Goal: Task Accomplishment & Management: Use online tool/utility

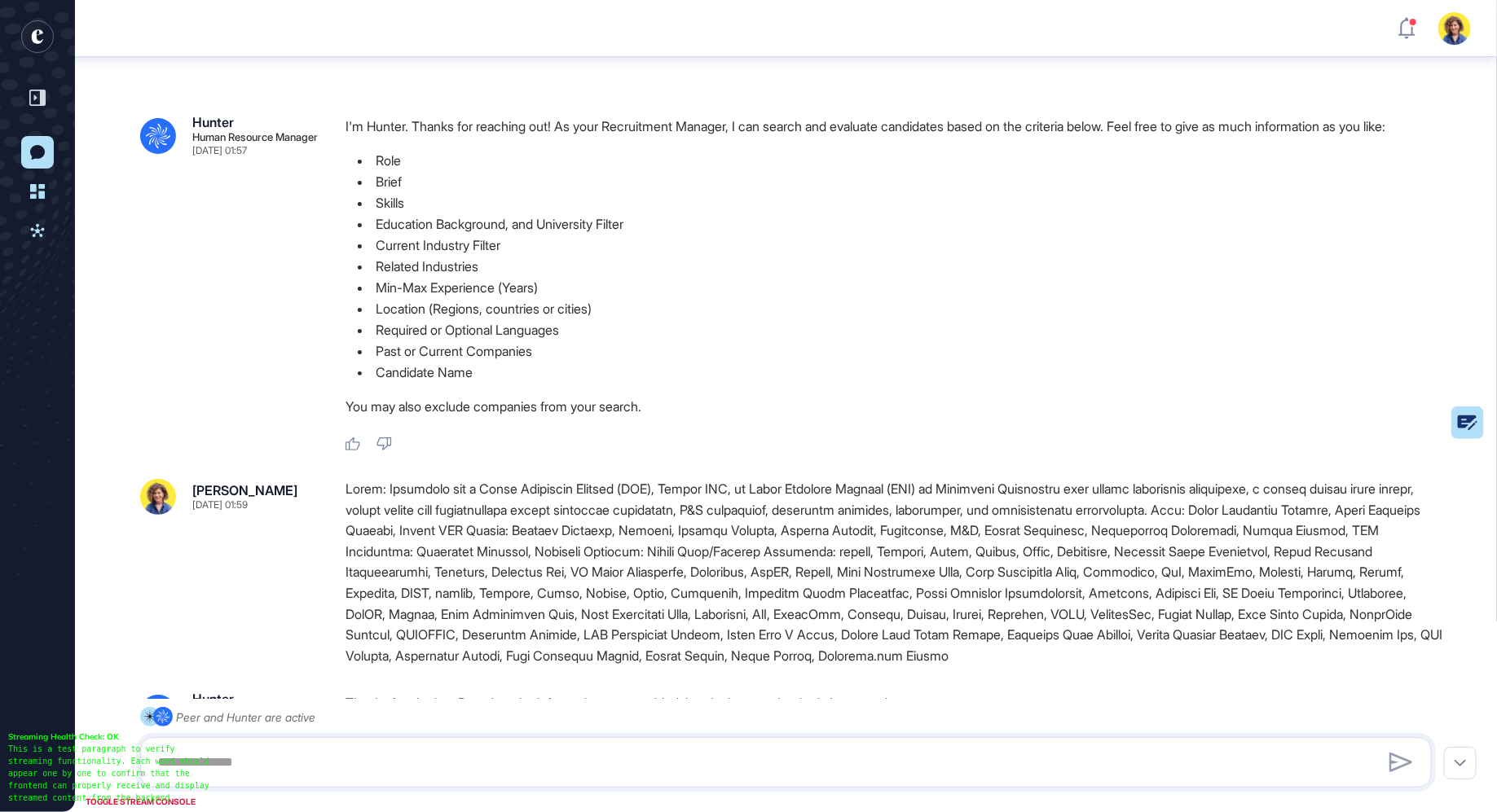
scroll to position [1099, 0]
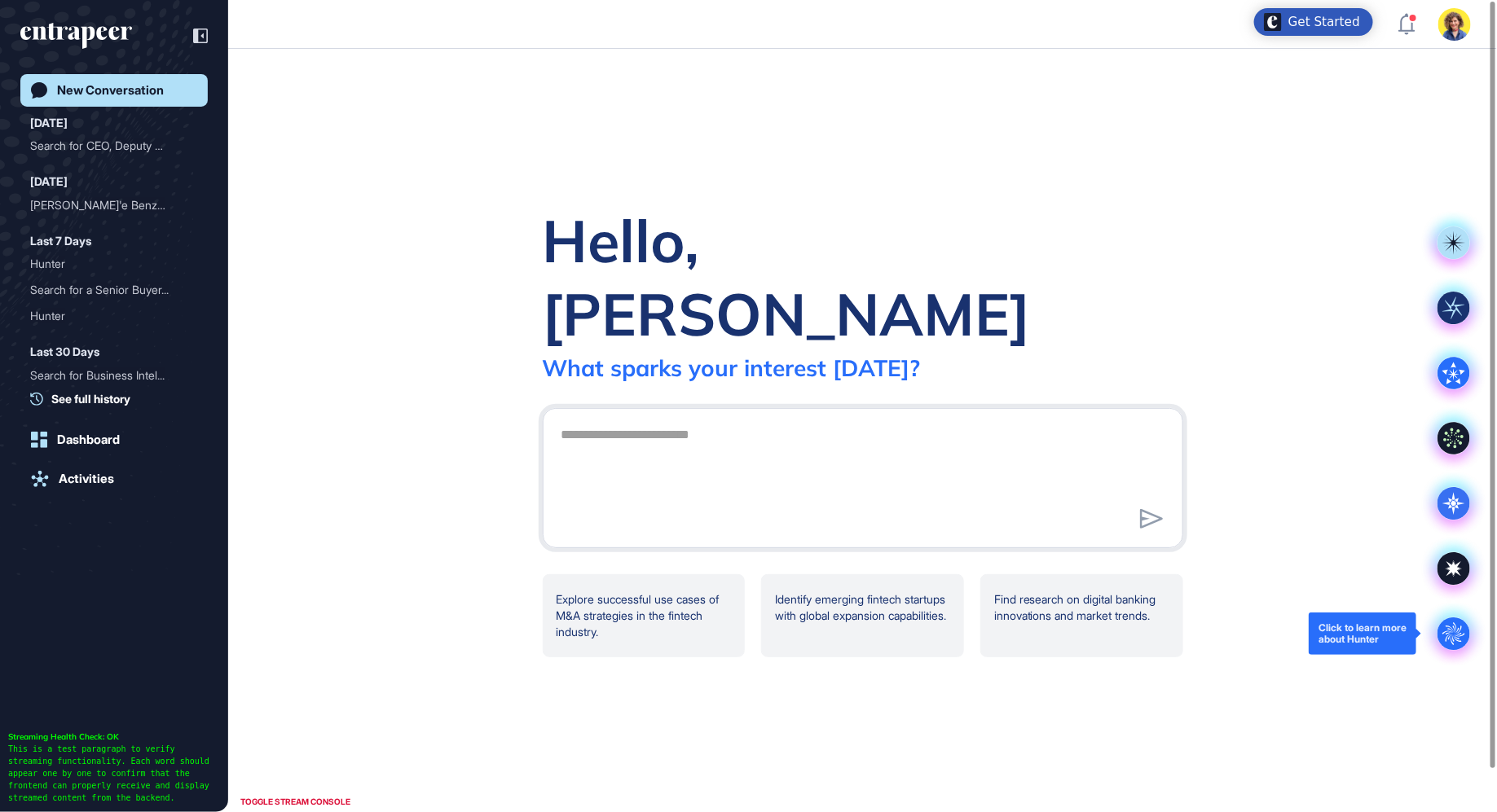
click at [1463, 643] on circle at bounding box center [1454, 634] width 33 height 33
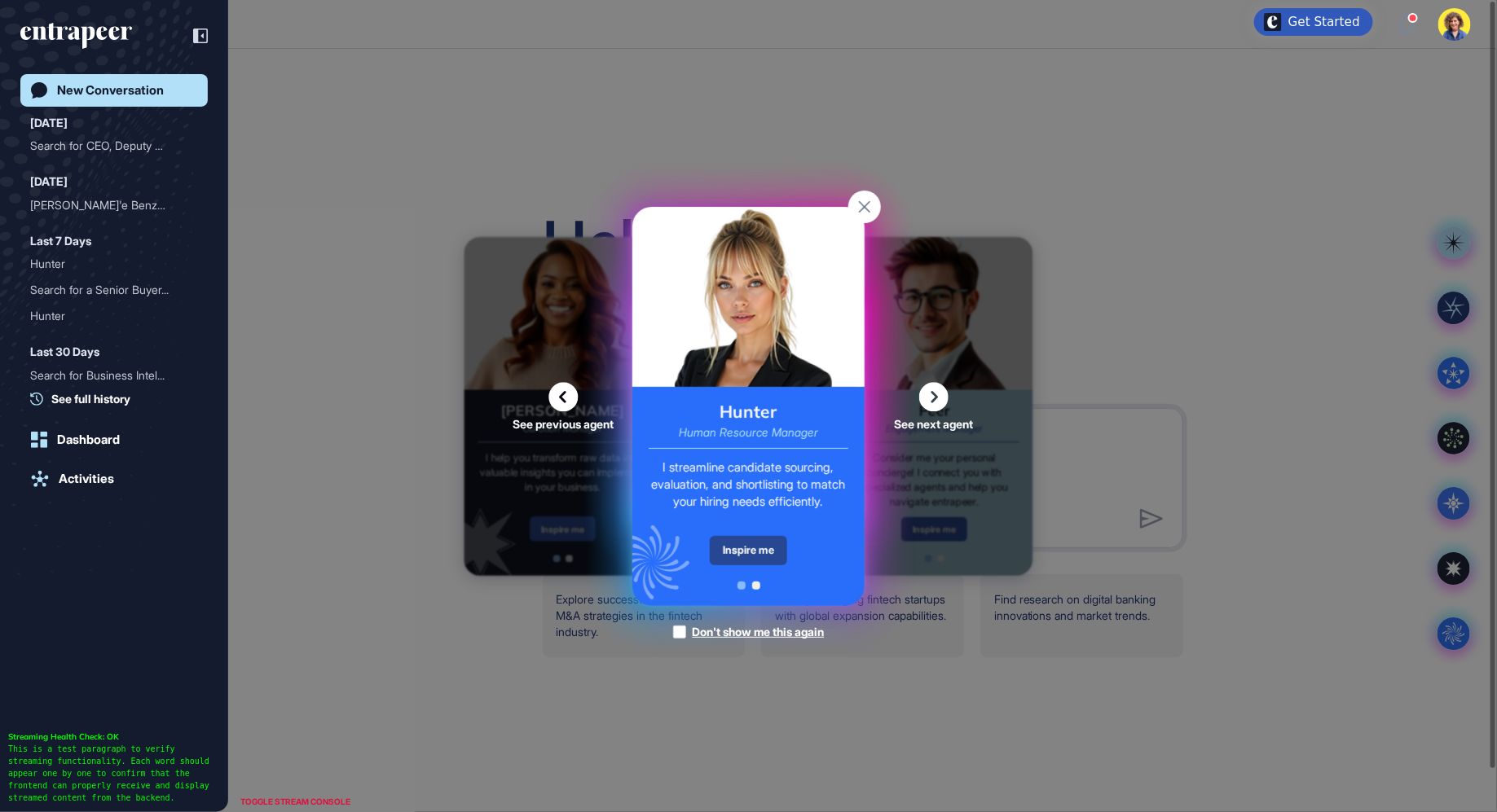
click at [769, 562] on div "Inspire me" at bounding box center [749, 551] width 78 height 29
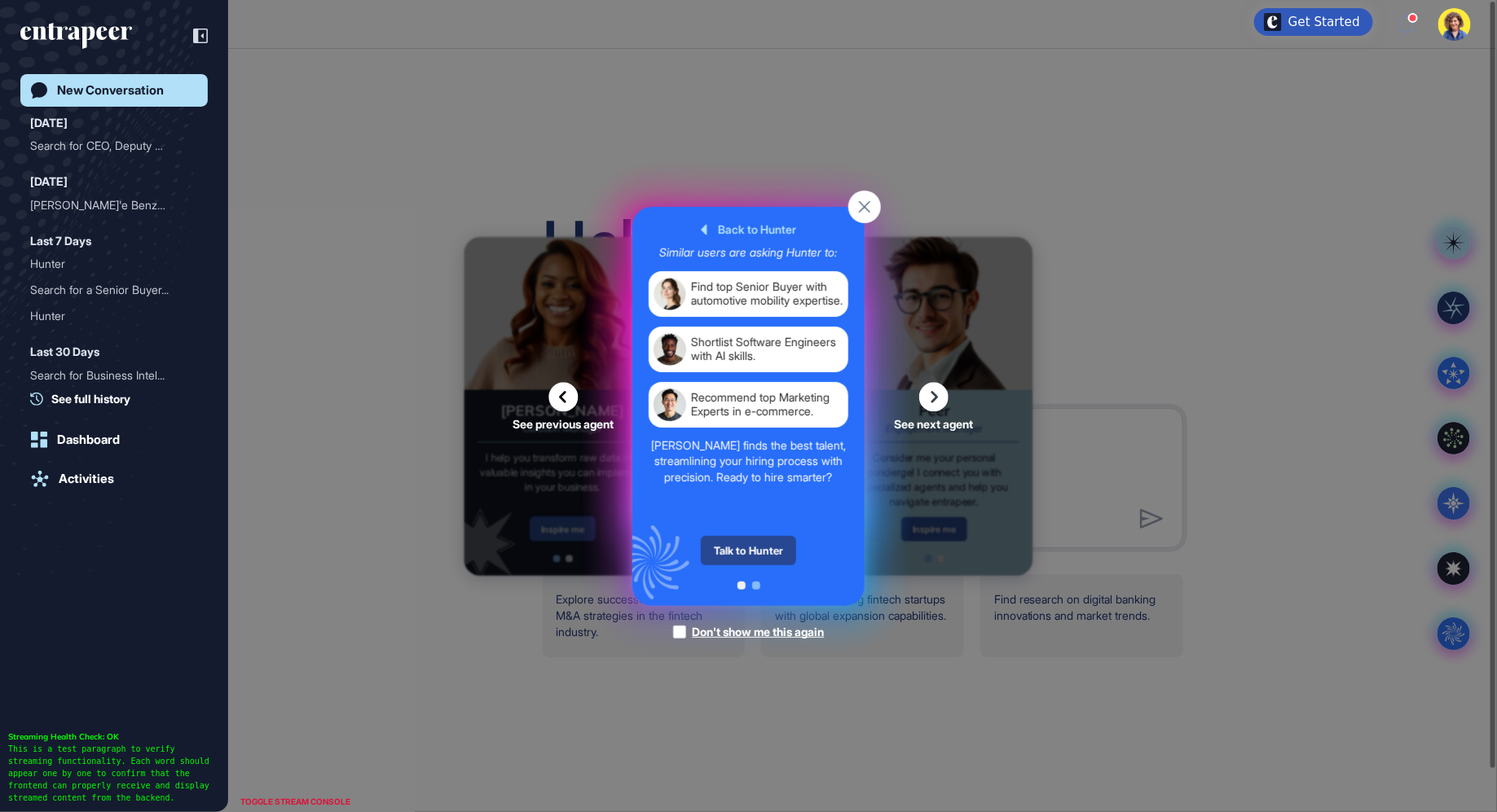
click at [753, 553] on div "Talk to Hunter" at bounding box center [748, 551] width 95 height 29
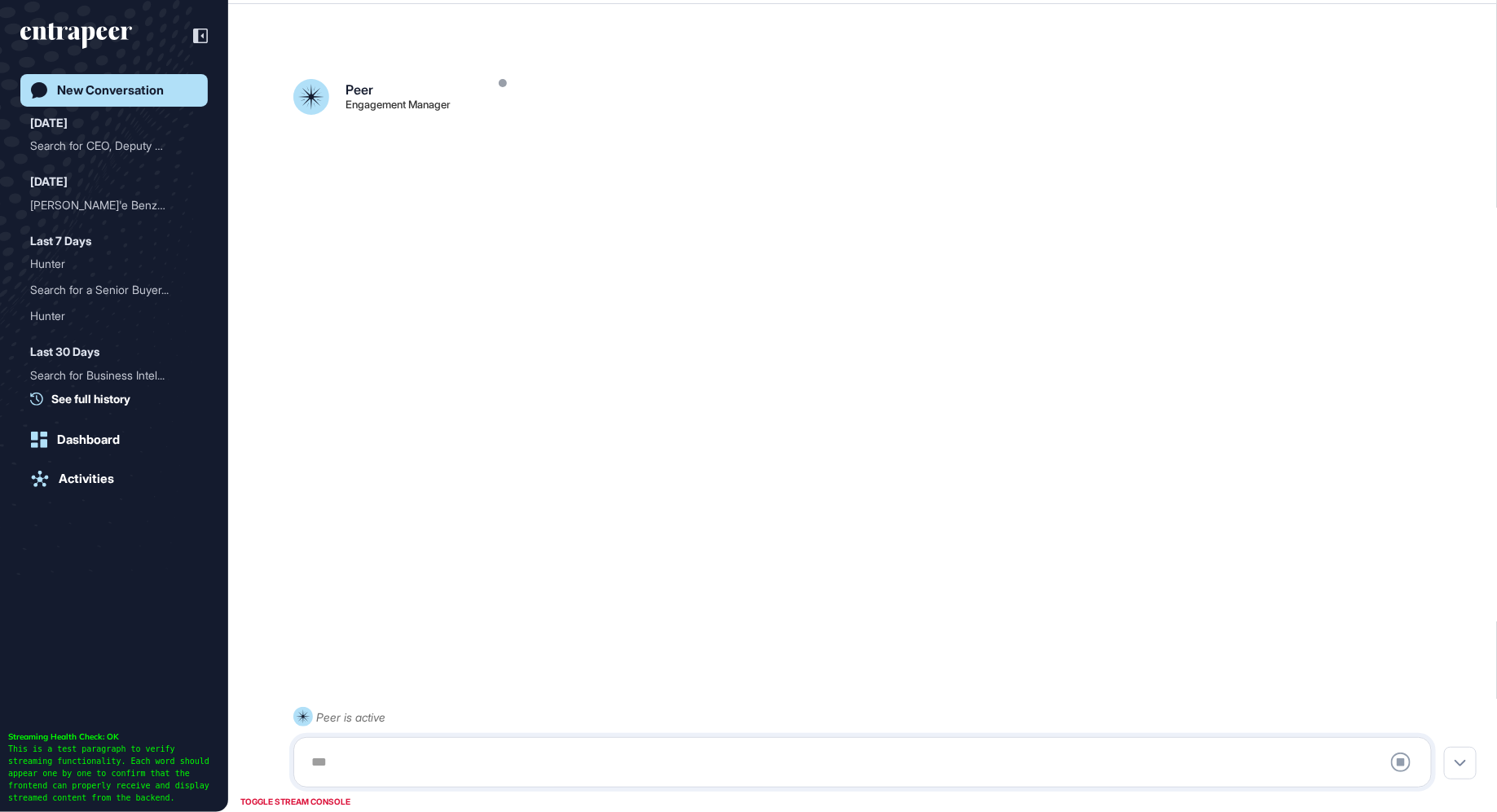
scroll to position [45, 0]
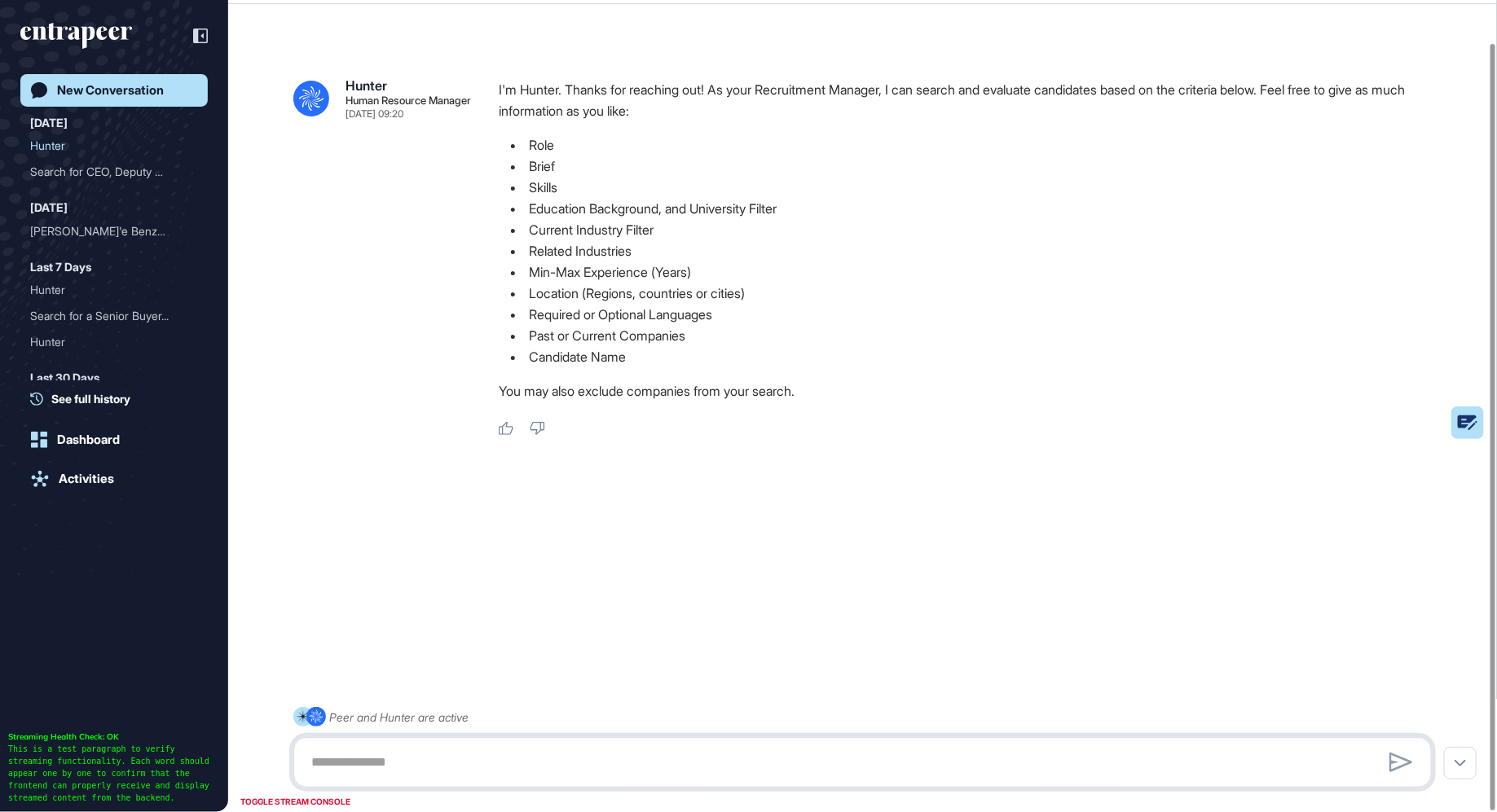
click at [469, 759] on textarea at bounding box center [863, 762] width 1122 height 33
paste textarea "**********"
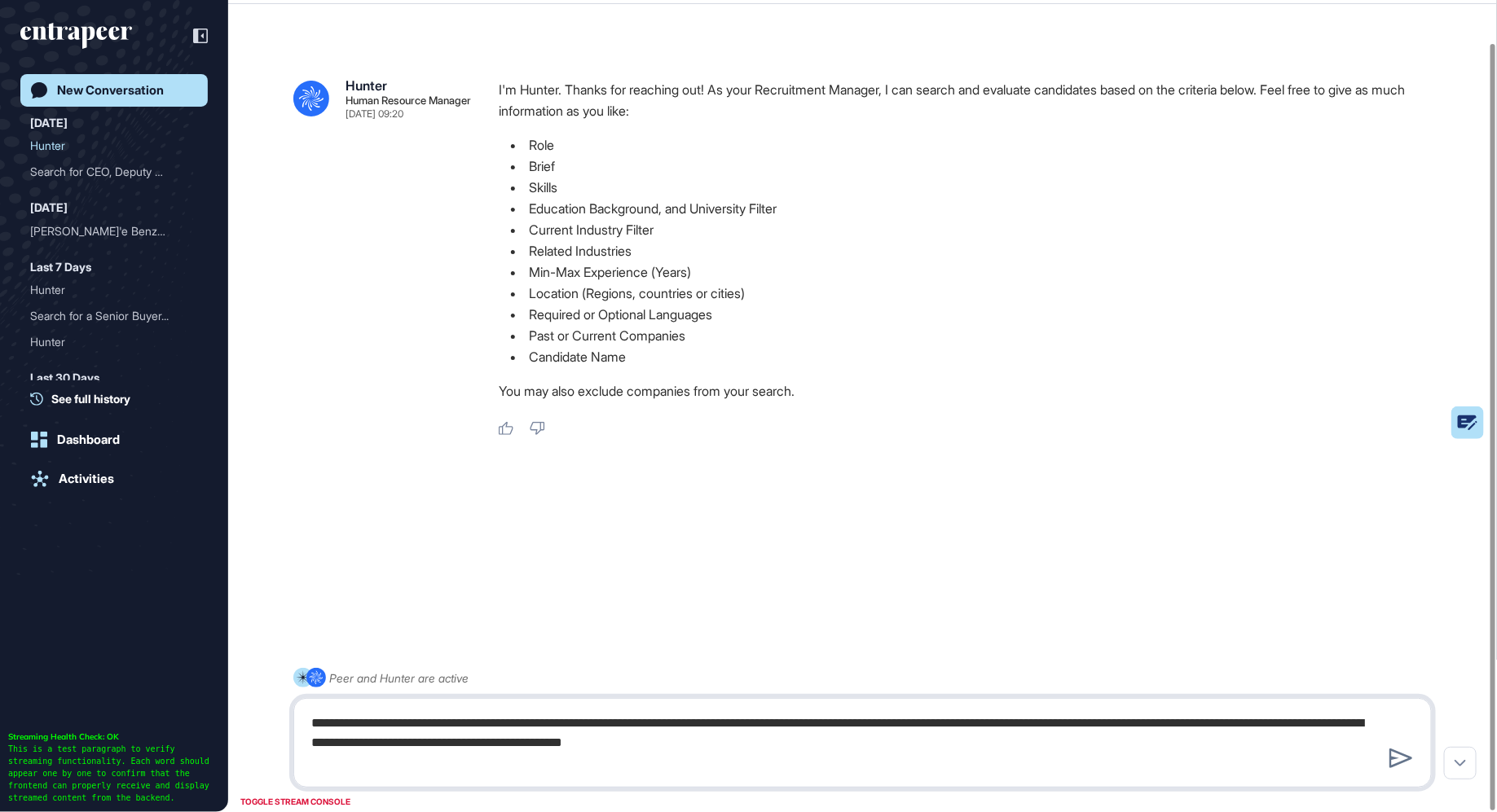
type textarea "**********"
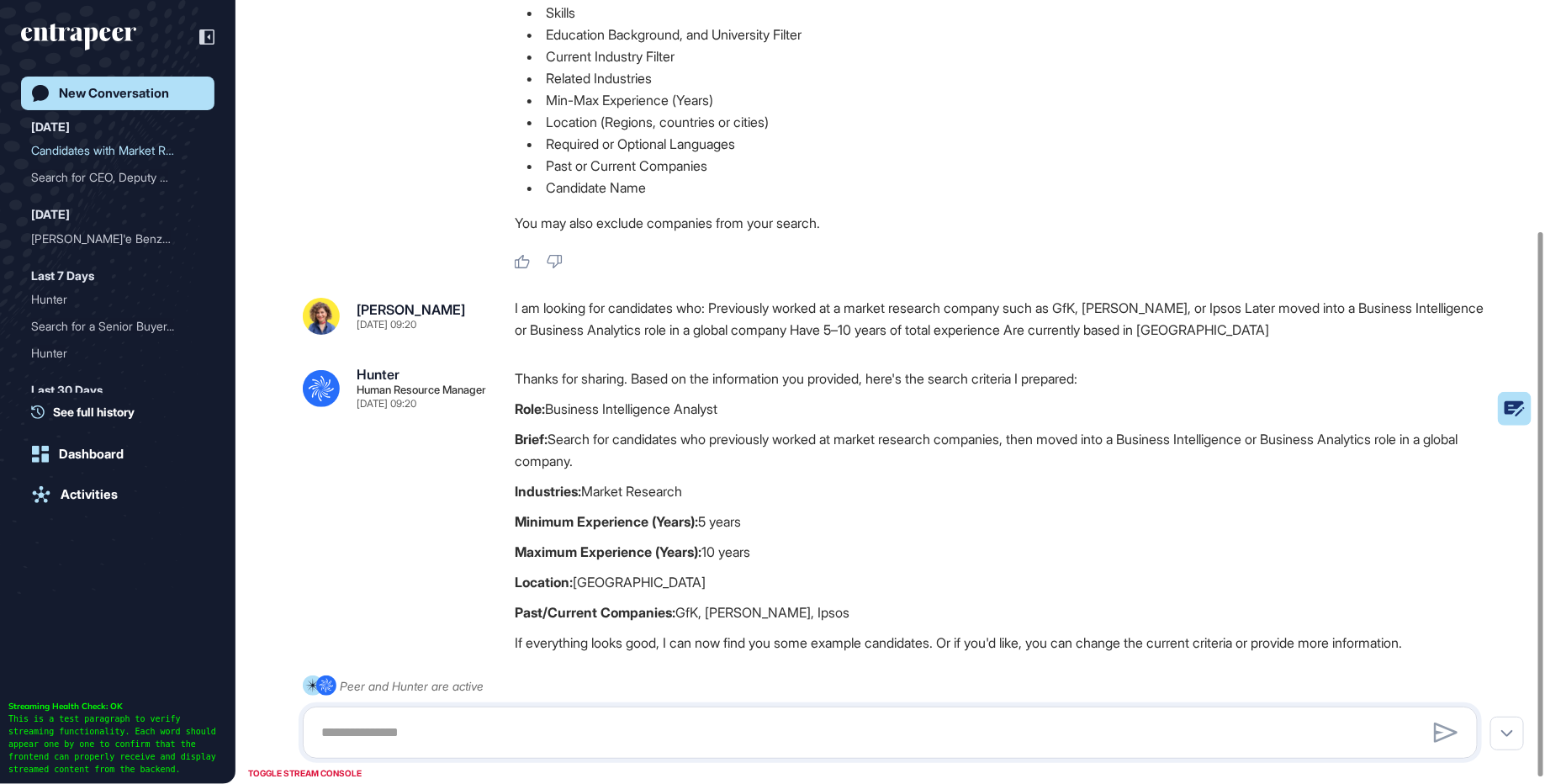
scroll to position [341, 0]
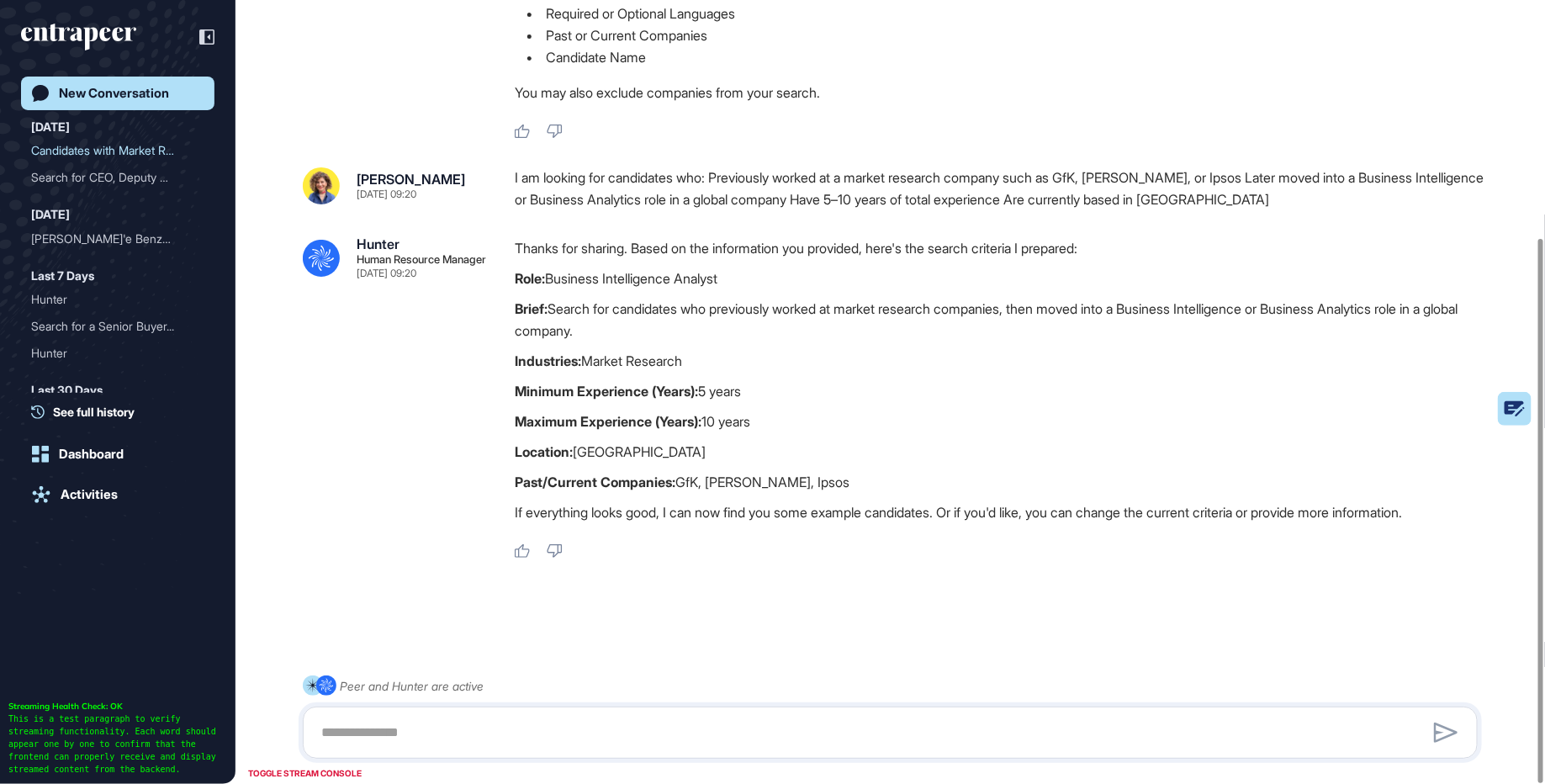
drag, startPoint x: 413, startPoint y: 186, endPoint x: 464, endPoint y: 340, distance: 162.2
click at [464, 340] on div "Sara Holyavkin Oct 03, 2025 09:20 I am looking for candidates who: Previously w…" at bounding box center [890, 363] width 1175 height 392
drag, startPoint x: 838, startPoint y: 465, endPoint x: 805, endPoint y: 477, distance: 35.1
click at [805, 477] on div "Thanks for sharing. Based on the information you provided, here's the search cr…" at bounding box center [1004, 384] width 976 height 294
click at [925, 209] on div "I am looking for candidates who: Previously worked at a market research company…" at bounding box center [1004, 189] width 976 height 43
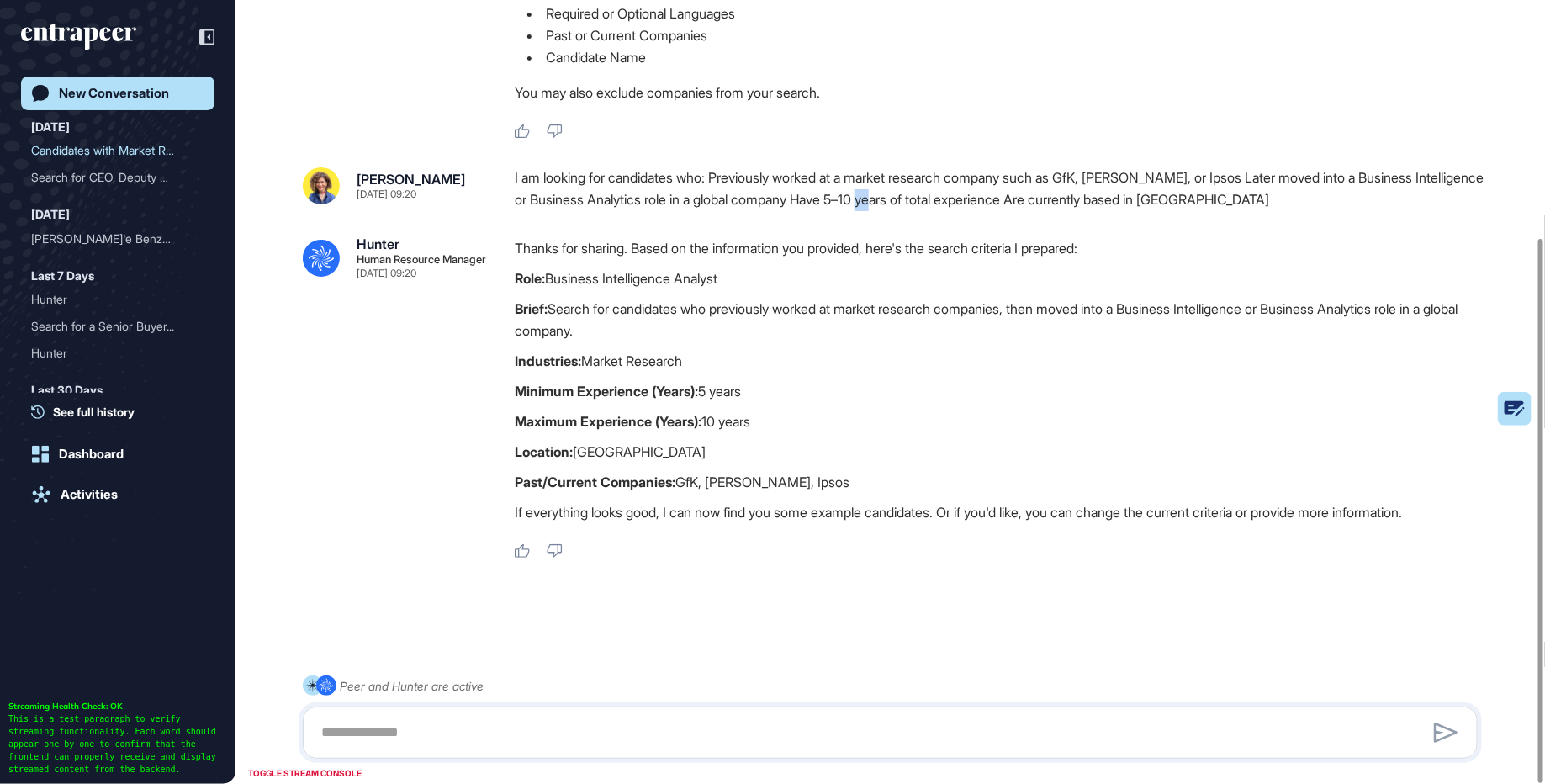
click at [925, 209] on div "I am looking for candidates who: Previously worked at a market research company…" at bounding box center [1004, 189] width 976 height 43
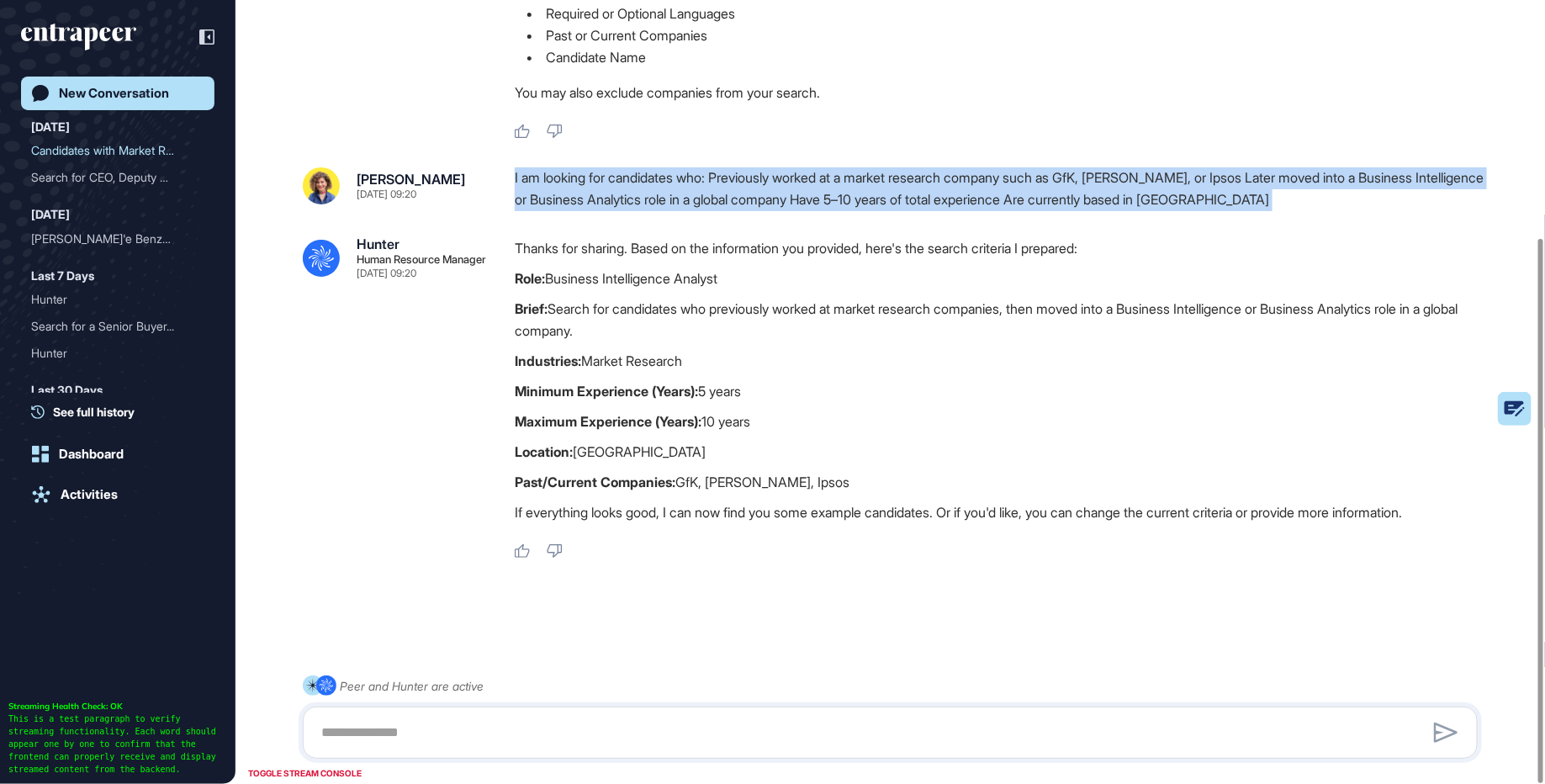
click at [925, 209] on div "I am looking for candidates who: Previously worked at a market research company…" at bounding box center [1004, 189] width 976 height 43
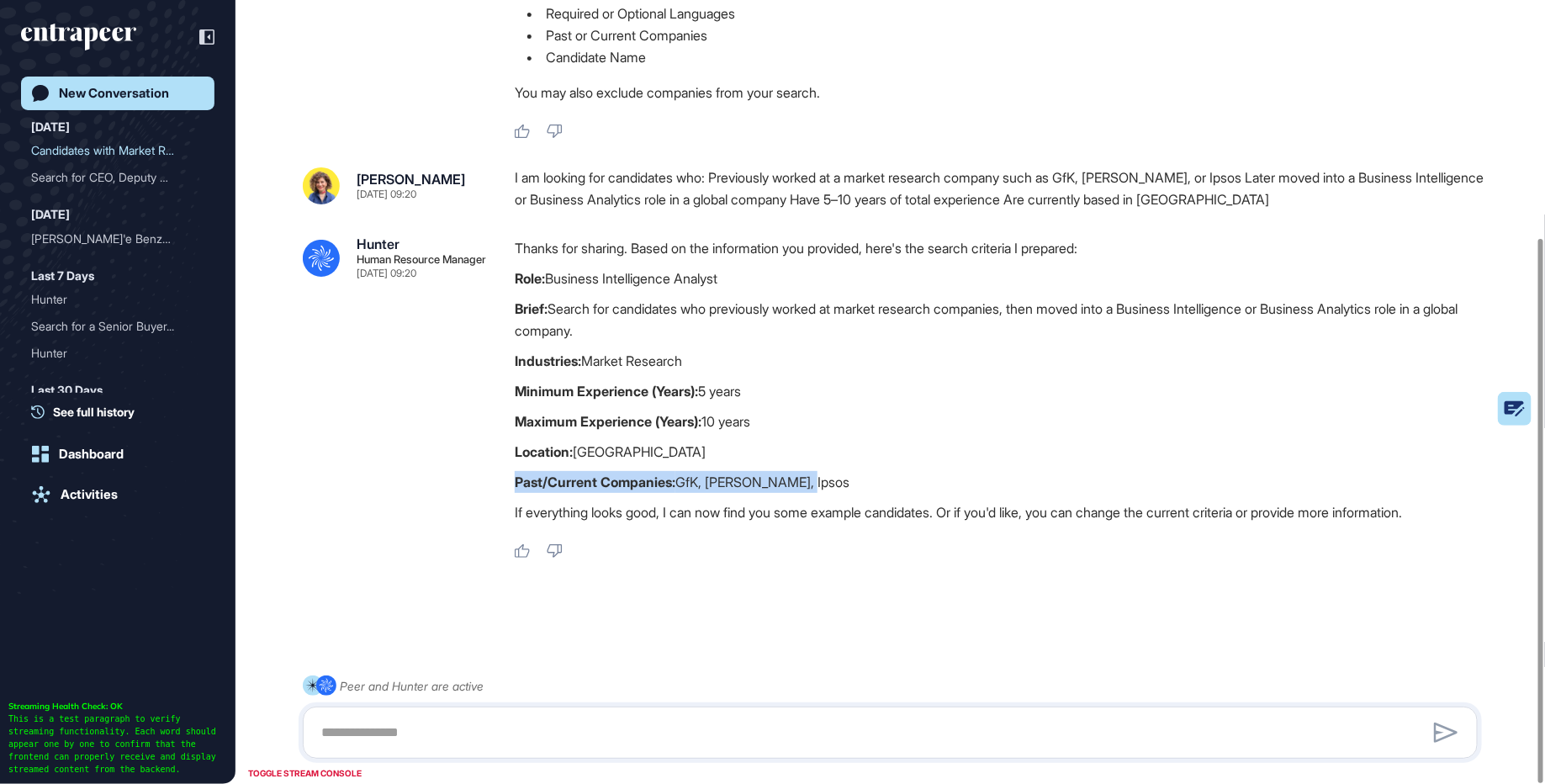
drag, startPoint x: 504, startPoint y: 485, endPoint x: 805, endPoint y: 488, distance: 301.0
click at [805, 488] on div ".cls-2{fill:#fff} Hunter Human Resource Manager Oct 03, 2025 09:20 Thanks for s…" at bounding box center [890, 398] width 1175 height 322
drag, startPoint x: 1051, startPoint y: 175, endPoint x: 1232, endPoint y: 170, distance: 181.1
click at [1232, 171] on div "I am looking for candidates who: Previously worked at a market research company…" at bounding box center [1004, 189] width 976 height 43
click at [814, 474] on p "Past/Current Companies: GfK, Nielsen, Ipsos" at bounding box center [1004, 482] width 976 height 21
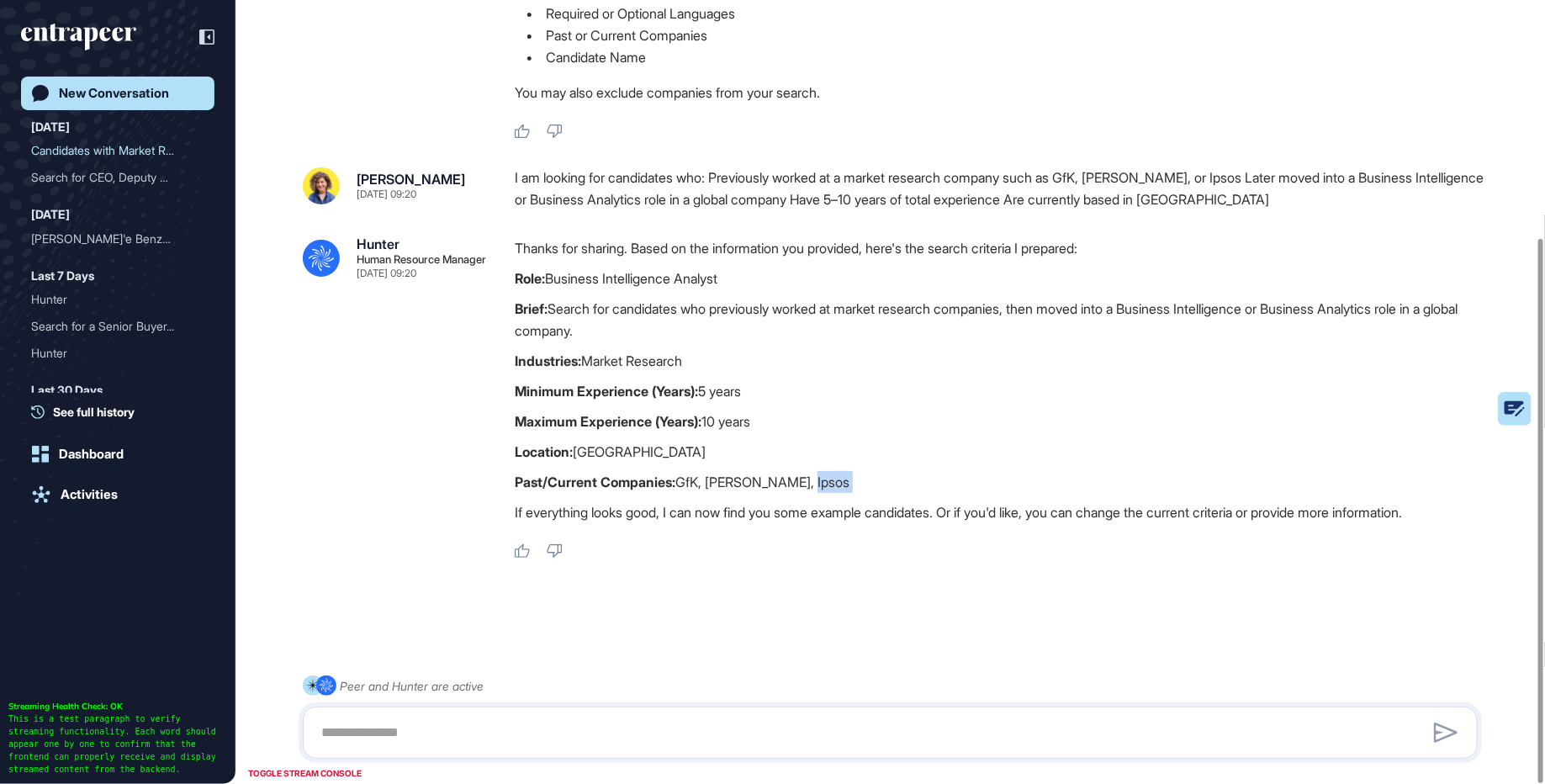
click at [814, 474] on p "Past/Current Companies: GfK, Nielsen, Ipsos" at bounding box center [1004, 482] width 976 height 21
drag, startPoint x: 530, startPoint y: 272, endPoint x: 797, endPoint y: 268, distance: 267.0
click at [797, 269] on p "Role: Business Intelligence Analyst" at bounding box center [1004, 278] width 976 height 21
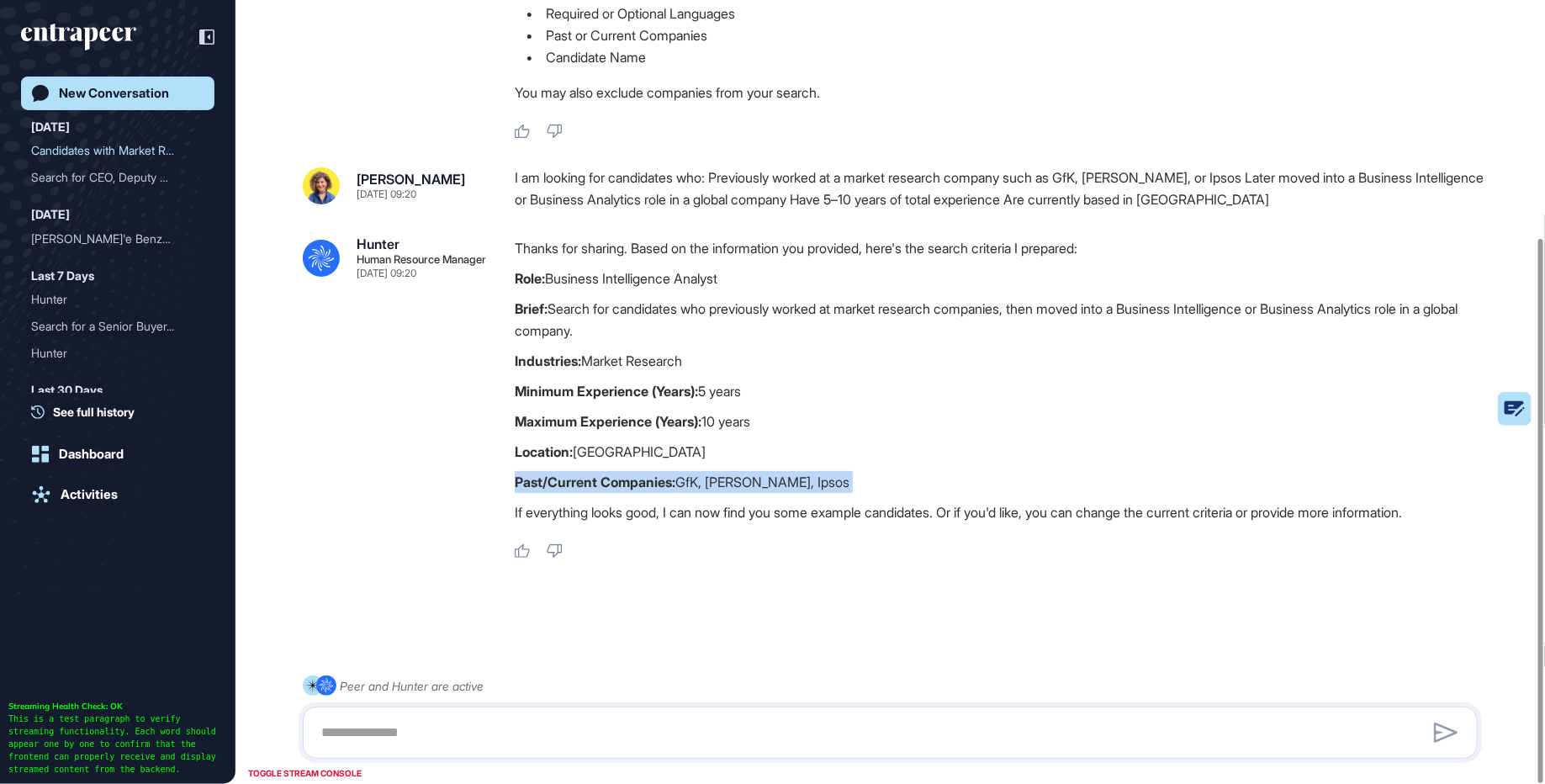
click at [797, 268] on p "Role: Business Intelligence Analyst" at bounding box center [1004, 278] width 976 height 21
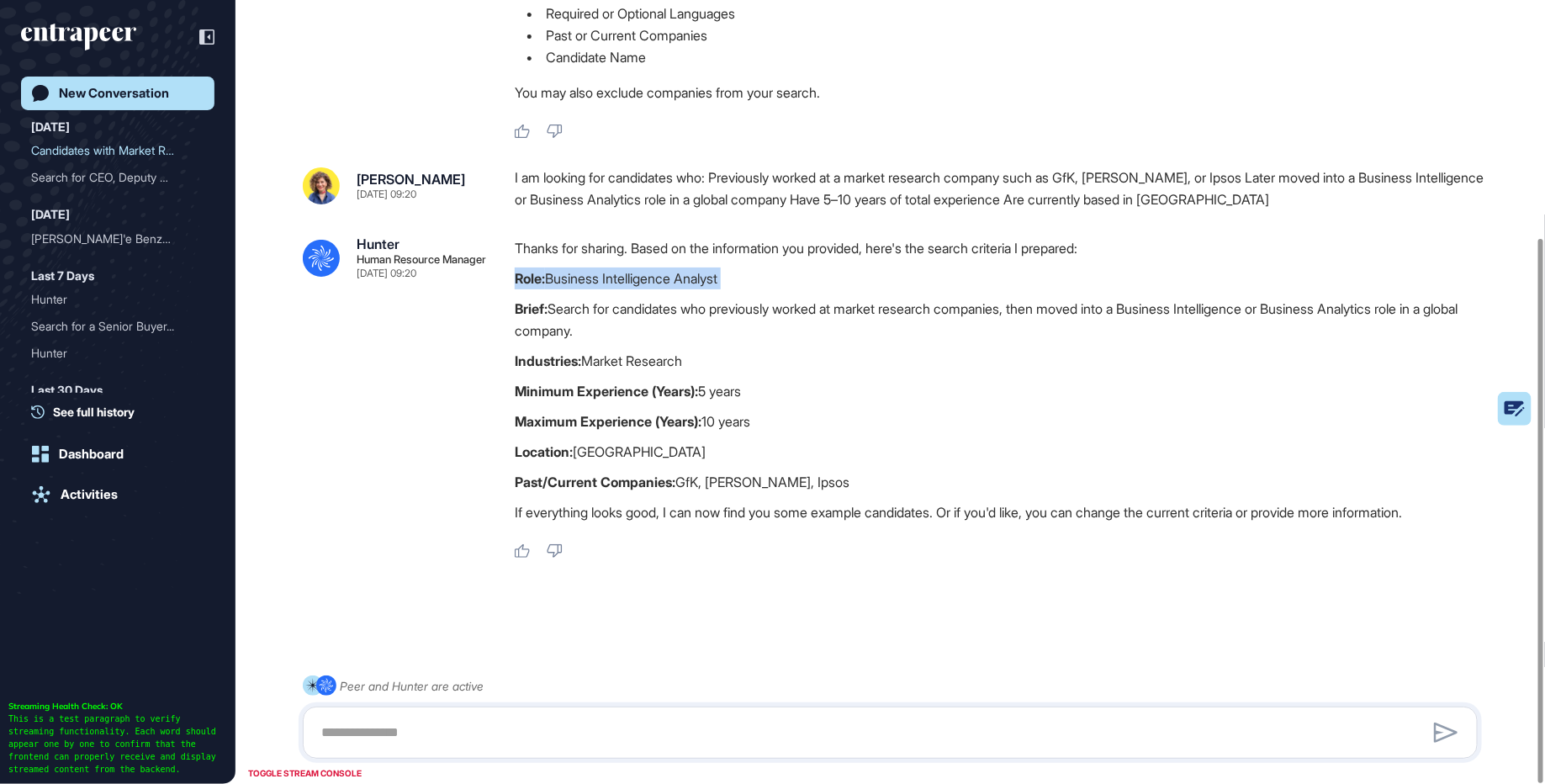
drag, startPoint x: 503, startPoint y: 280, endPoint x: 769, endPoint y: 295, distance: 266.4
click at [769, 295] on div ".cls-2{fill:#fff} Hunter Human Resource Manager Oct 03, 2025 09:20 Thanks for s…" at bounding box center [890, 398] width 1175 height 322
click at [769, 295] on div "Thanks for sharing. Based on the information you provided, here's the search cr…" at bounding box center [1004, 384] width 976 height 294
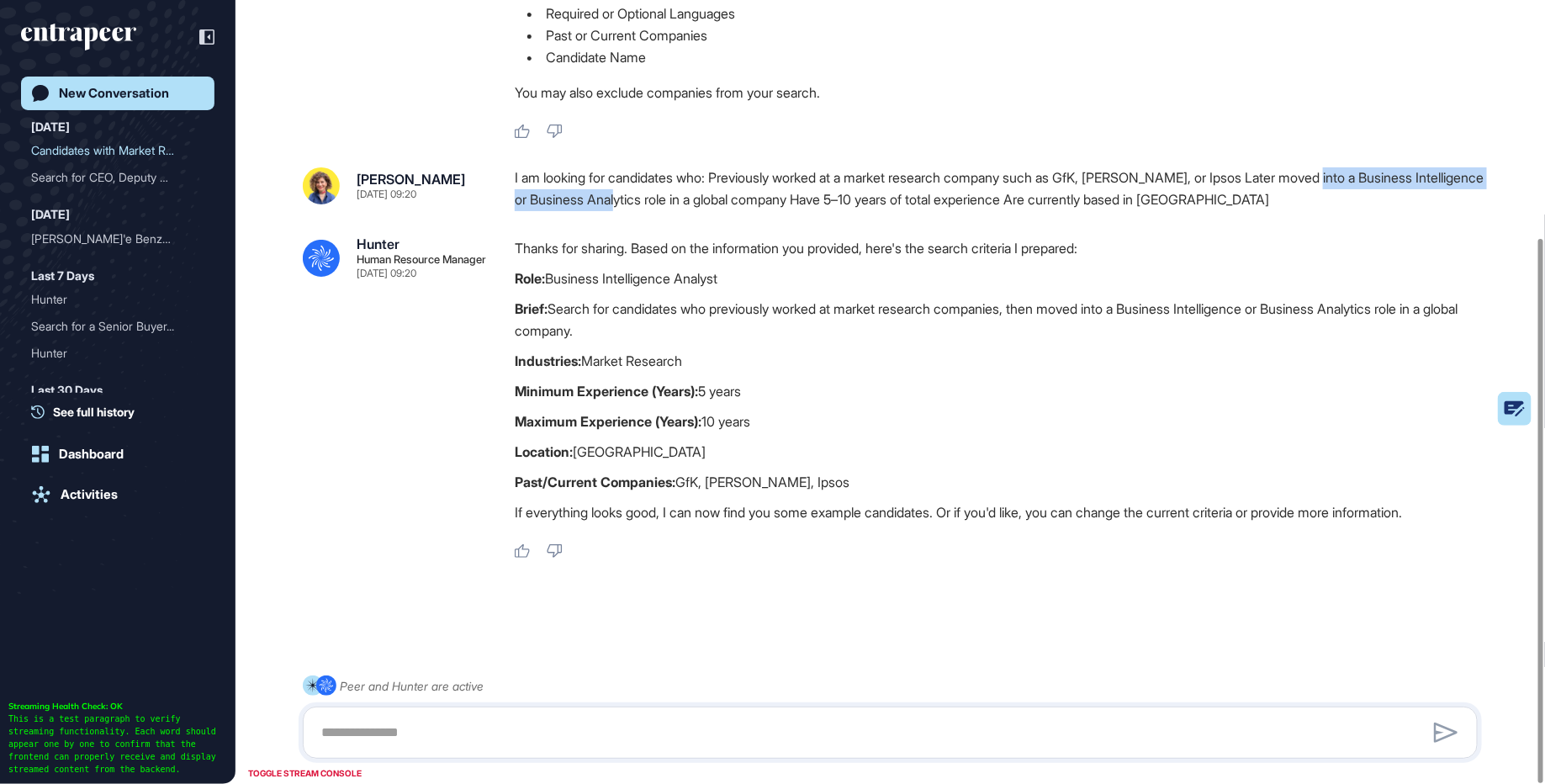
drag, startPoint x: 1348, startPoint y: 171, endPoint x: 655, endPoint y: 206, distance: 693.9
click at [655, 206] on div "I am looking for candidates who: Previously worked at a market research company…" at bounding box center [1004, 189] width 976 height 43
drag, startPoint x: 487, startPoint y: 275, endPoint x: 796, endPoint y: 278, distance: 309.0
click at [796, 278] on div ".cls-2{fill:#fff} Hunter Human Resource Manager Oct 03, 2025 09:20 Thanks for s…" at bounding box center [890, 398] width 1175 height 322
click at [796, 278] on p "Role: Business Intelligence Analyst" at bounding box center [1004, 278] width 976 height 21
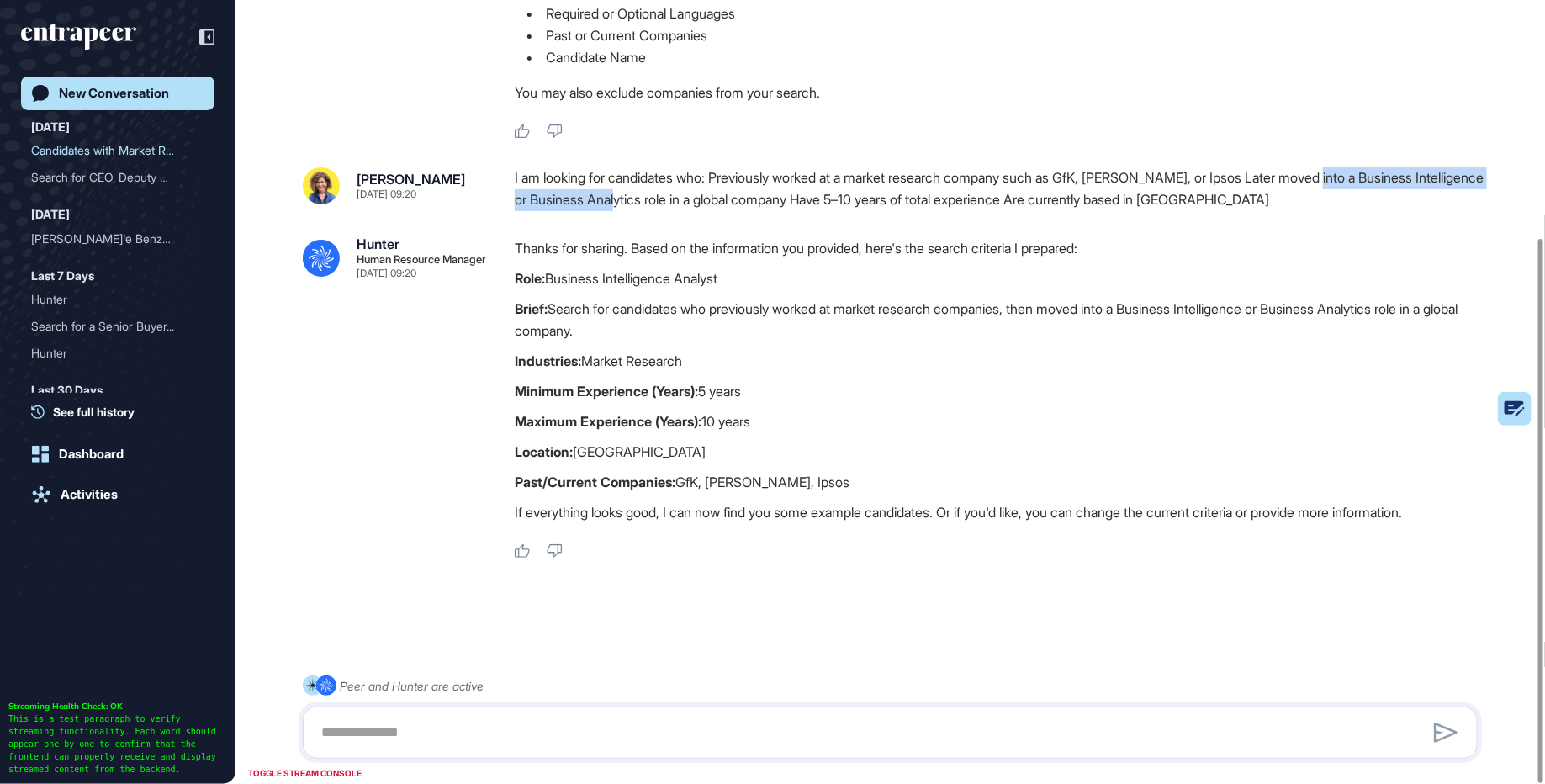
click at [796, 278] on p "Role: Business Intelligence Analyst" at bounding box center [1004, 278] width 976 height 21
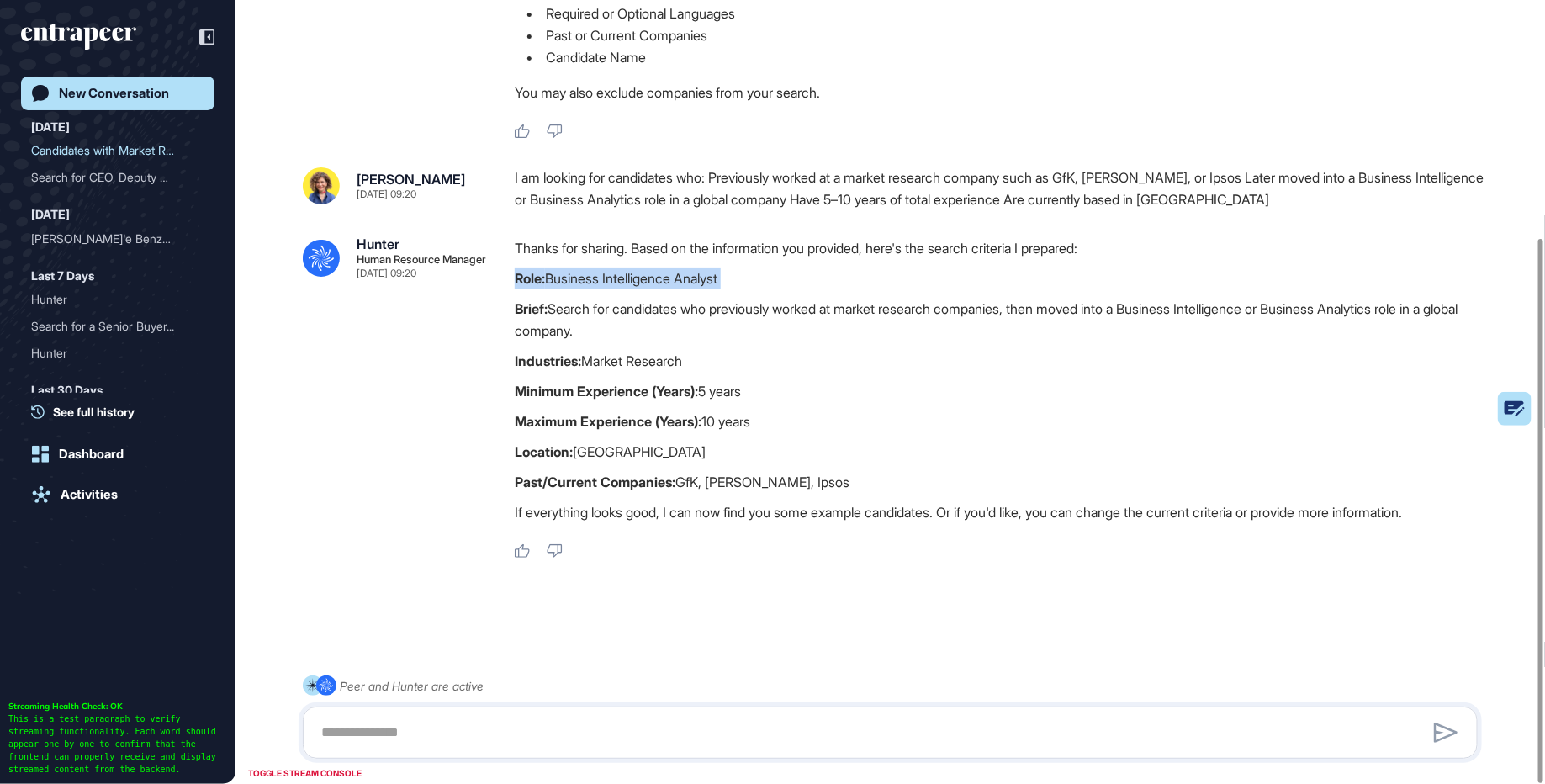
click at [796, 278] on p "Role: Business Intelligence Analyst" at bounding box center [1004, 278] width 976 height 21
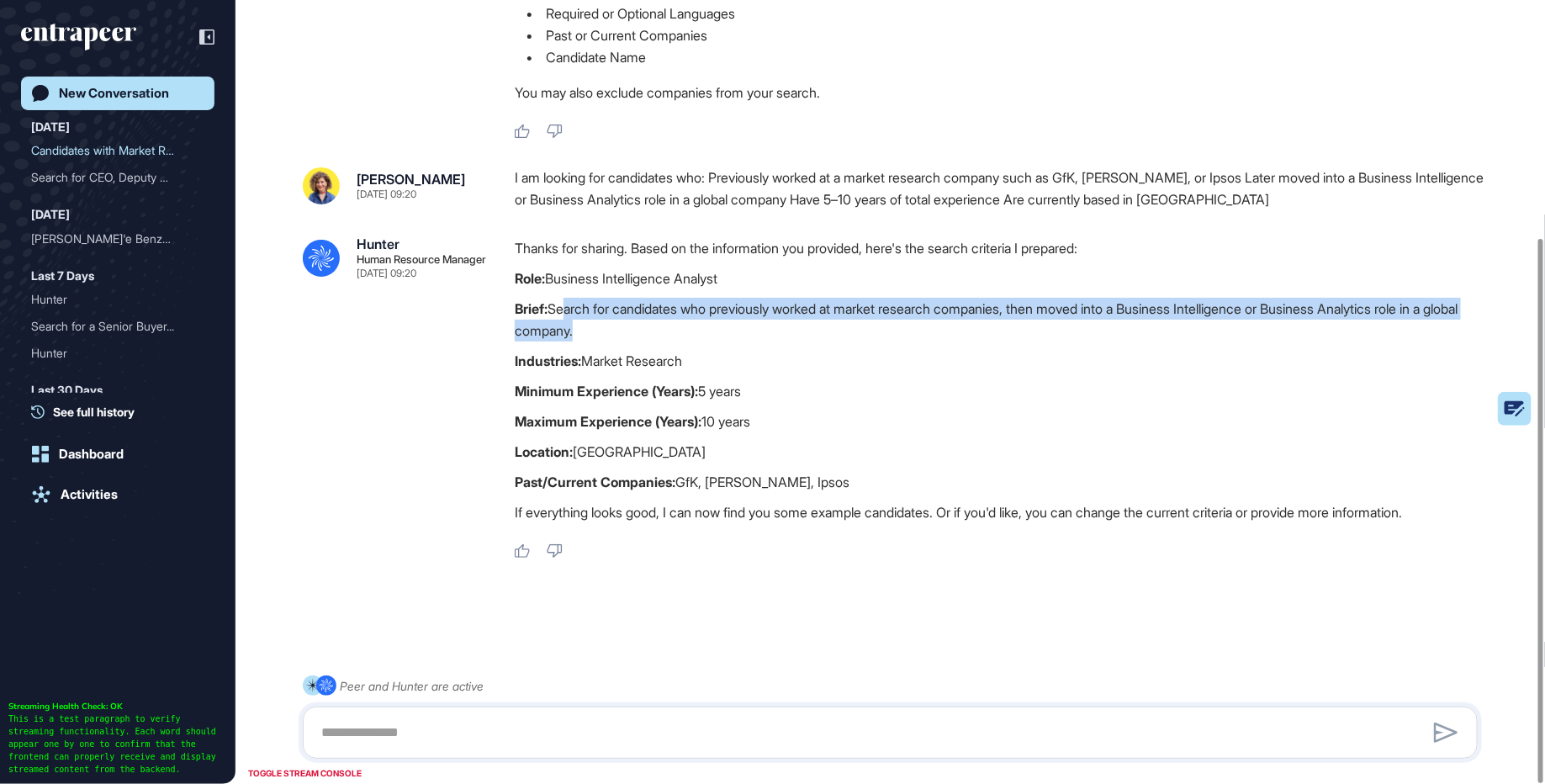
drag, startPoint x: 563, startPoint y: 300, endPoint x: 613, endPoint y: 333, distance: 59.9
click at [613, 333] on p "Brief: Search for candidates who previously worked at market research companies…" at bounding box center [1004, 319] width 976 height 44
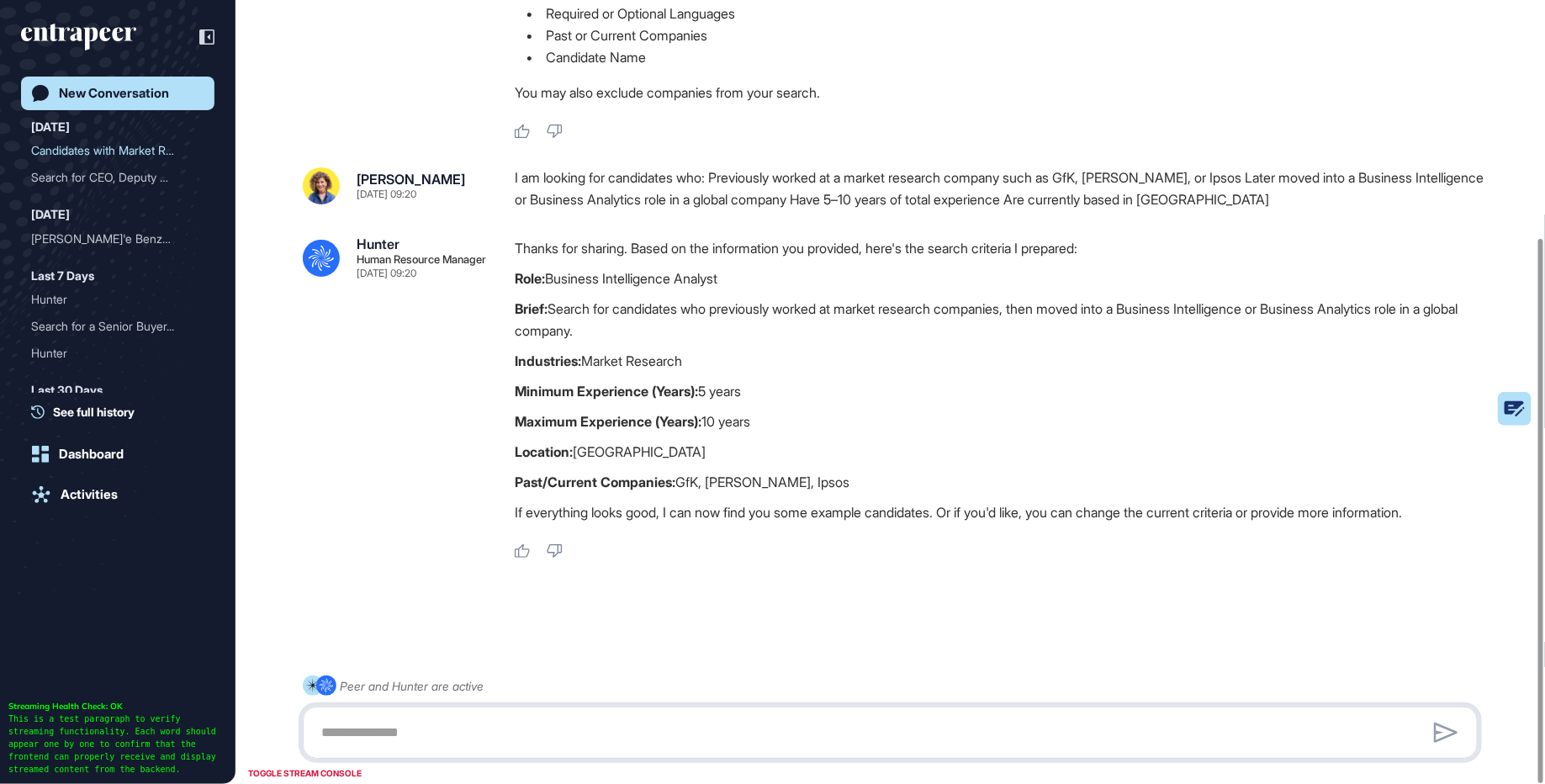
click at [476, 729] on textarea at bounding box center [891, 733] width 1158 height 34
type textarea "******"
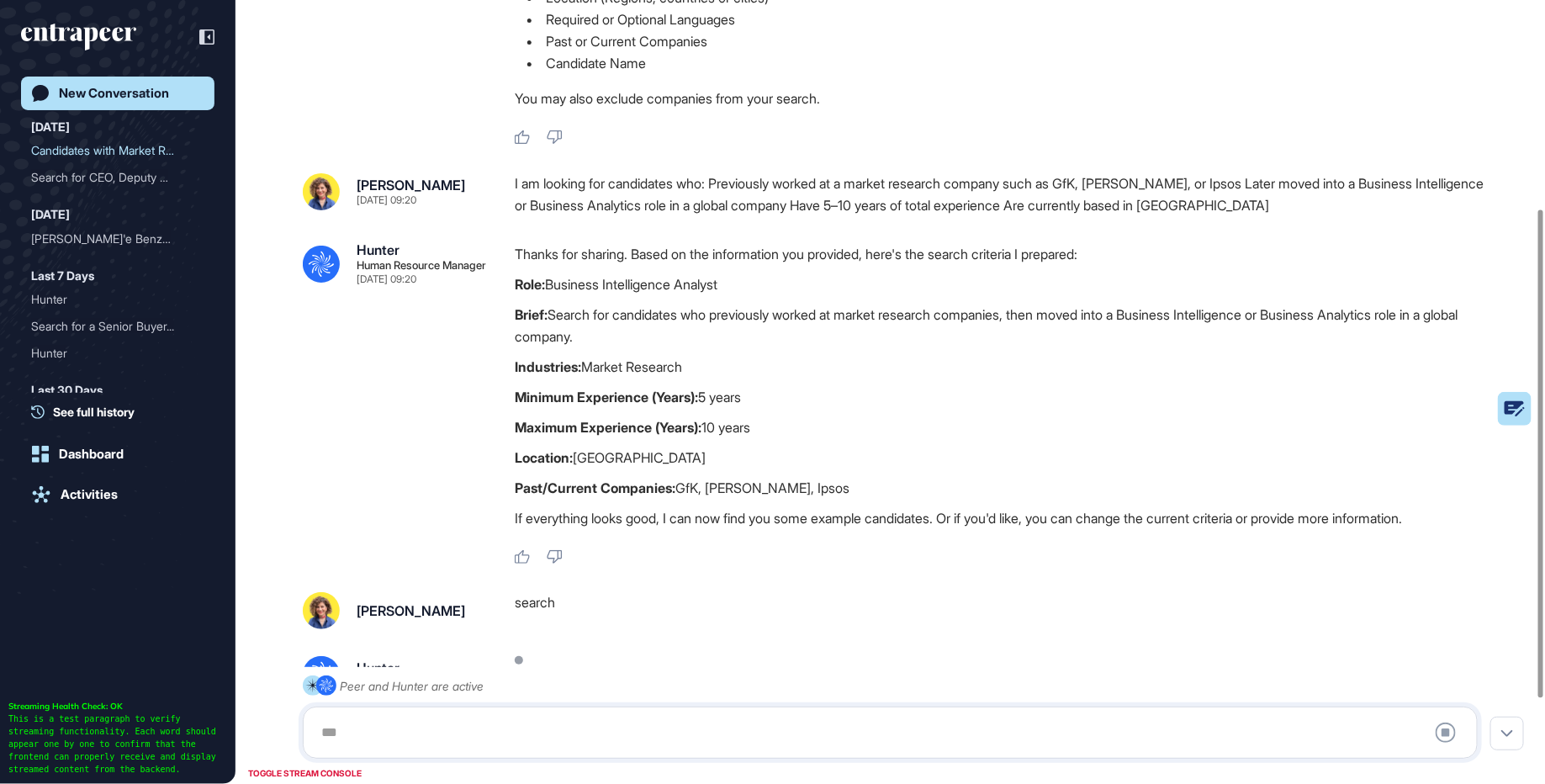
scroll to position [334, 0]
click at [720, 200] on div "I am looking for candidates who: Previously worked at a market research company…" at bounding box center [1004, 196] width 976 height 43
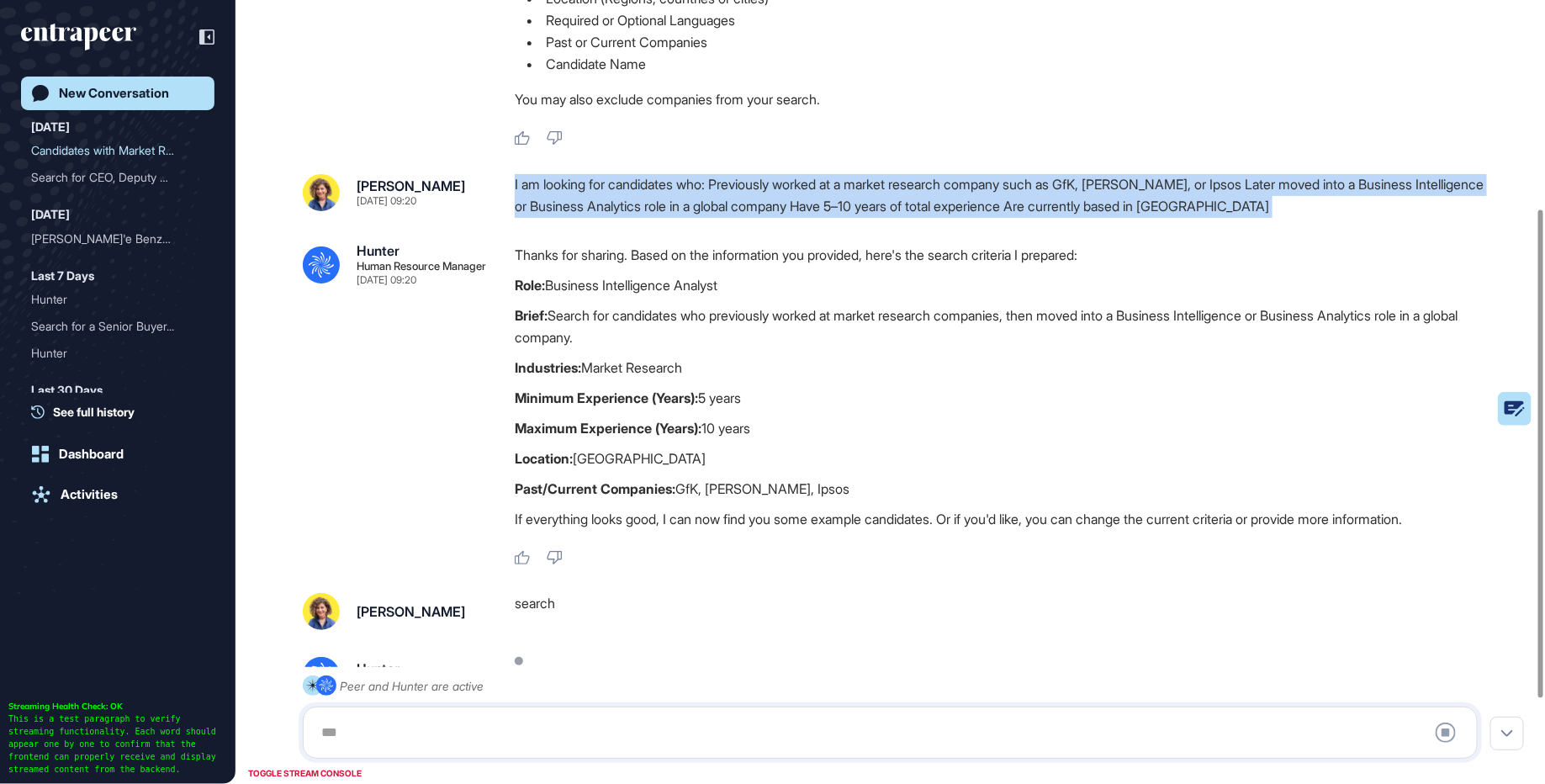
click at [720, 200] on div "I am looking for candidates who: Previously worked at a market research company…" at bounding box center [1004, 196] width 976 height 43
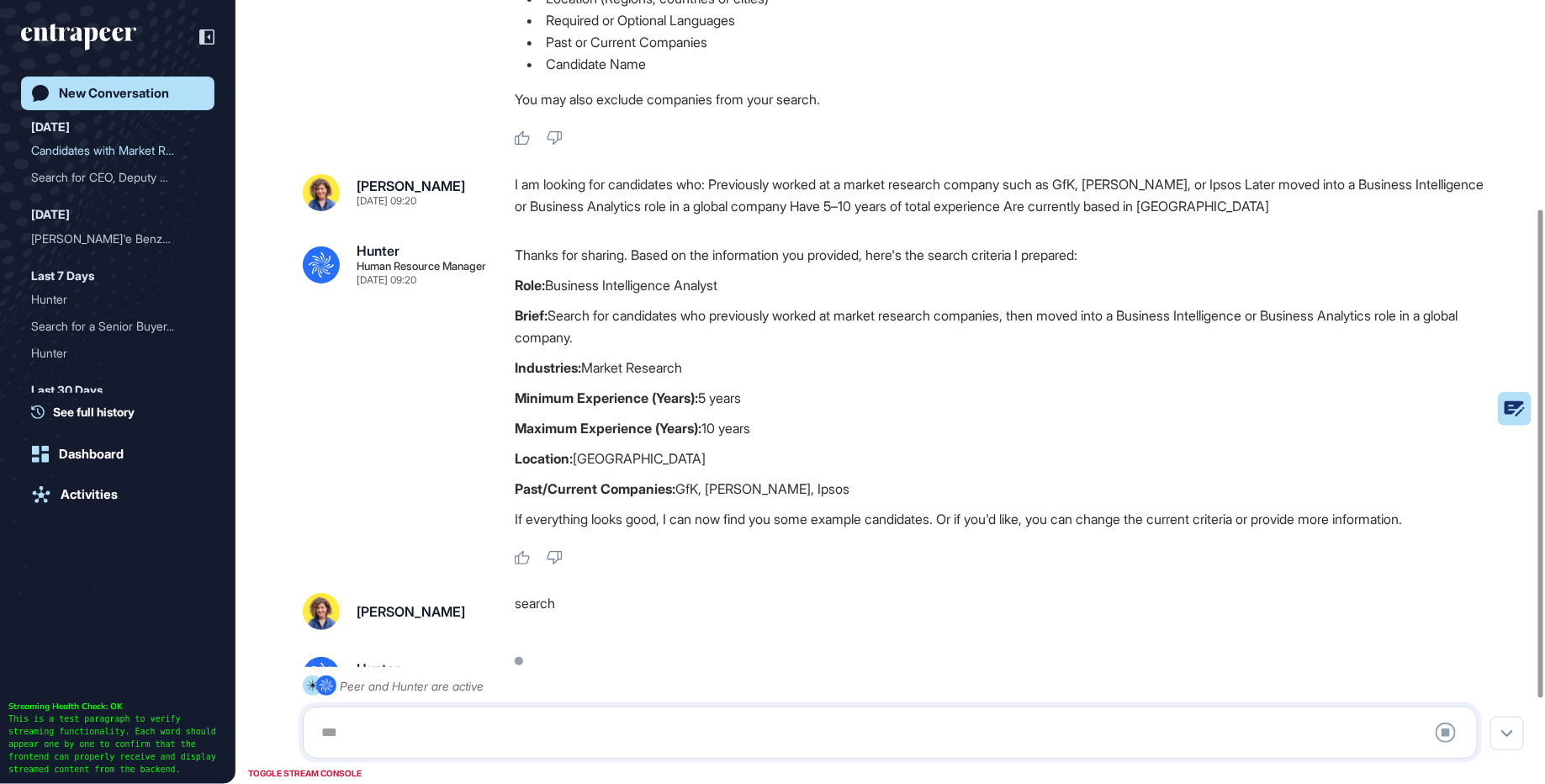
click at [737, 193] on div "I am looking for candidates who: Previously worked at a market research company…" at bounding box center [1004, 196] width 976 height 43
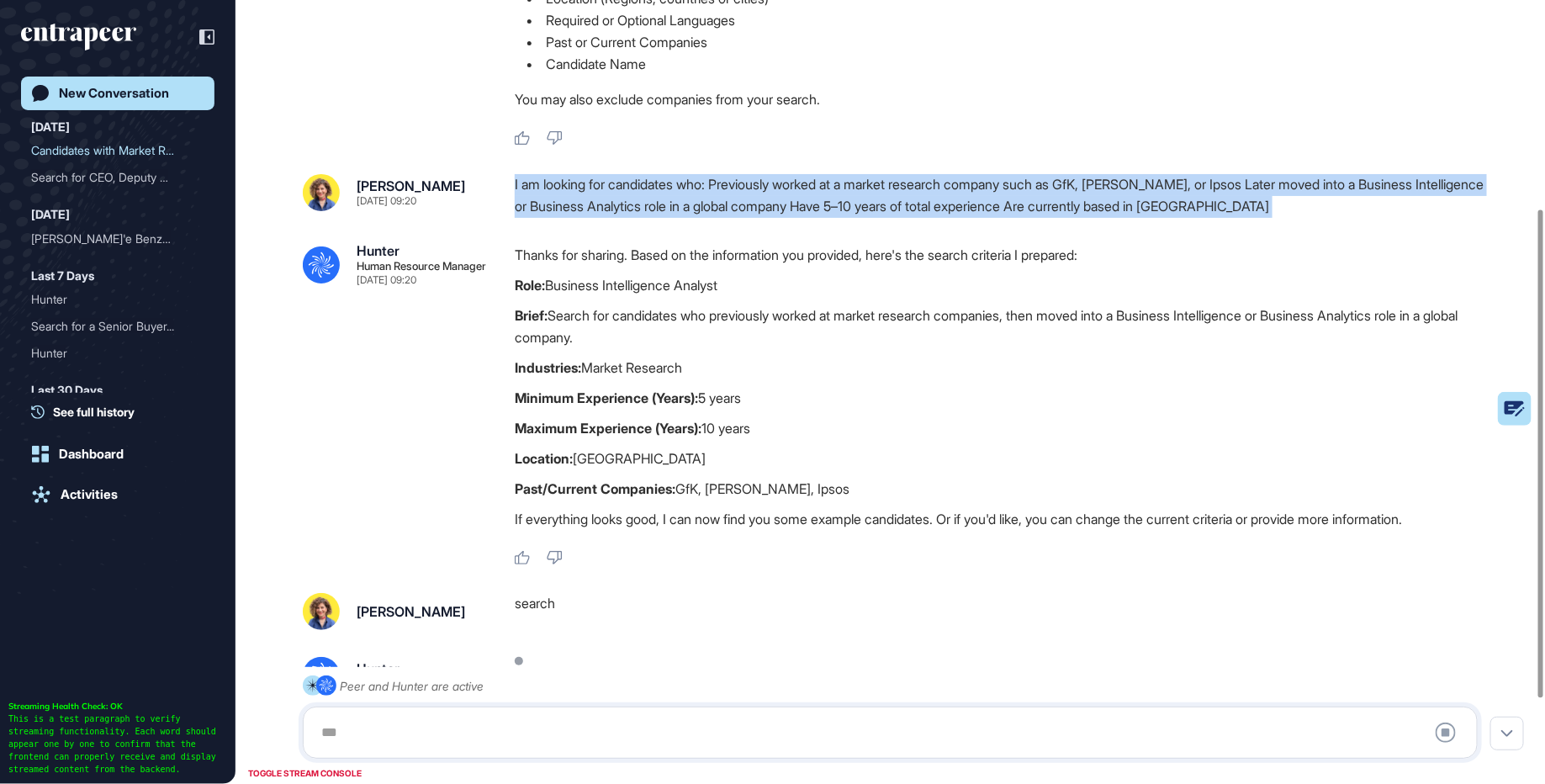
click at [737, 193] on div "I am looking for candidates who: Previously worked at a market research company…" at bounding box center [1004, 196] width 976 height 43
copy div "I am looking for candidates who: Previously worked at a market research company…"
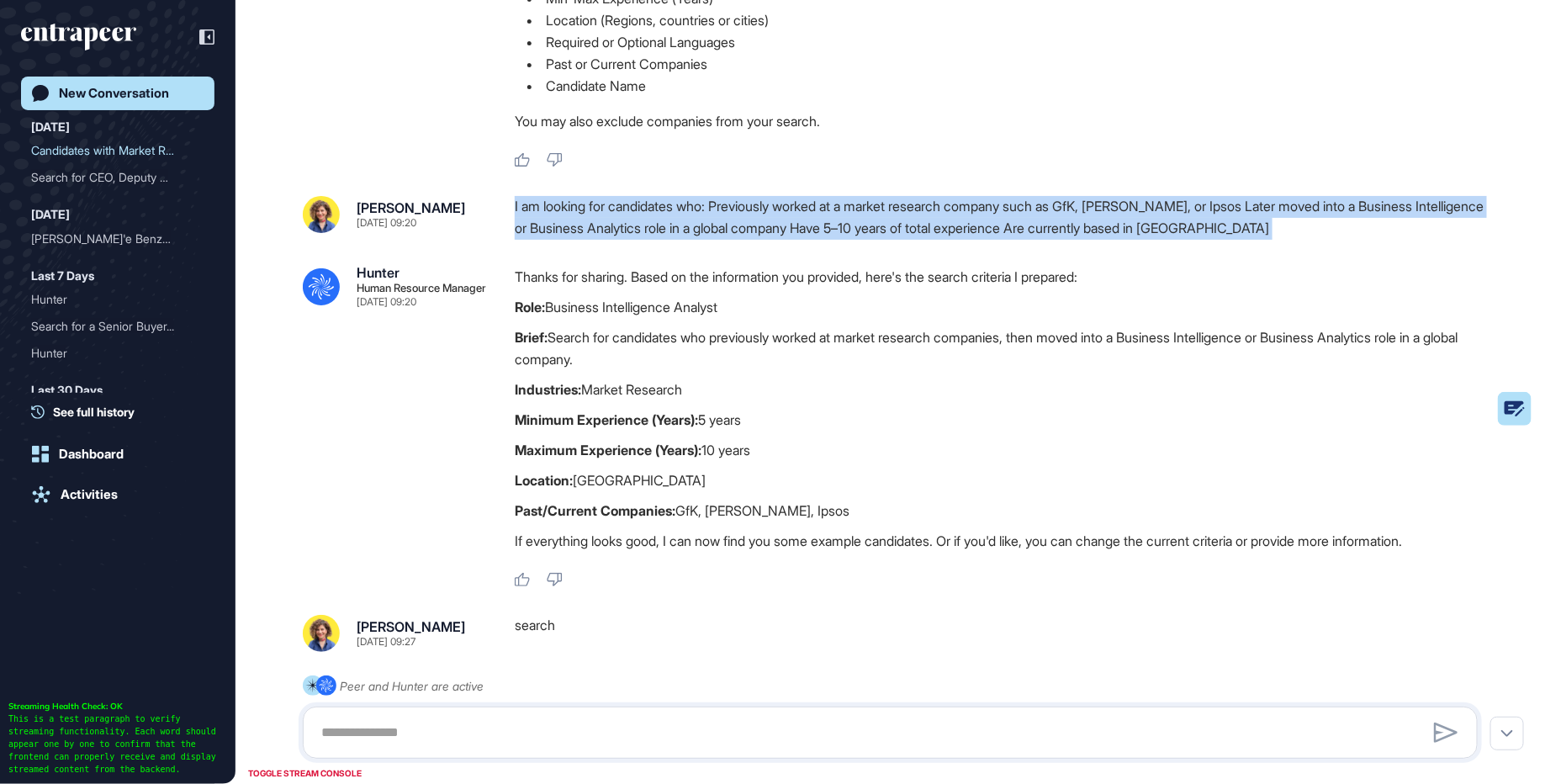
scroll to position [784, 1545]
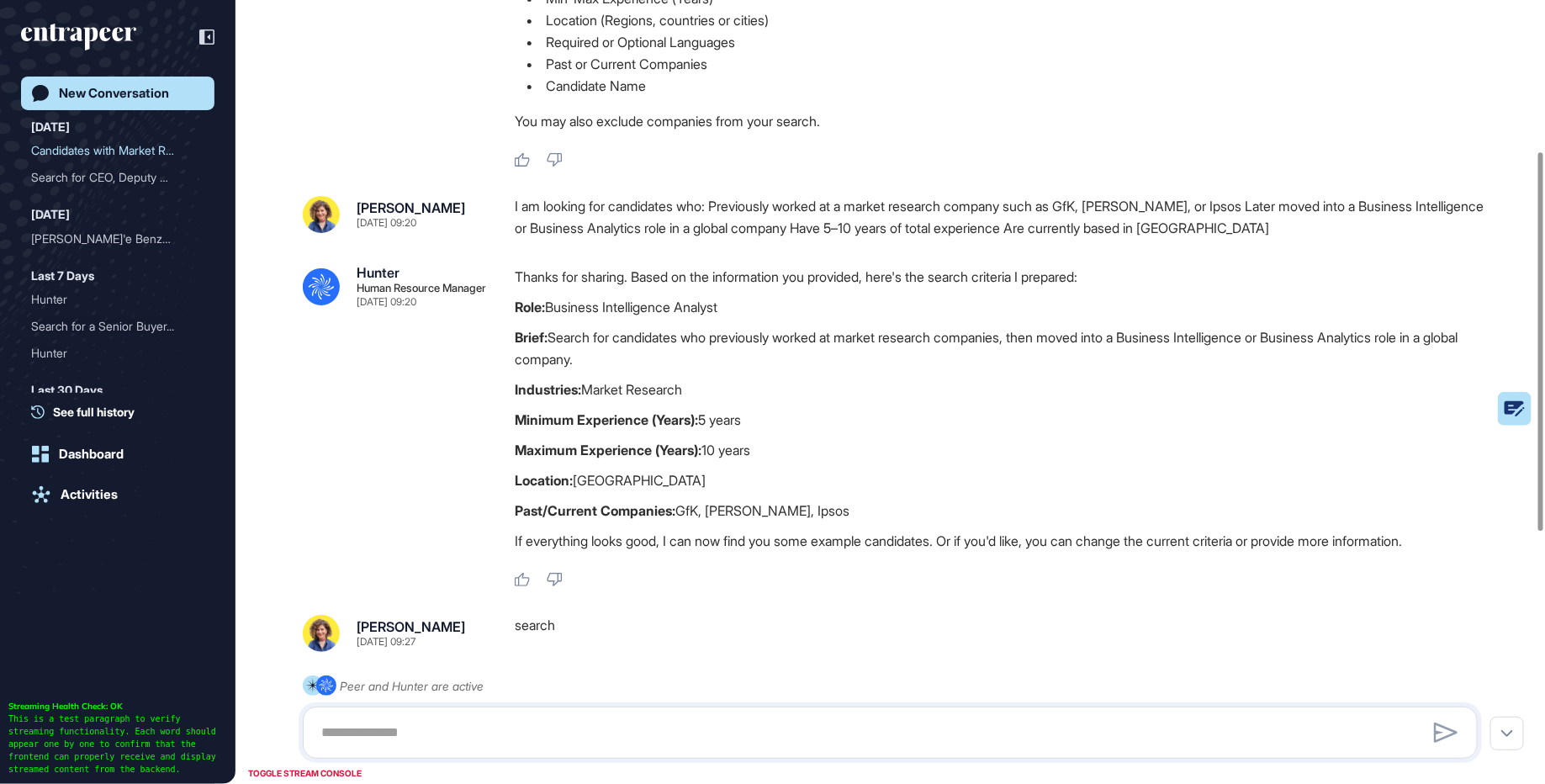
click at [885, 406] on div "Thanks for sharing. Based on the information you provided, here's the search cr…" at bounding box center [1004, 413] width 976 height 294
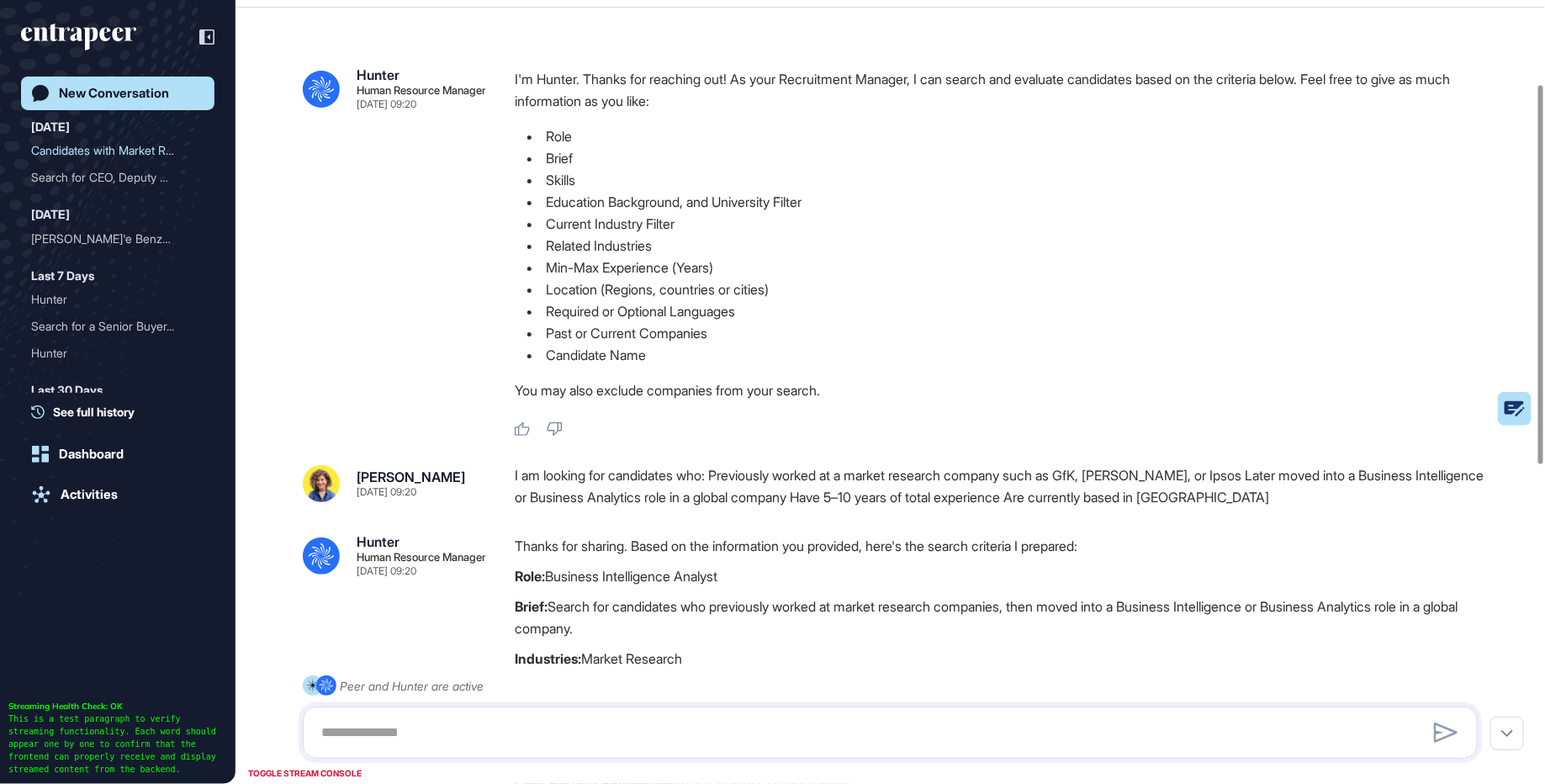
scroll to position [0, 0]
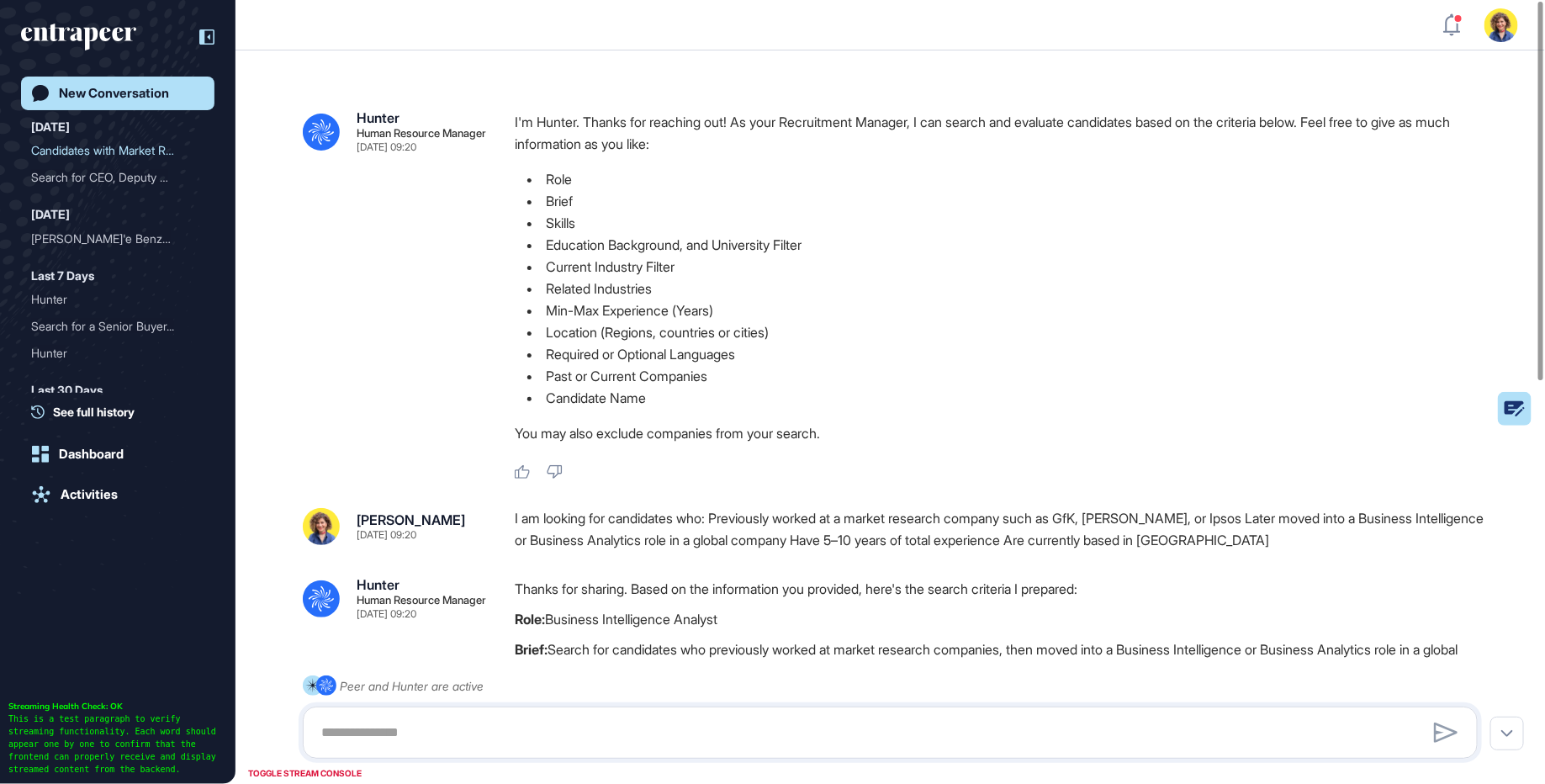
click at [208, 24] on div at bounding box center [199, 37] width 32 height 32
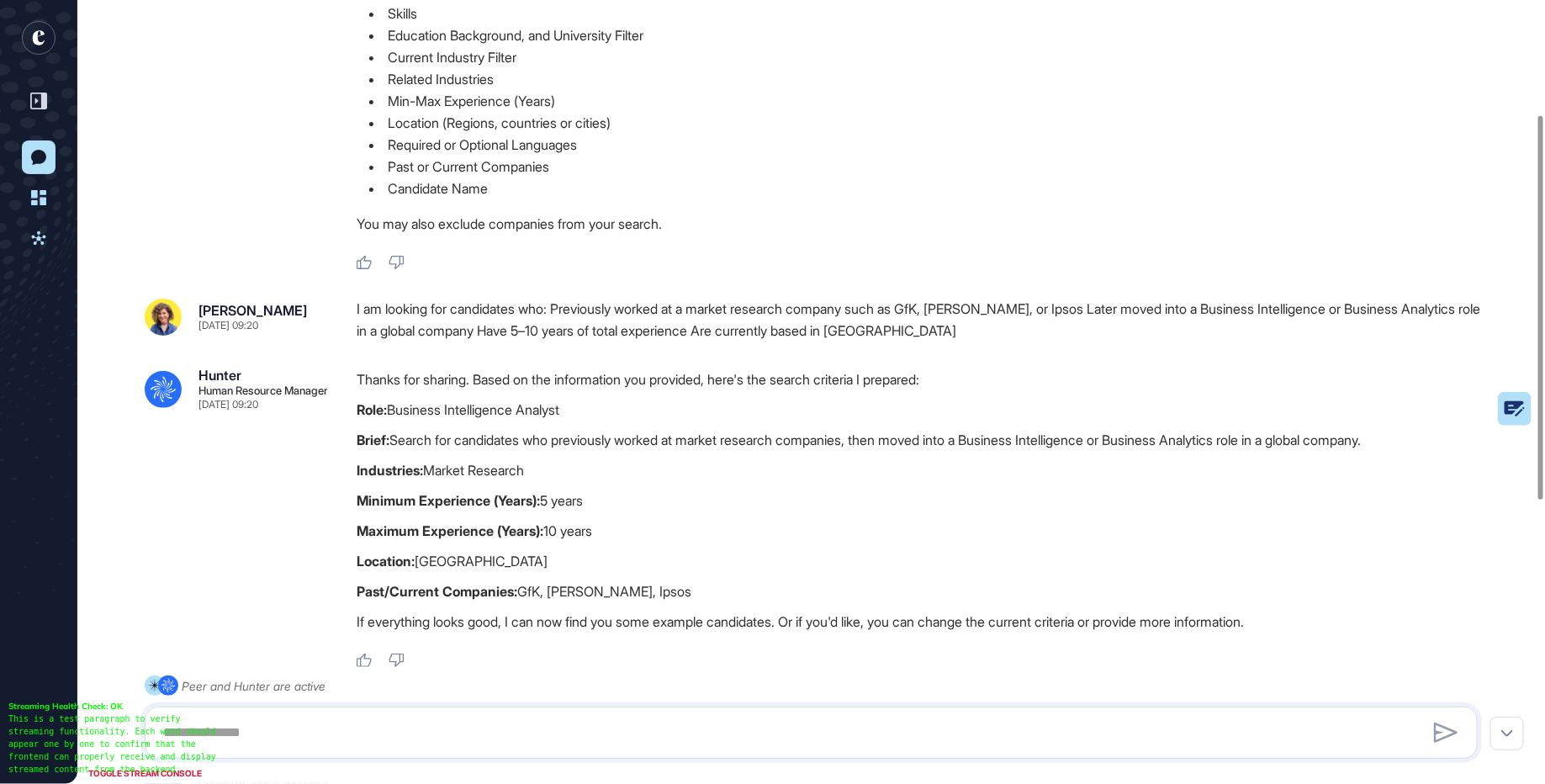
scroll to position [268, 0]
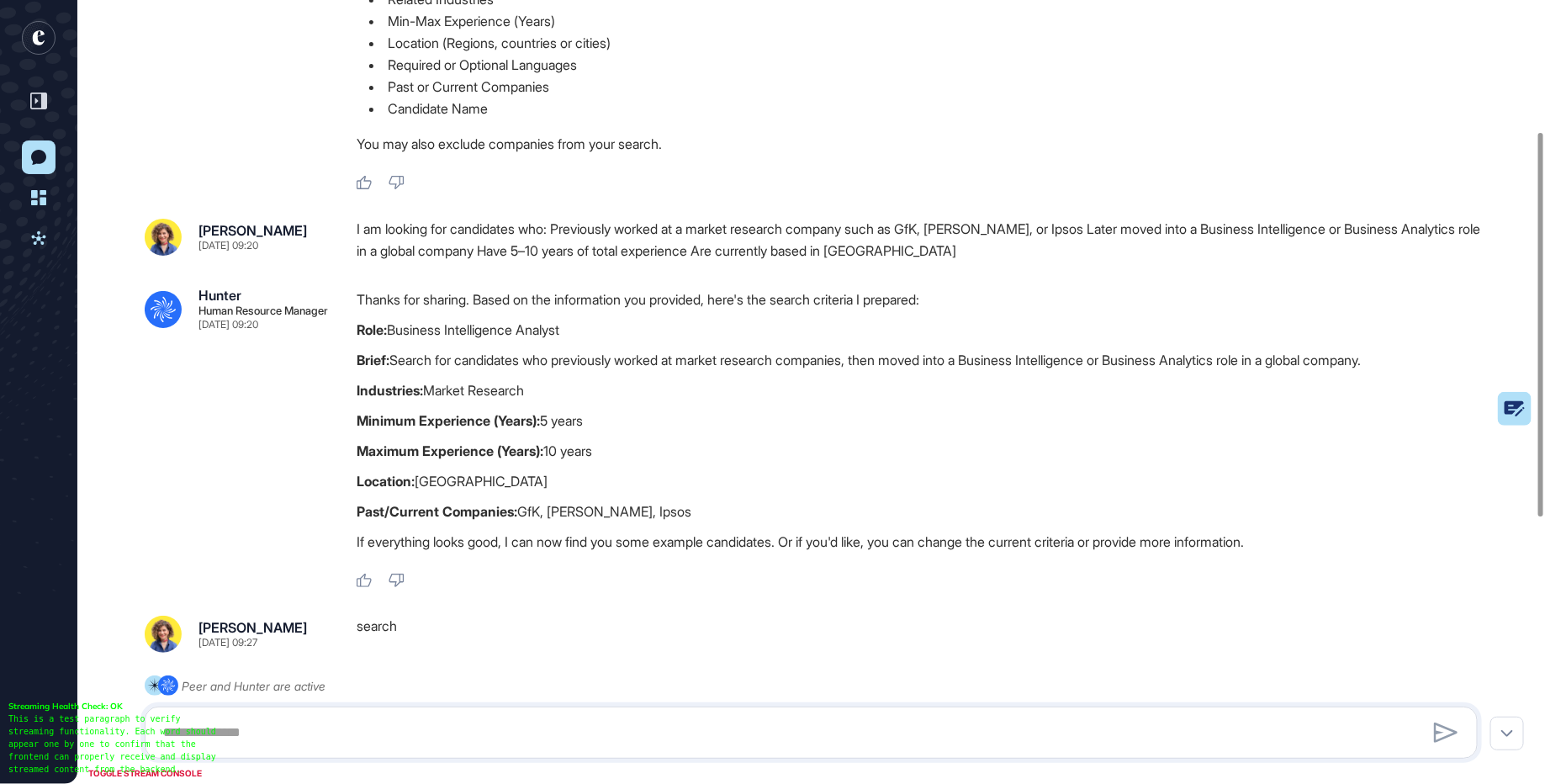
click at [556, 261] on div "I am looking for candidates who: Previously worked at a market research company…" at bounding box center [924, 240] width 1135 height 43
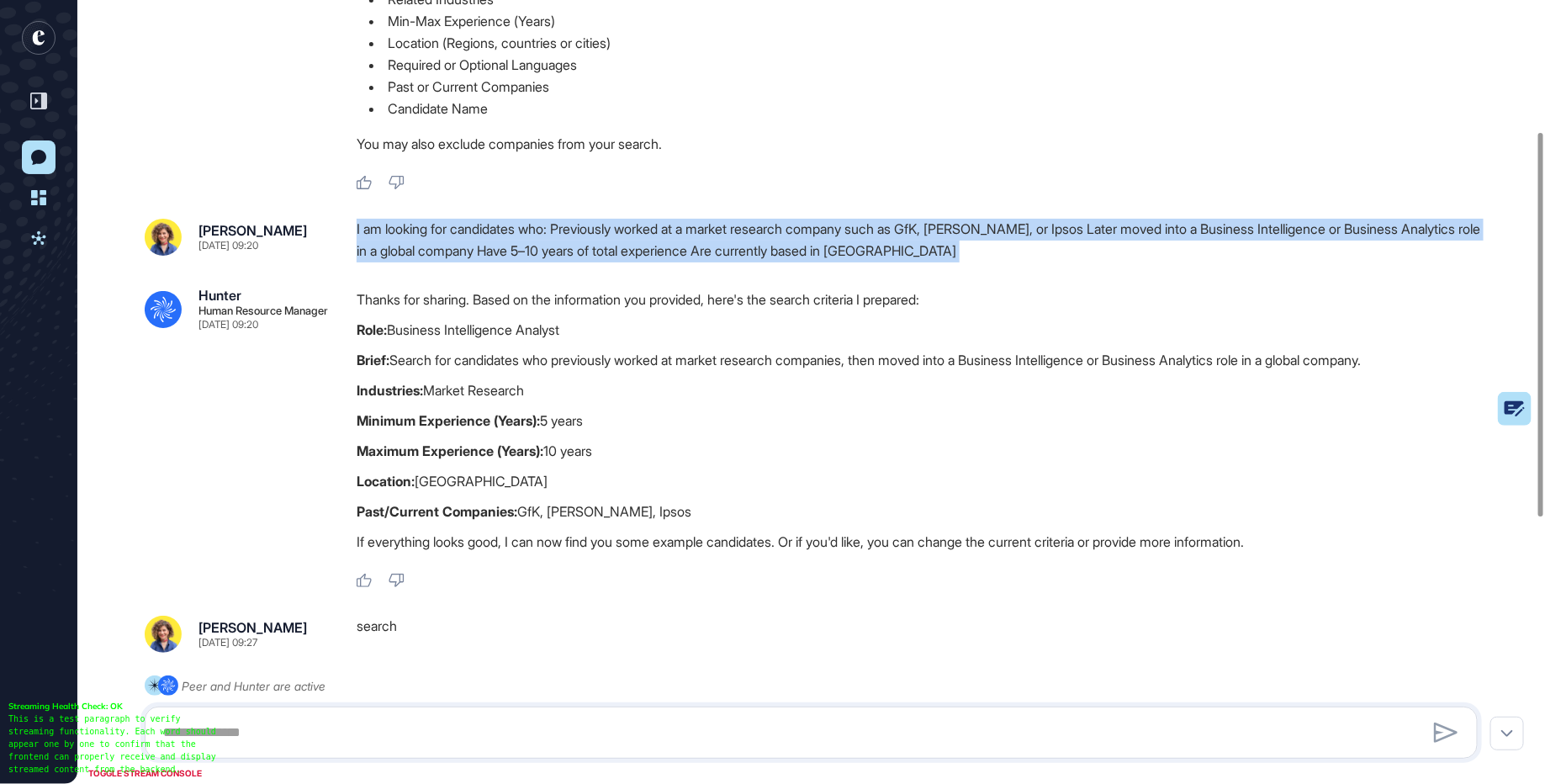
click at [556, 261] on div "I am looking for candidates who: Previously worked at a market research company…" at bounding box center [924, 240] width 1135 height 43
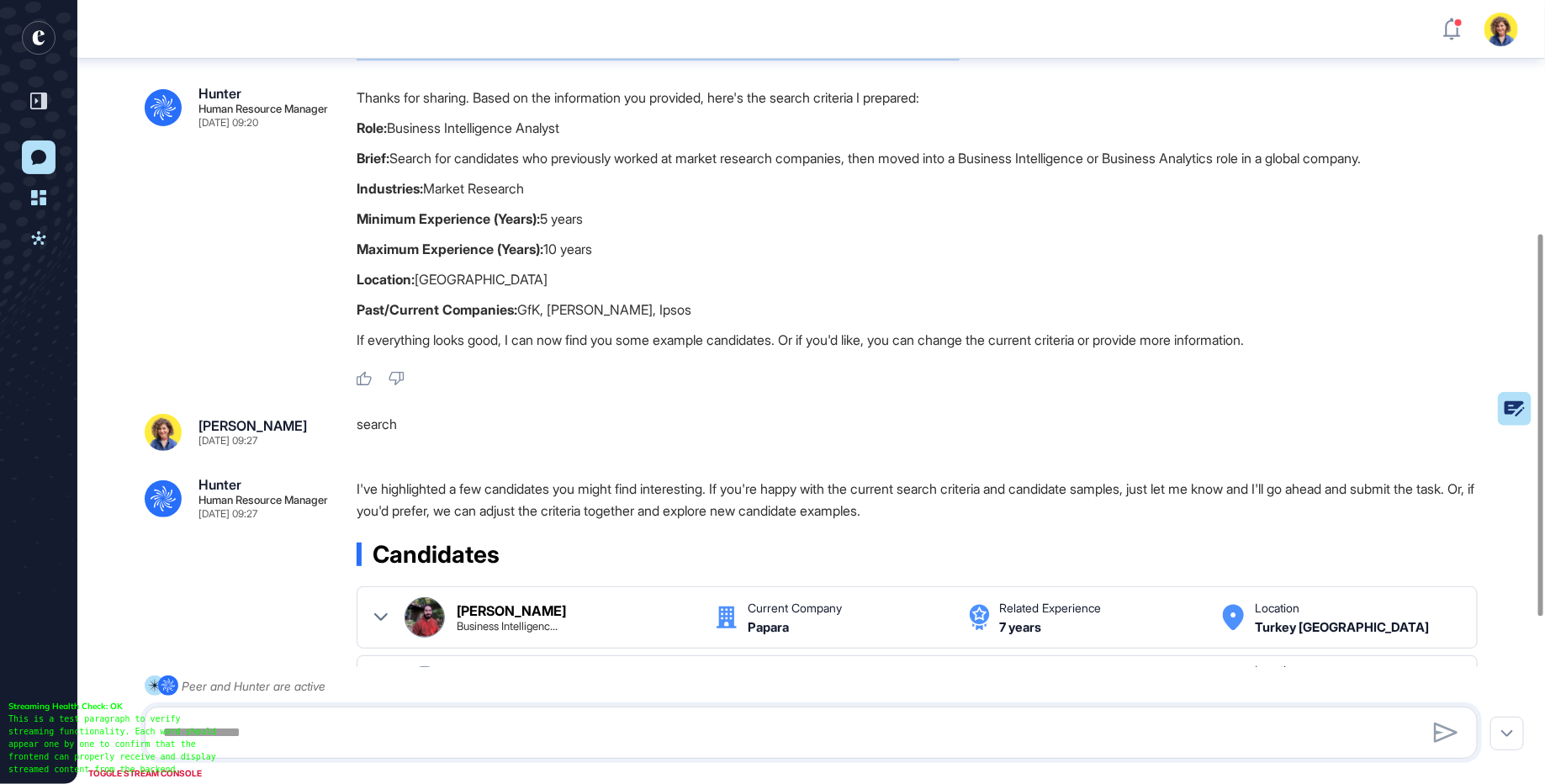
scroll to position [478, 0]
drag, startPoint x: 491, startPoint y: 330, endPoint x: 667, endPoint y: 328, distance: 176.0
click at [666, 320] on p "Past/Current Companies: GfK, Nielsen, Ipsos" at bounding box center [924, 309] width 1135 height 21
click at [667, 320] on p "Past/Current Companies: GfK, Nielsen, Ipsos" at bounding box center [924, 309] width 1135 height 21
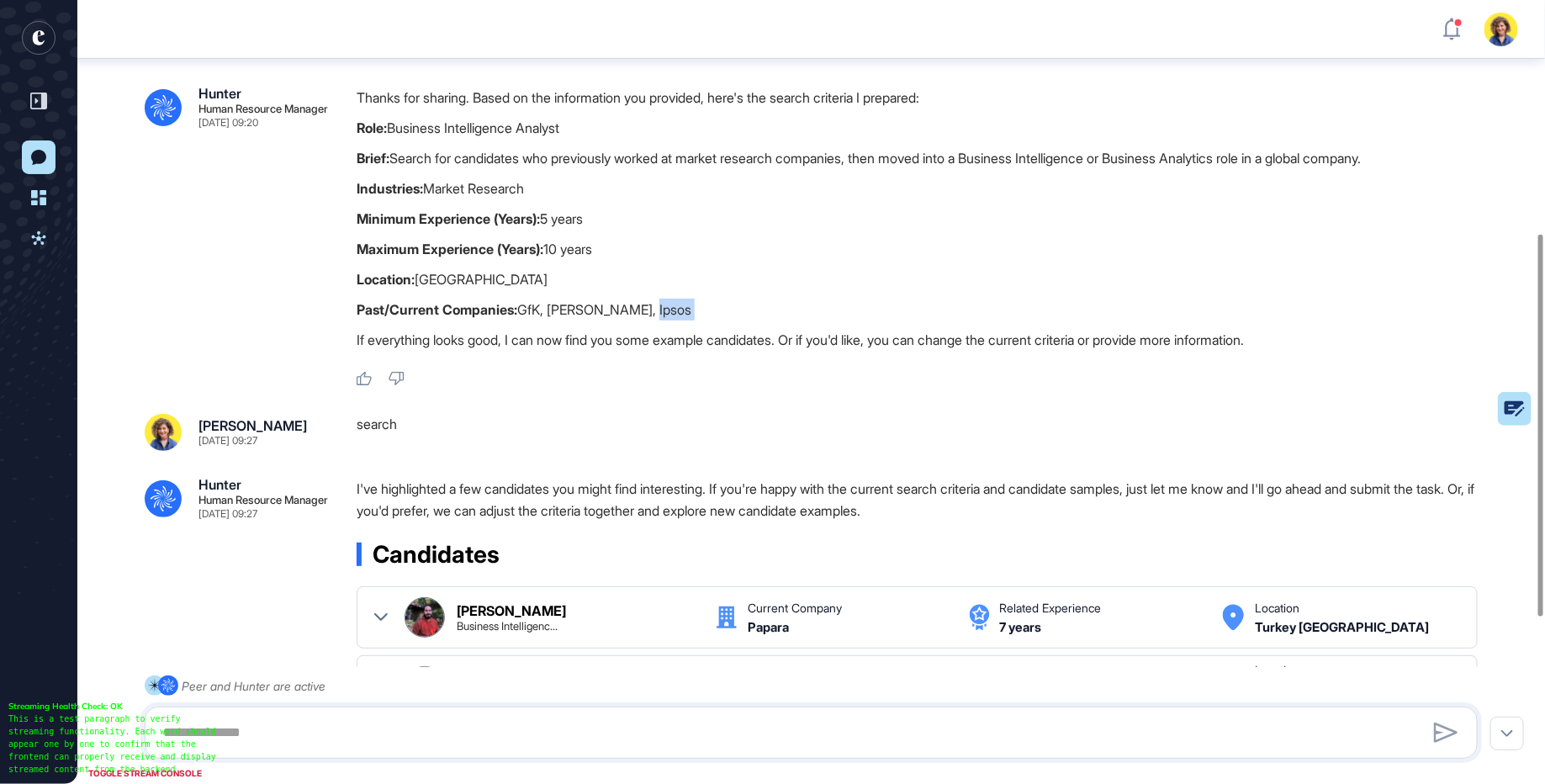
click at [667, 320] on p "Past/Current Companies: GfK, Nielsen, Ipsos" at bounding box center [924, 309] width 1135 height 21
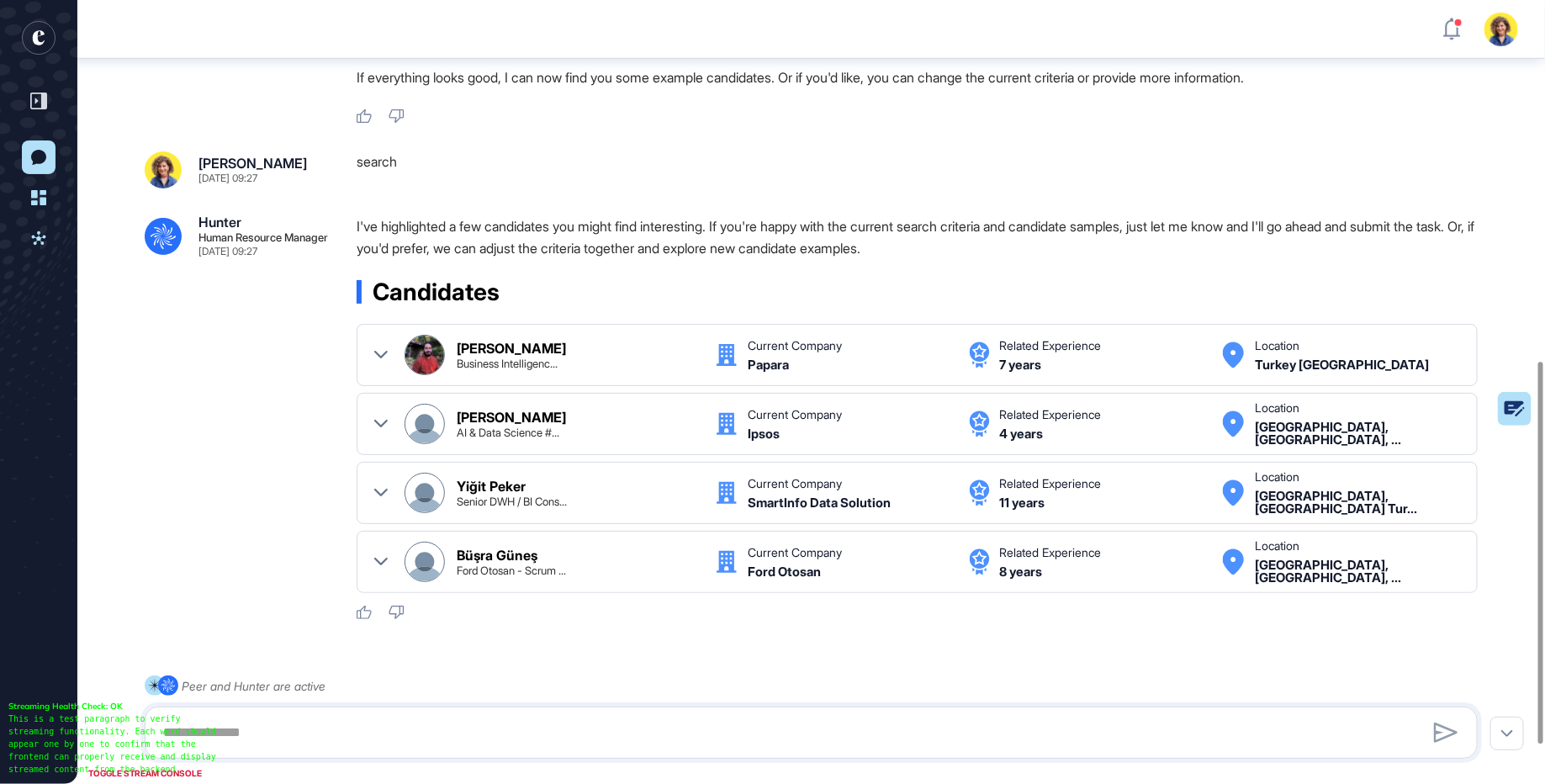
scroll to position [821, 0]
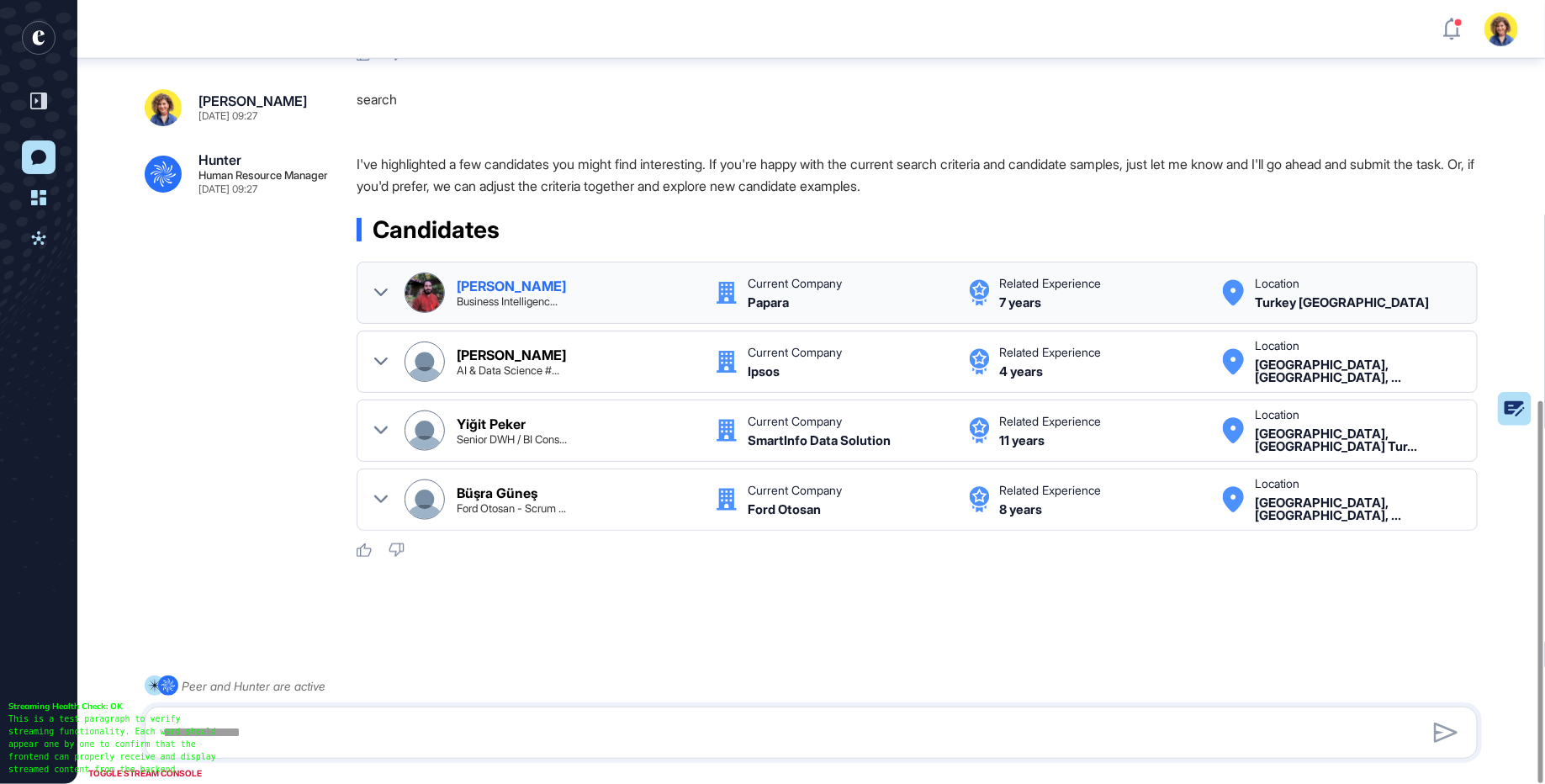
click at [377, 298] on icon at bounding box center [381, 292] width 13 height 13
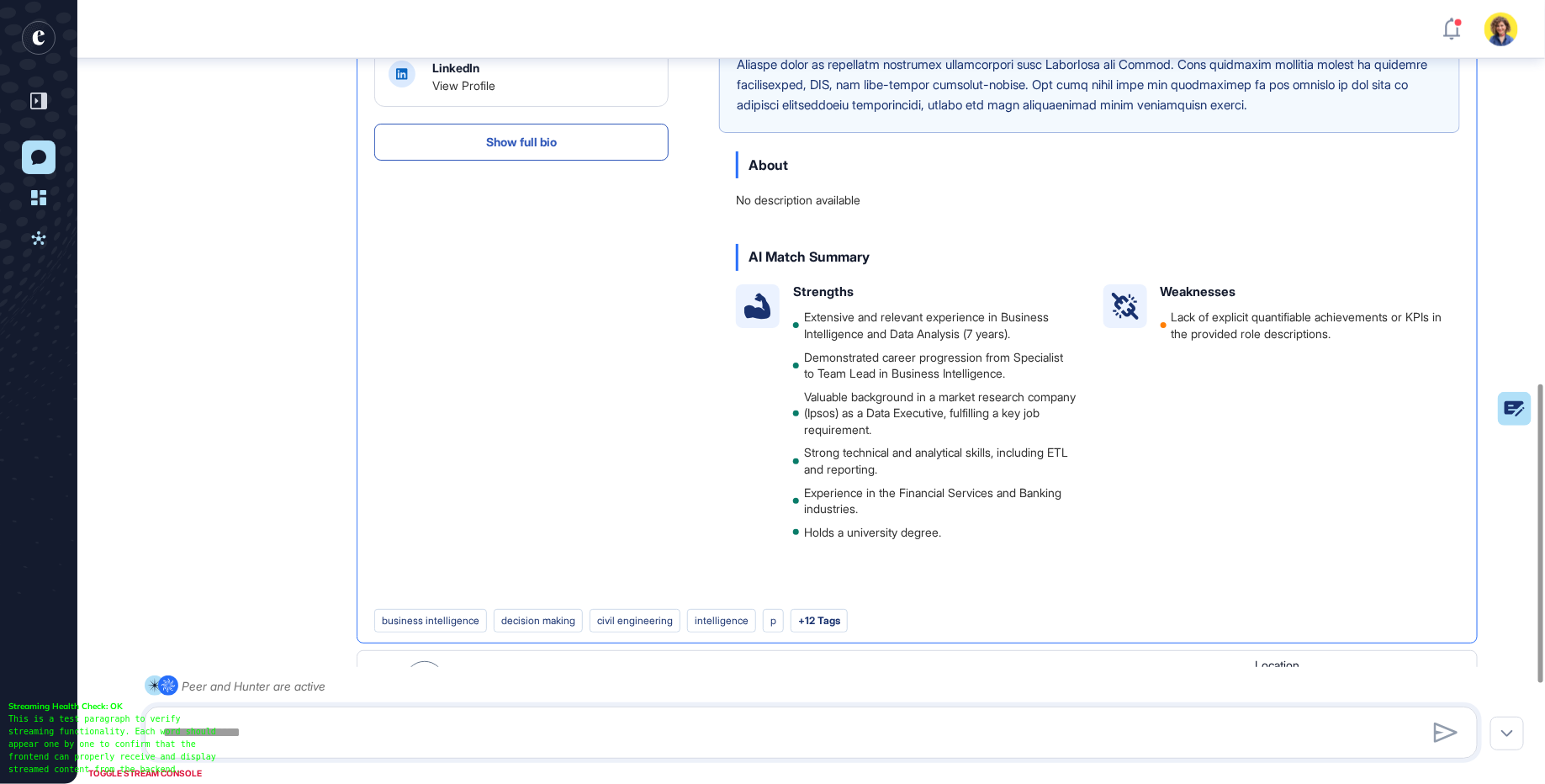
scroll to position [0, 0]
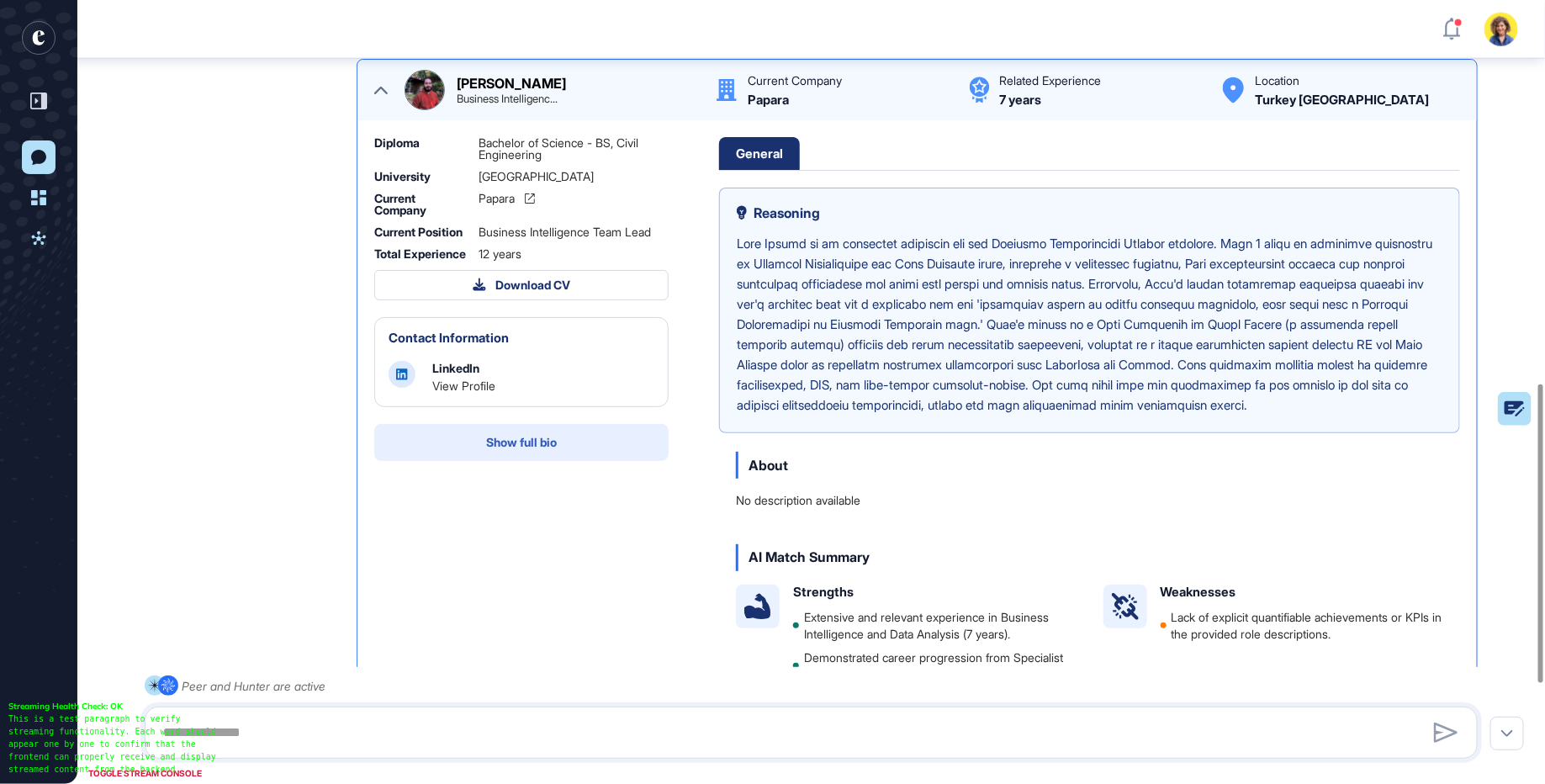
click at [480, 461] on button "Show full bio" at bounding box center [521, 442] width 294 height 37
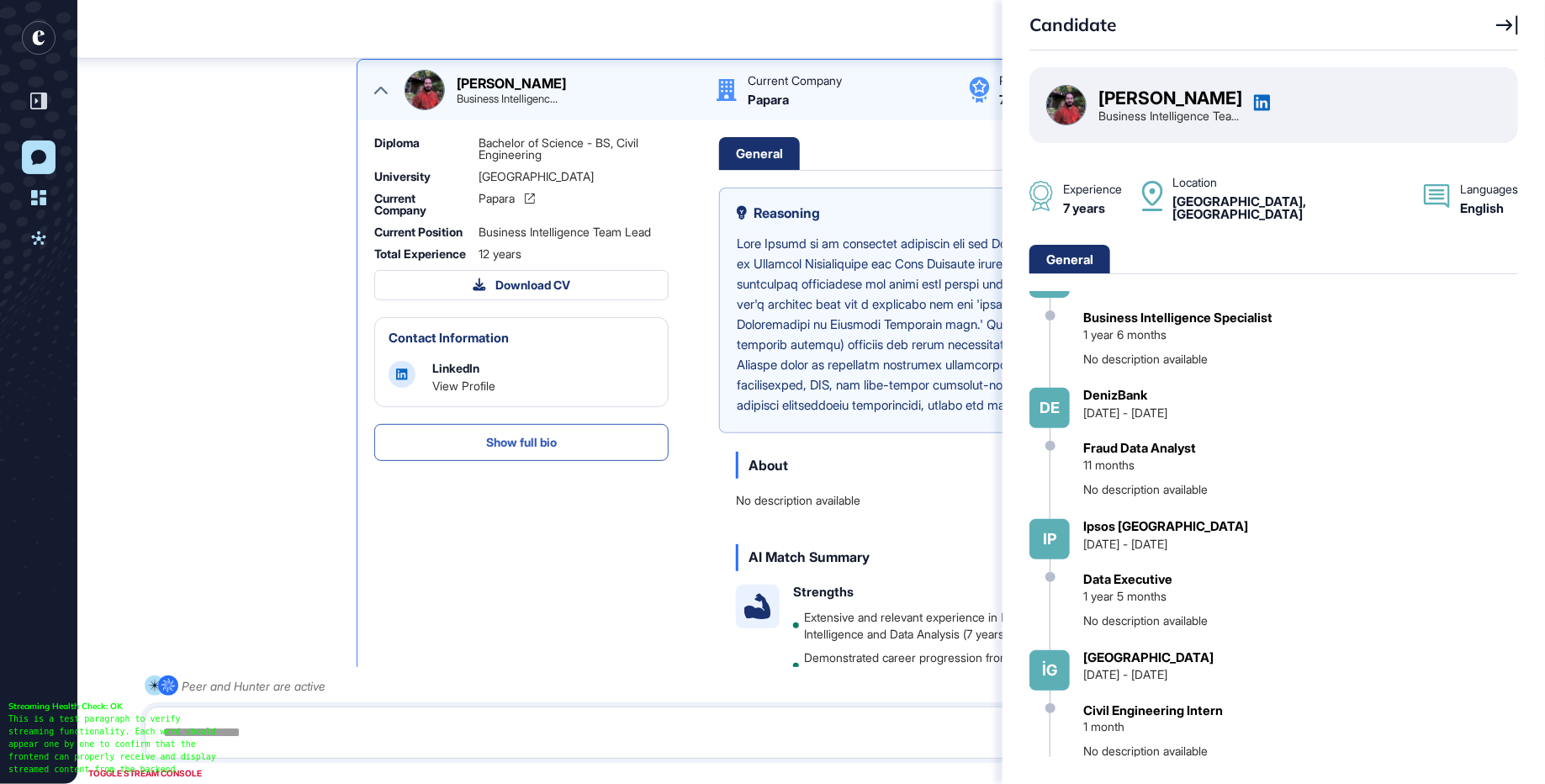
scroll to position [553, 0]
click at [1506, 23] on icon at bounding box center [1507, 25] width 21 height 21
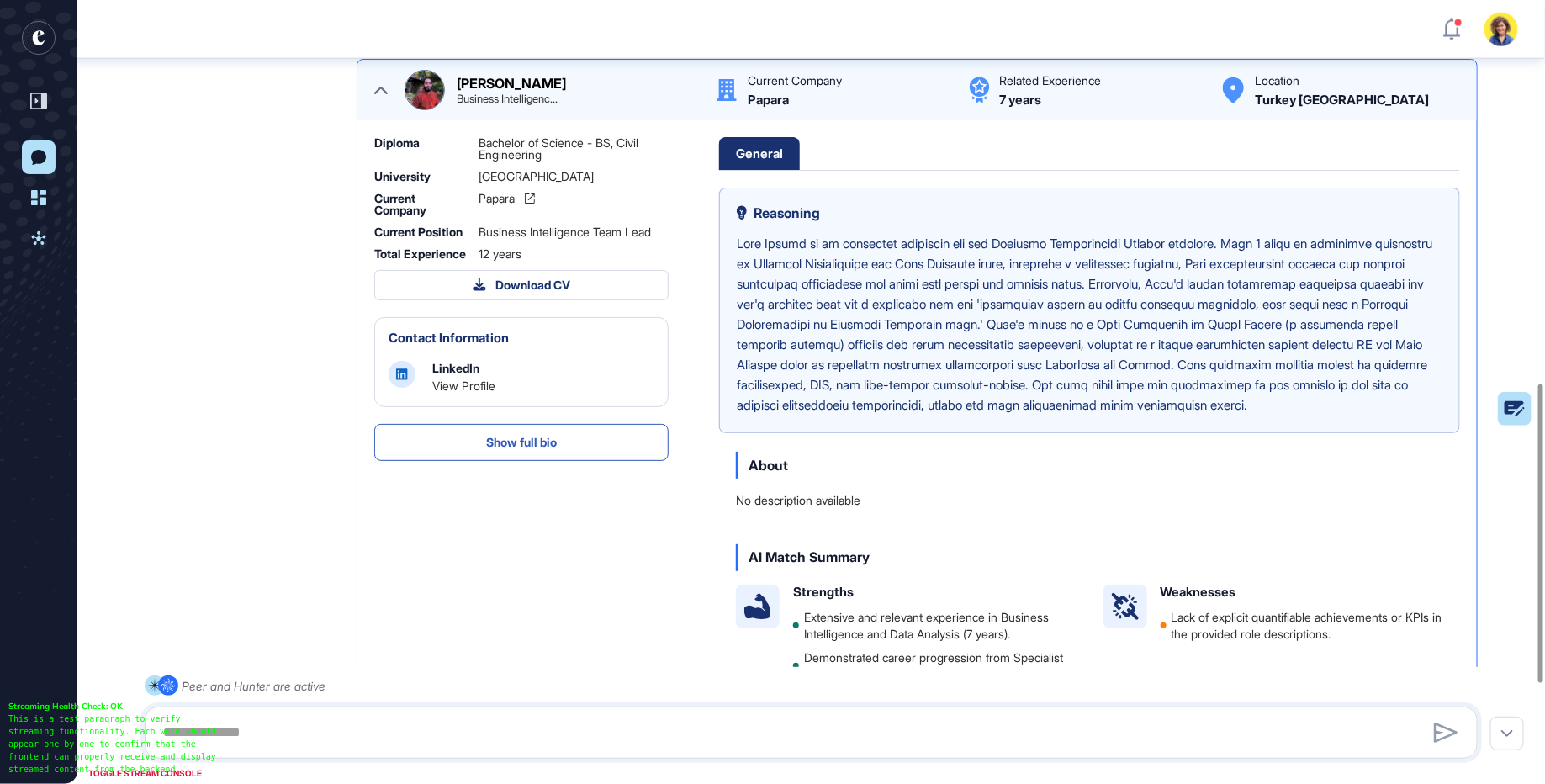
click at [382, 97] on icon at bounding box center [381, 90] width 13 height 13
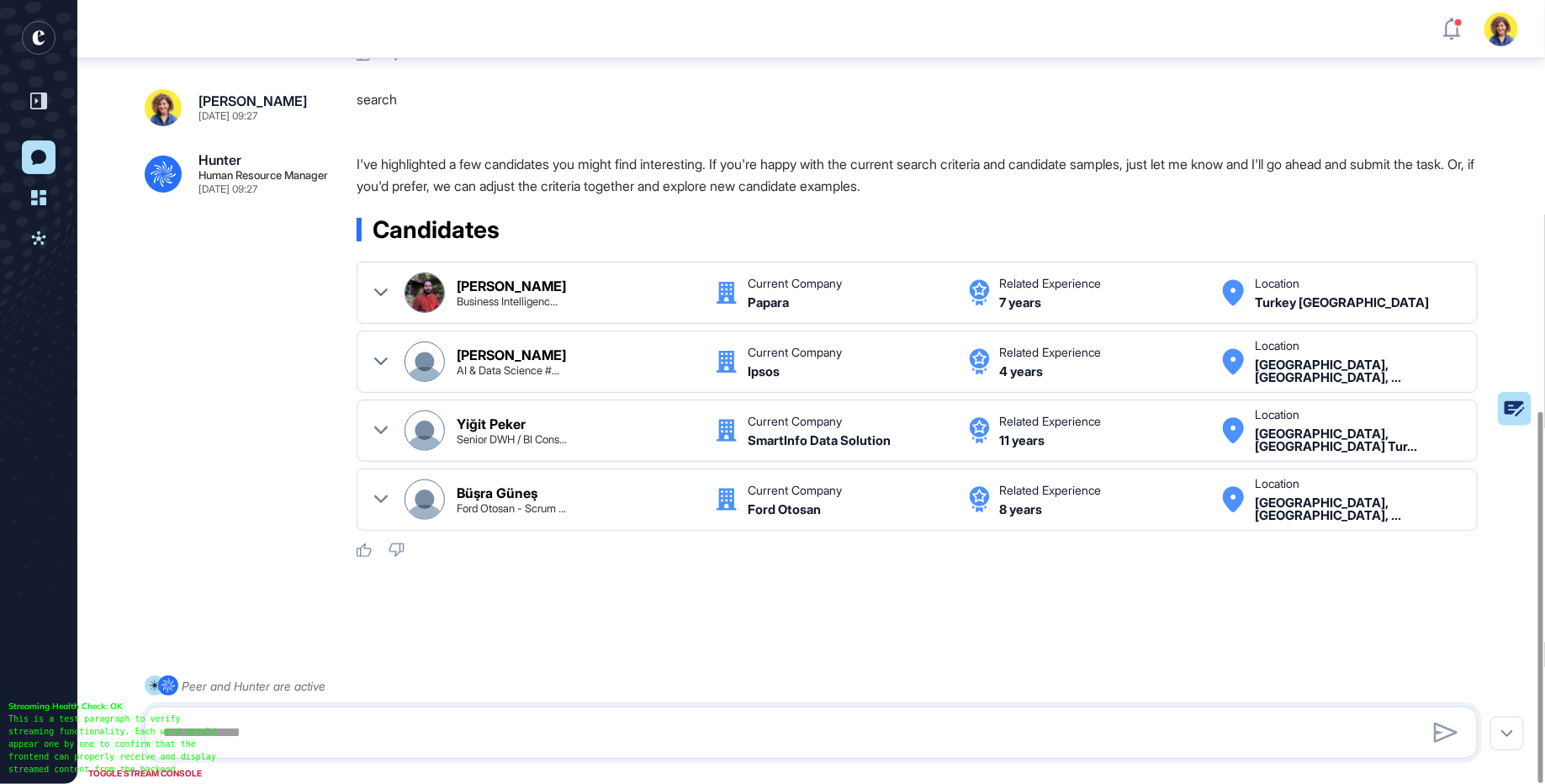
scroll to position [821, 0]
click at [385, 361] on icon at bounding box center [381, 361] width 13 height 7
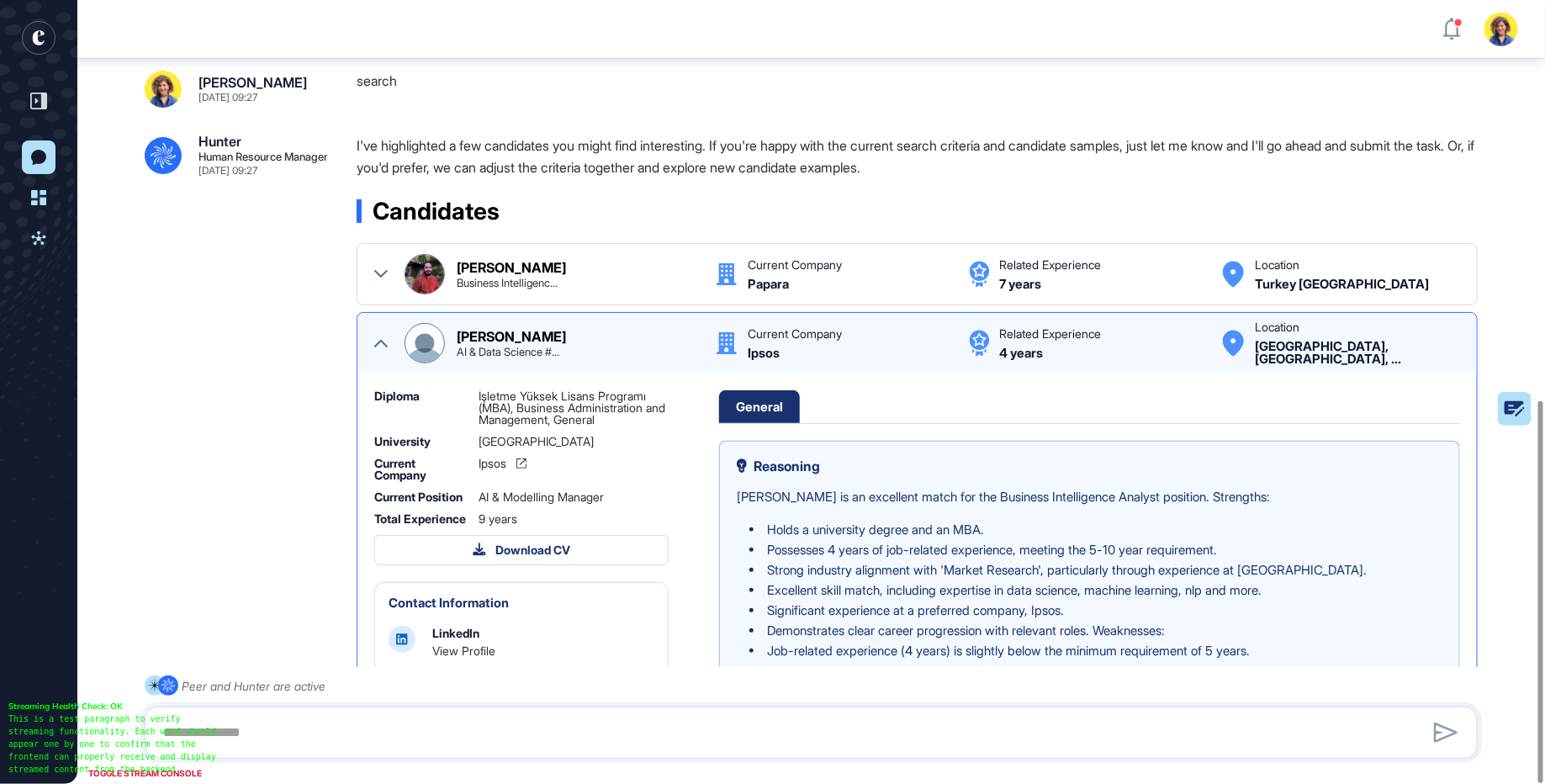
scroll to position [1005, 0]
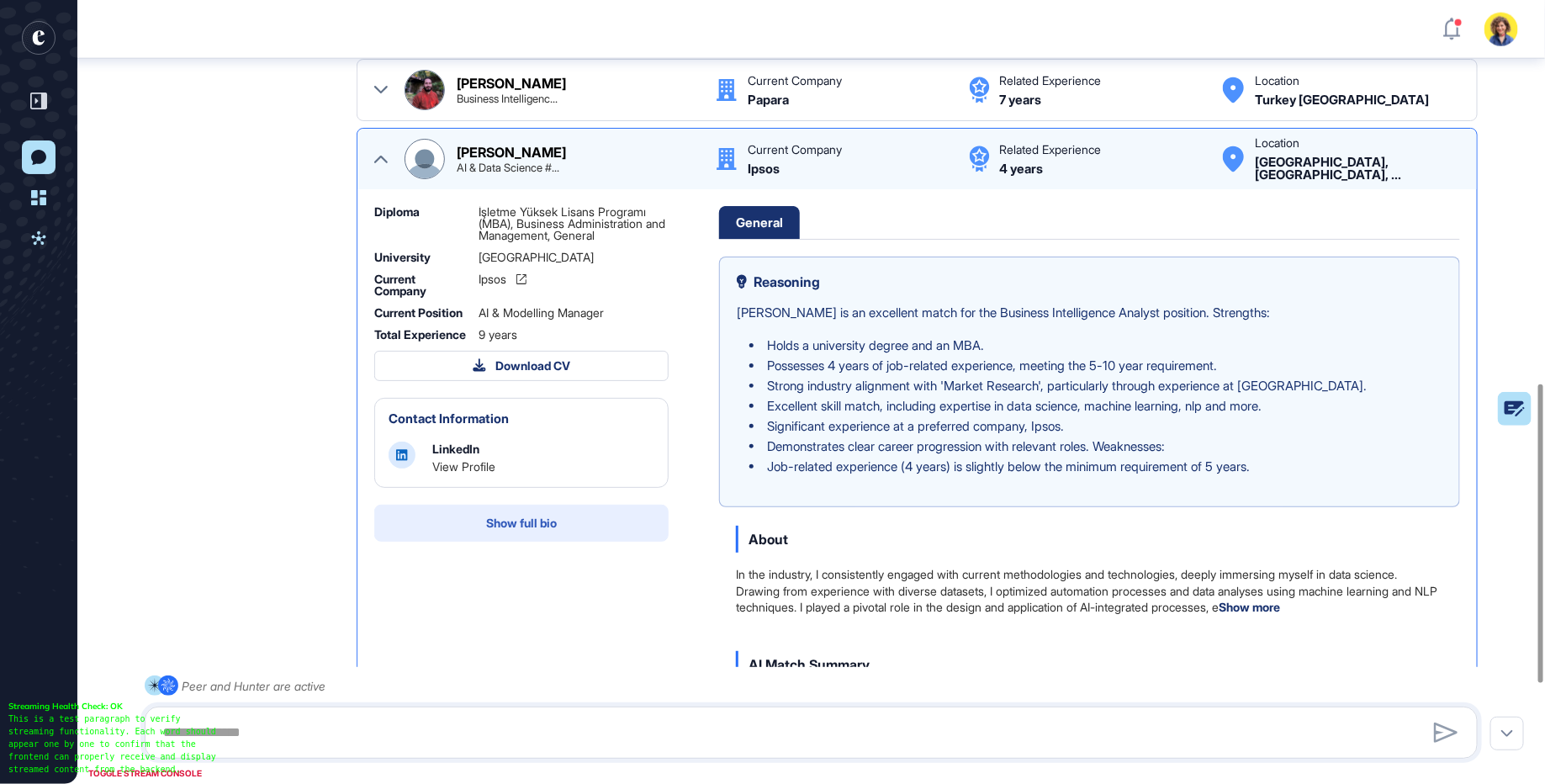
click at [480, 541] on button "Show full bio" at bounding box center [521, 524] width 294 height 37
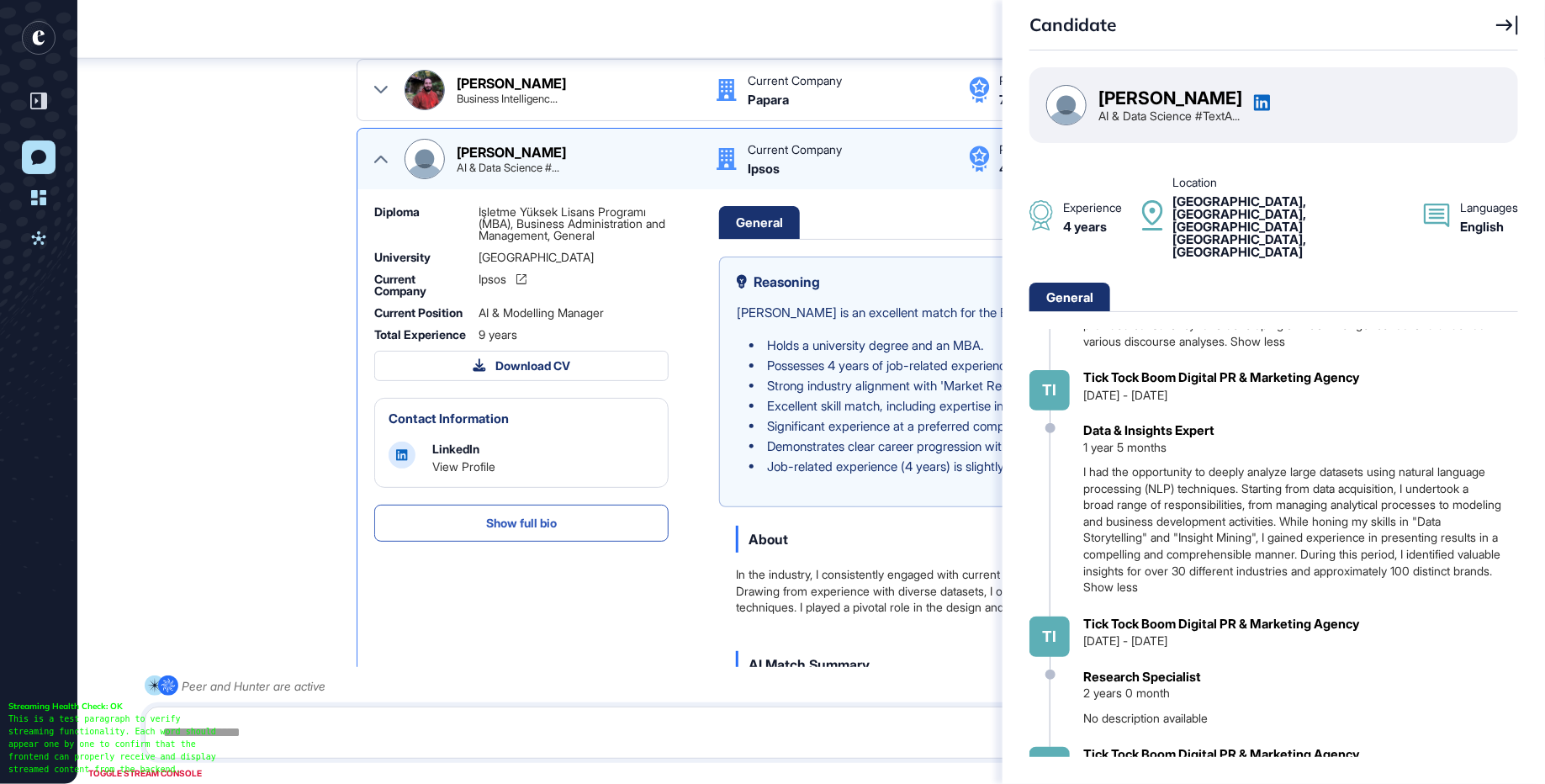
scroll to position [877, 0]
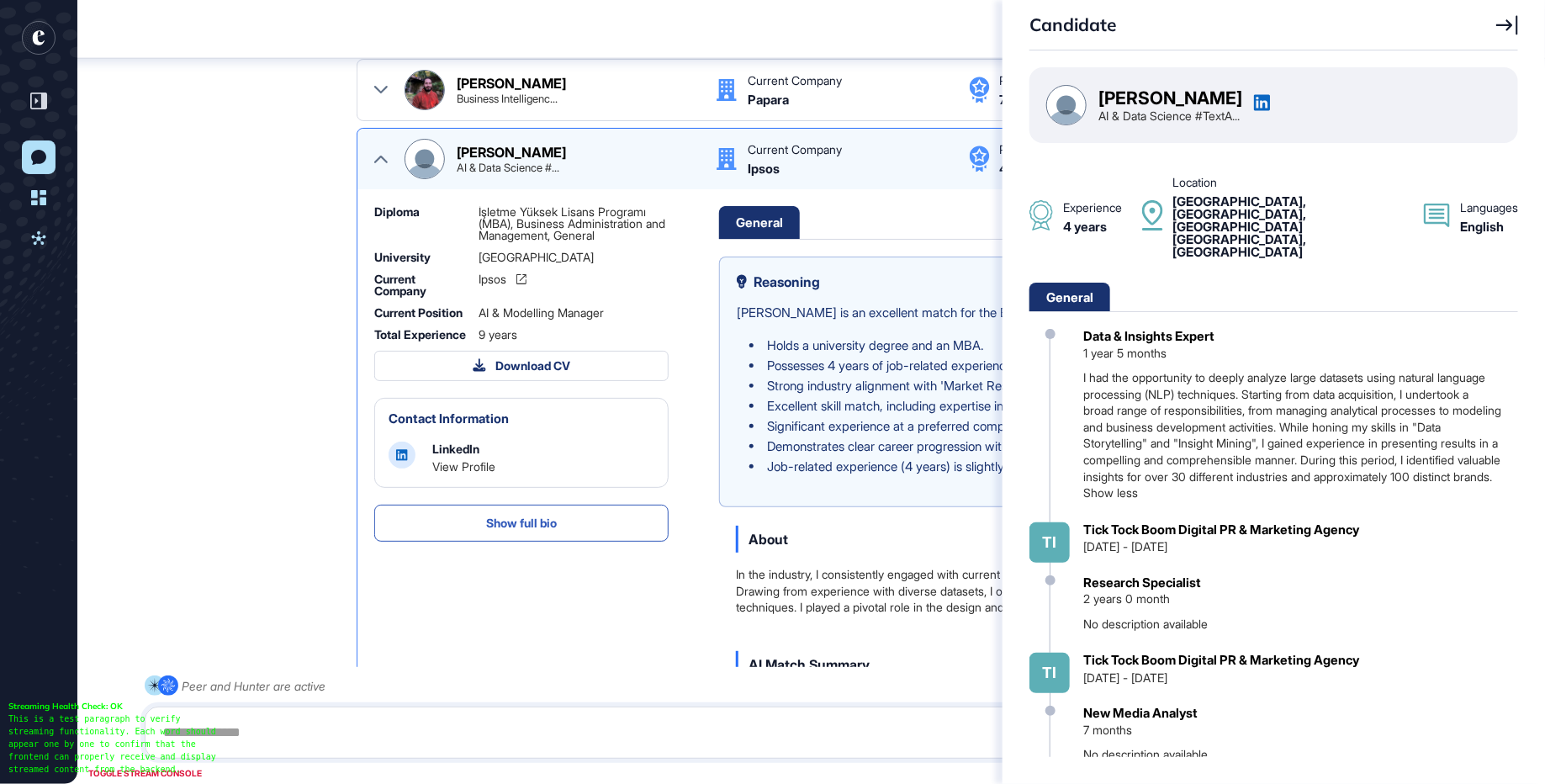
click at [1516, 12] on div "Candidate" at bounding box center [1274, 25] width 489 height 50
click at [1501, 29] on icon at bounding box center [1507, 25] width 21 height 21
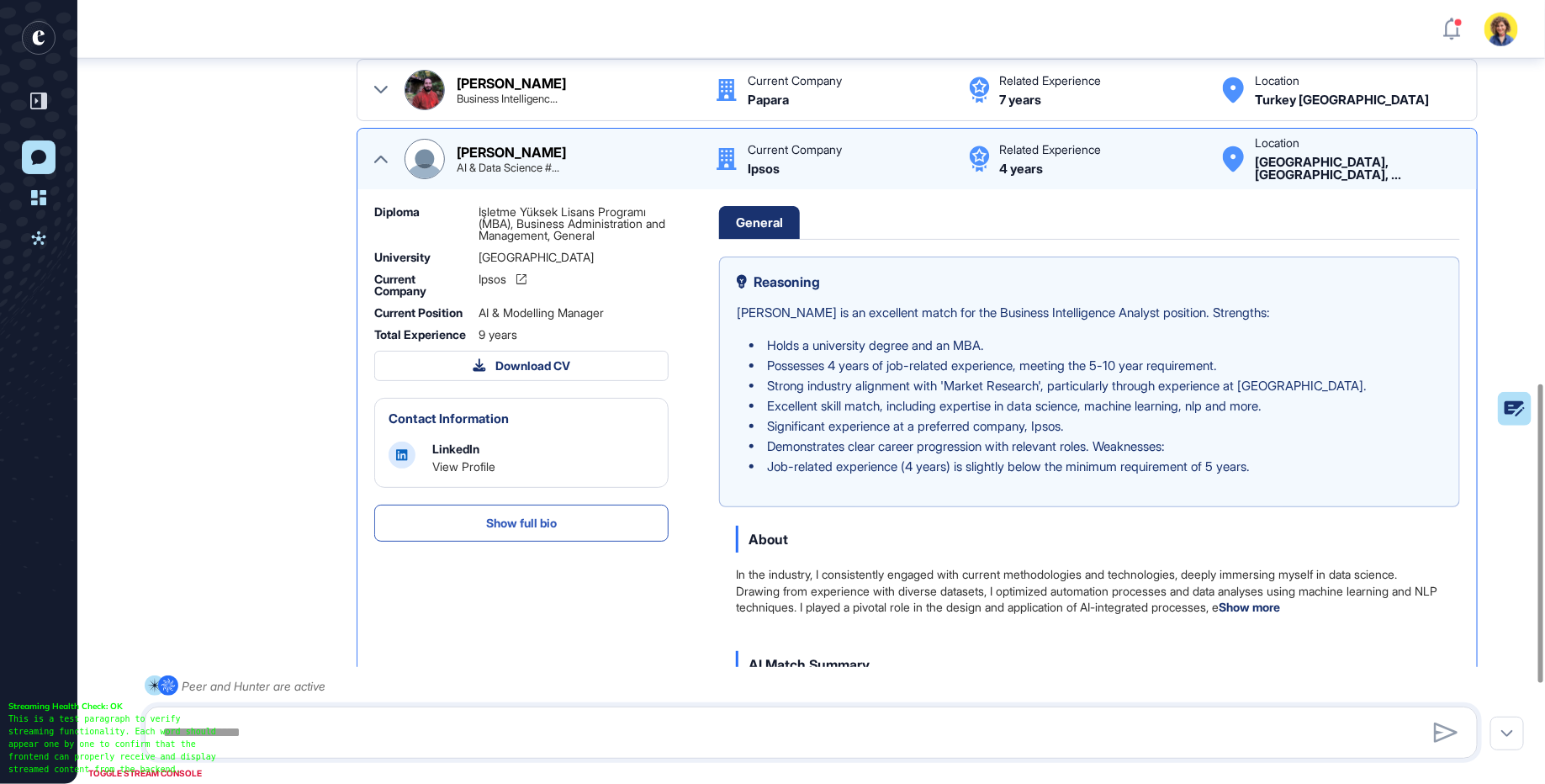
click at [380, 166] on icon at bounding box center [381, 159] width 13 height 13
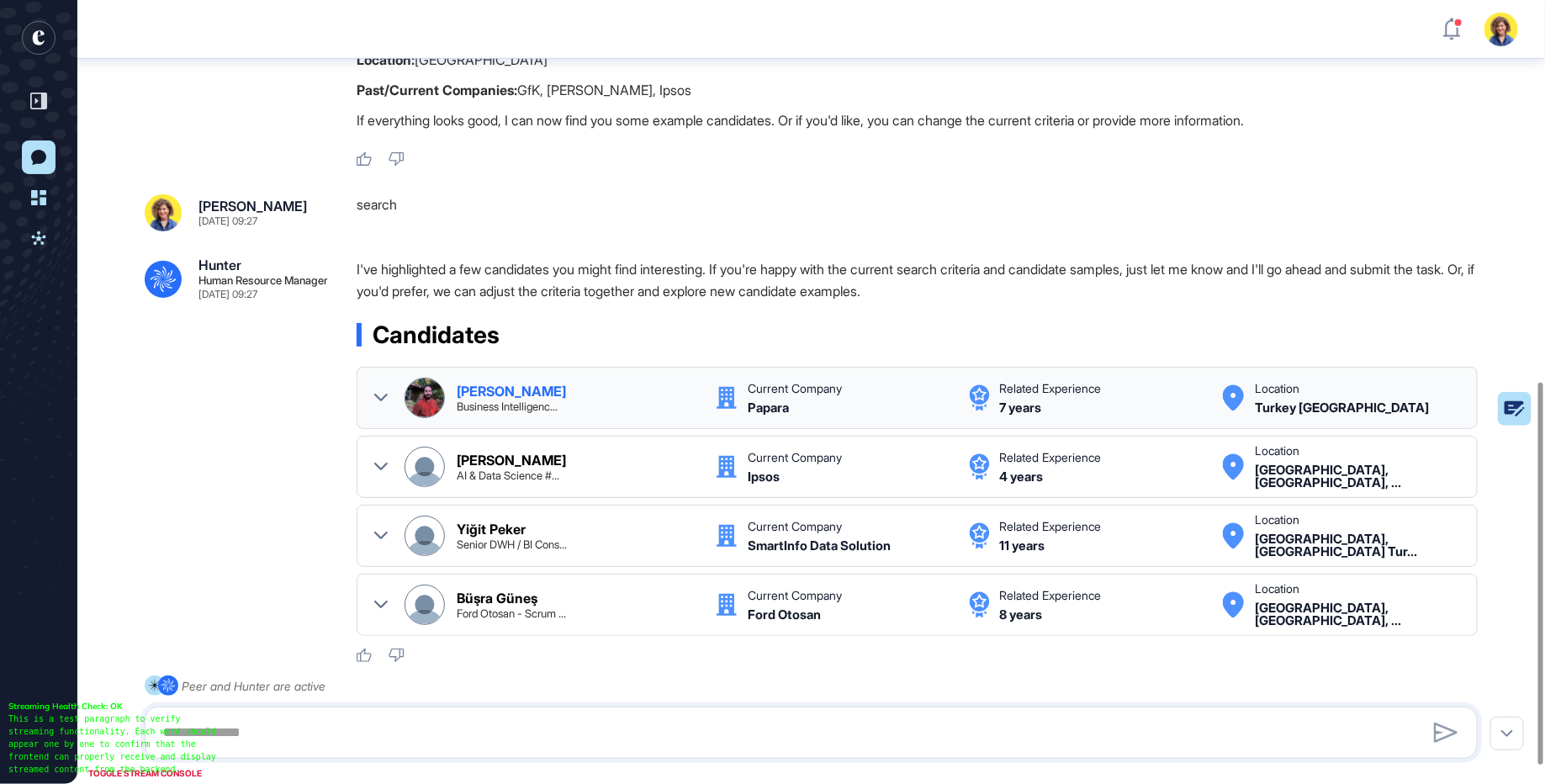
scroll to position [821, 0]
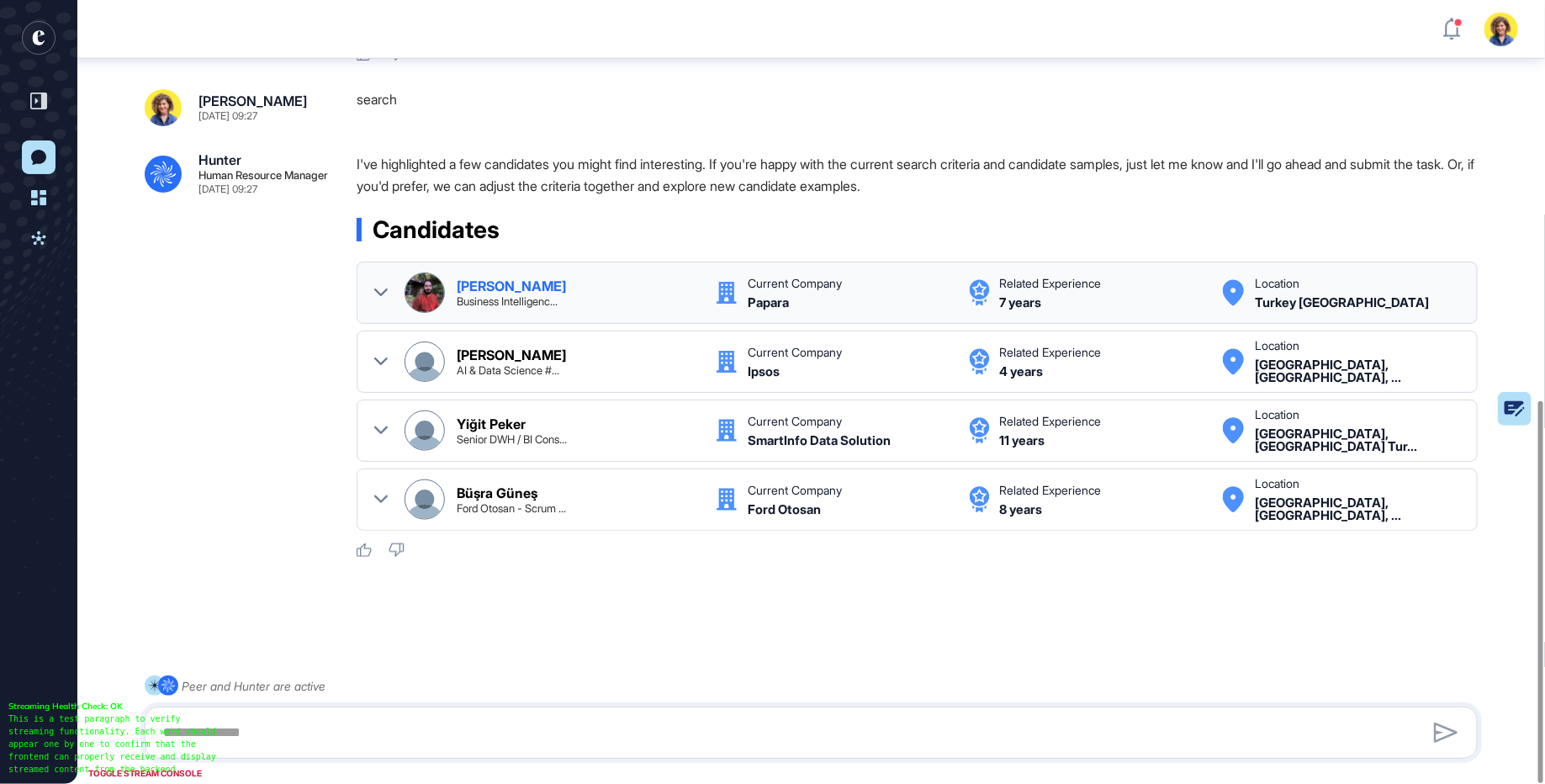
click at [379, 294] on icon at bounding box center [381, 292] width 13 height 13
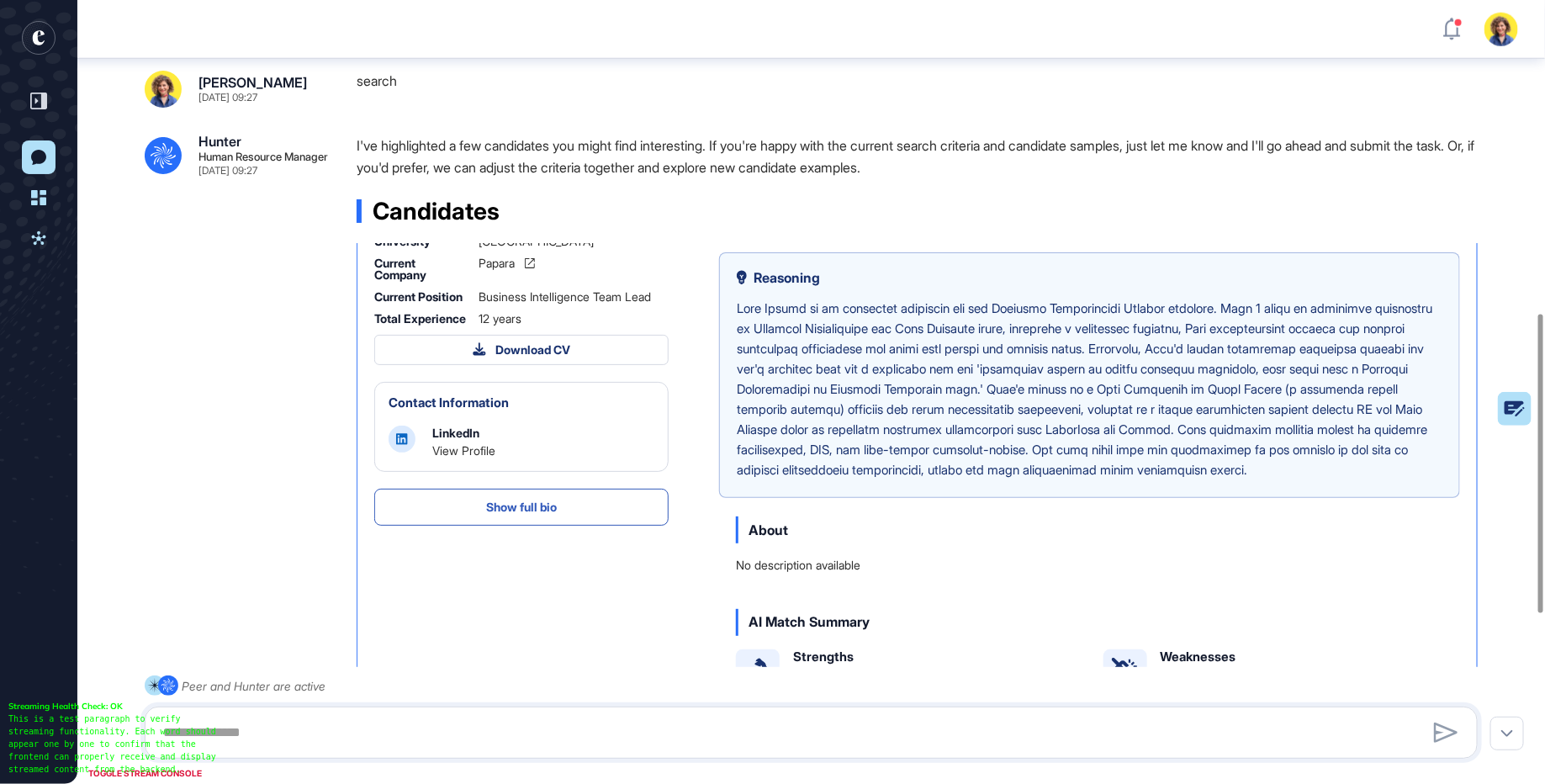
scroll to position [144, 0]
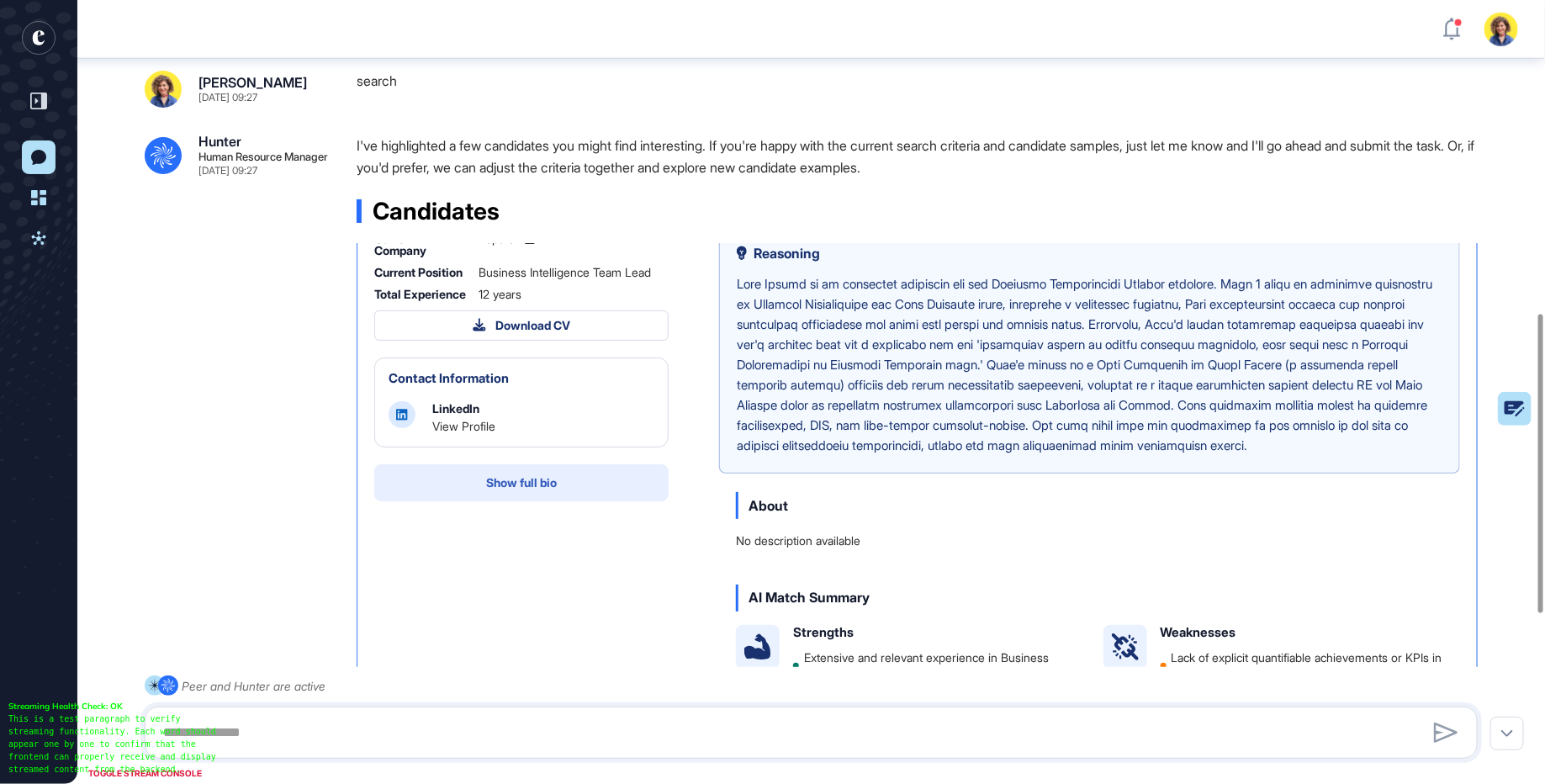
click at [517, 489] on span "Show full bio" at bounding box center [522, 483] width 71 height 12
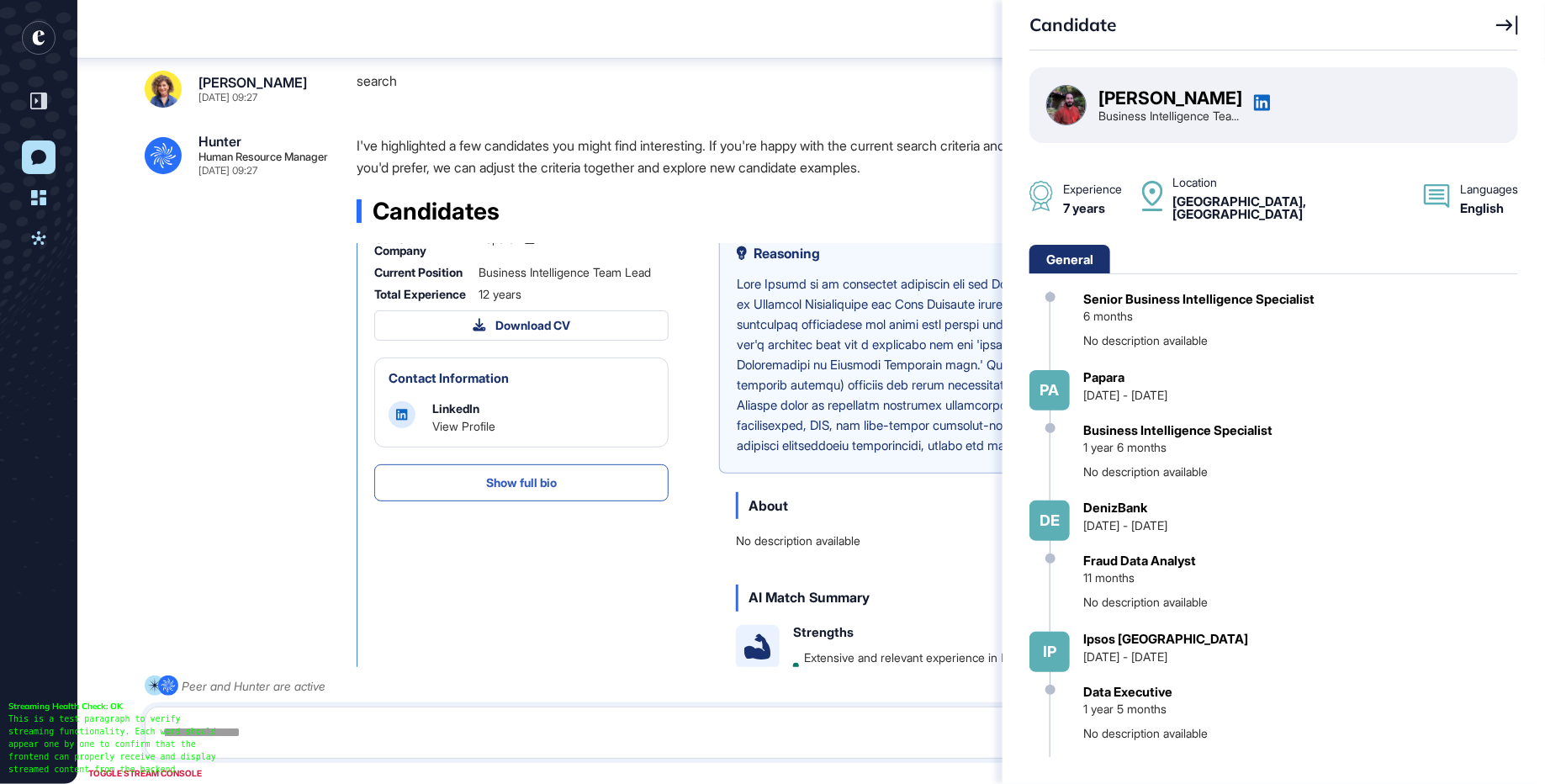
scroll to position [548, 0]
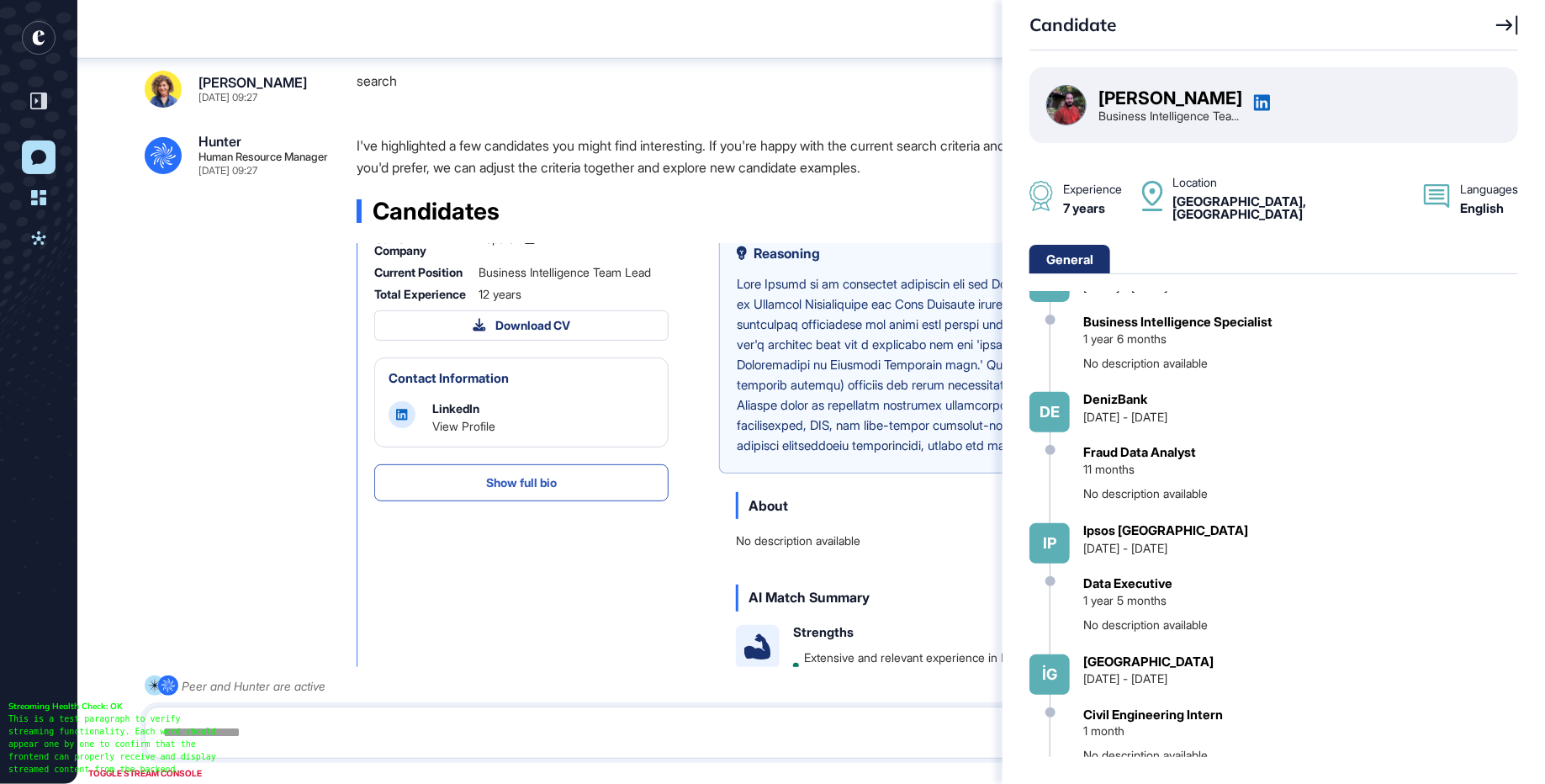
click at [1504, 25] on icon at bounding box center [1507, 25] width 21 height 21
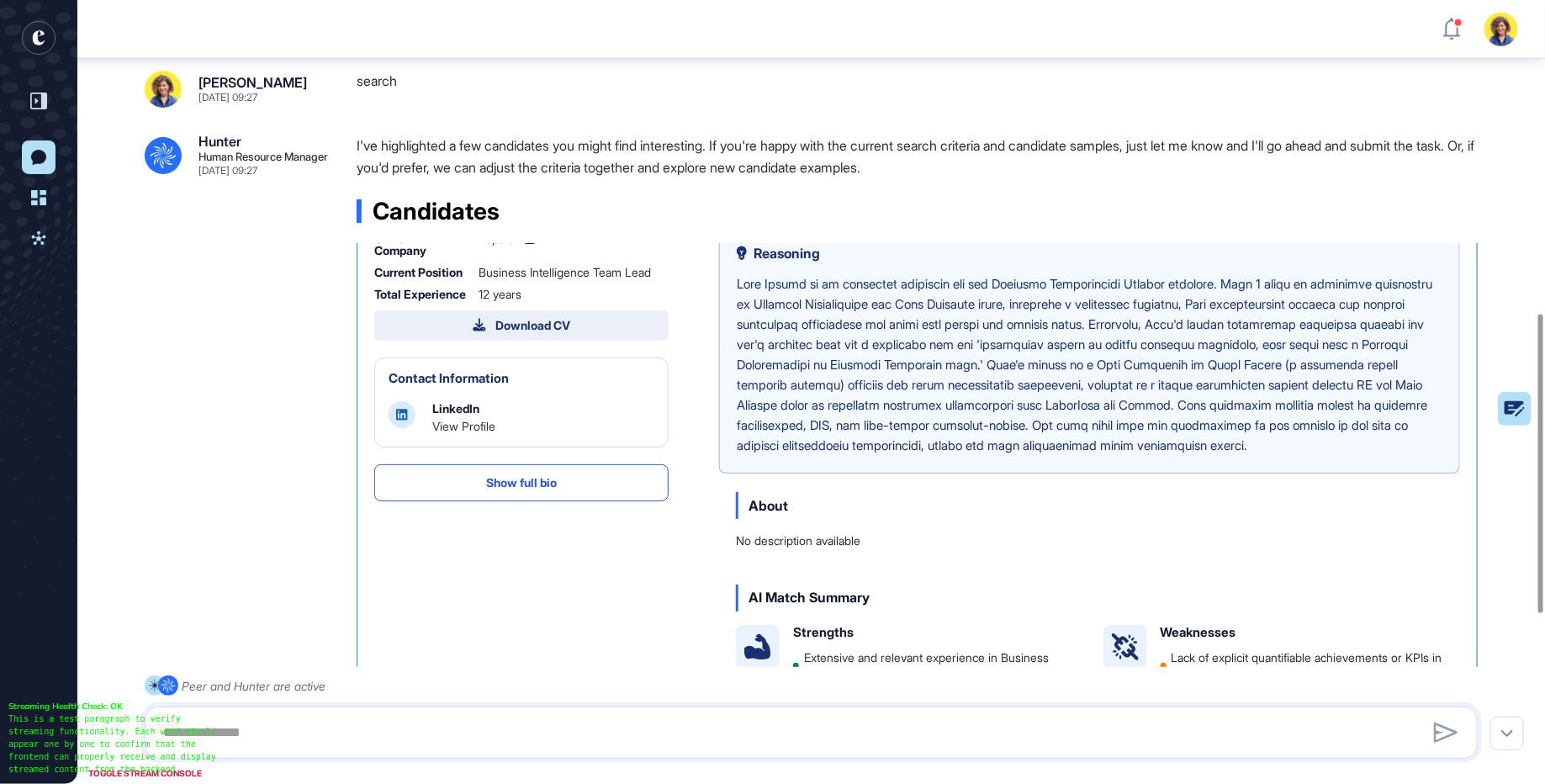
scroll to position [0, 0]
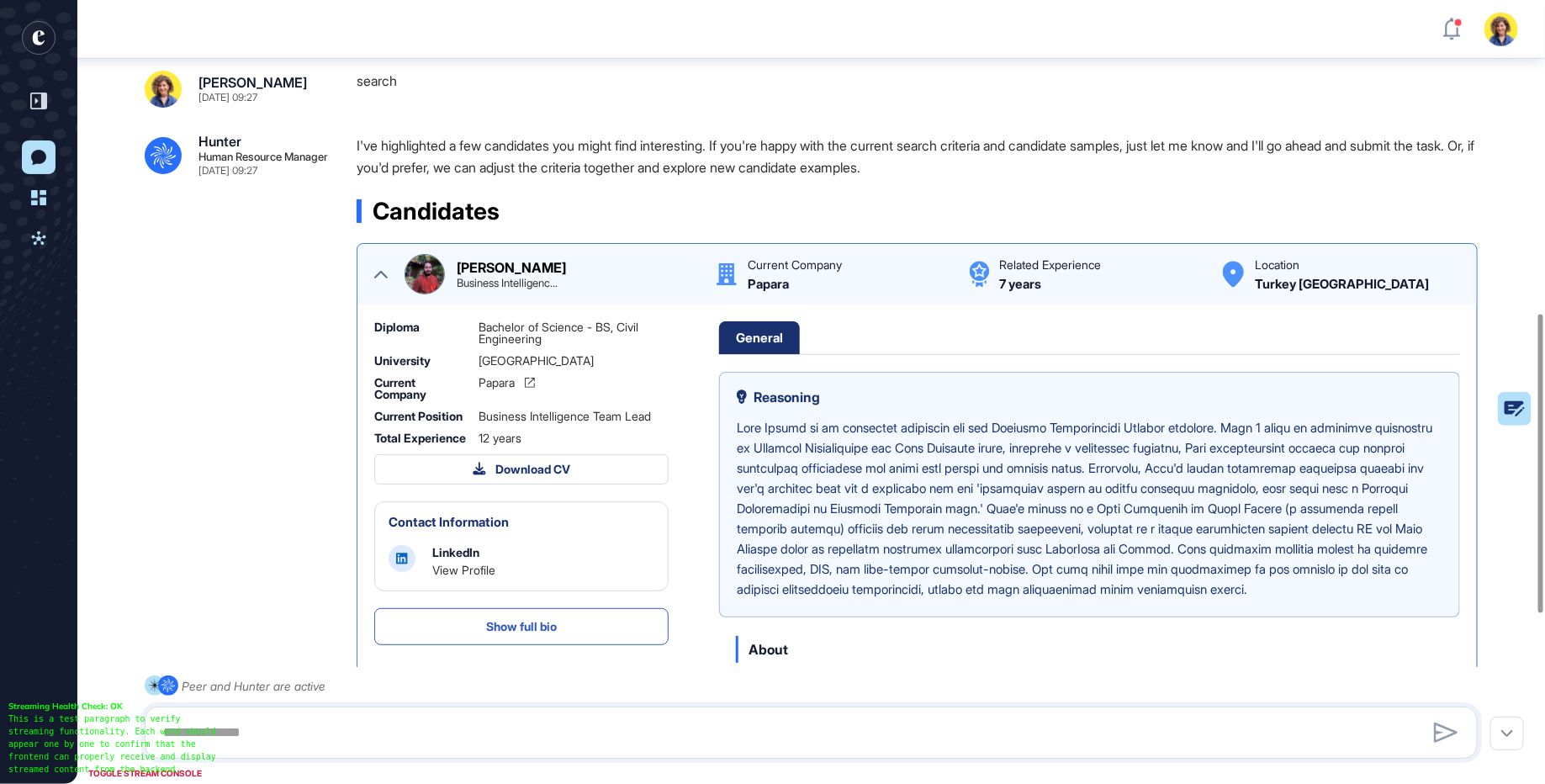
click at [381, 278] on icon at bounding box center [381, 274] width 13 height 7
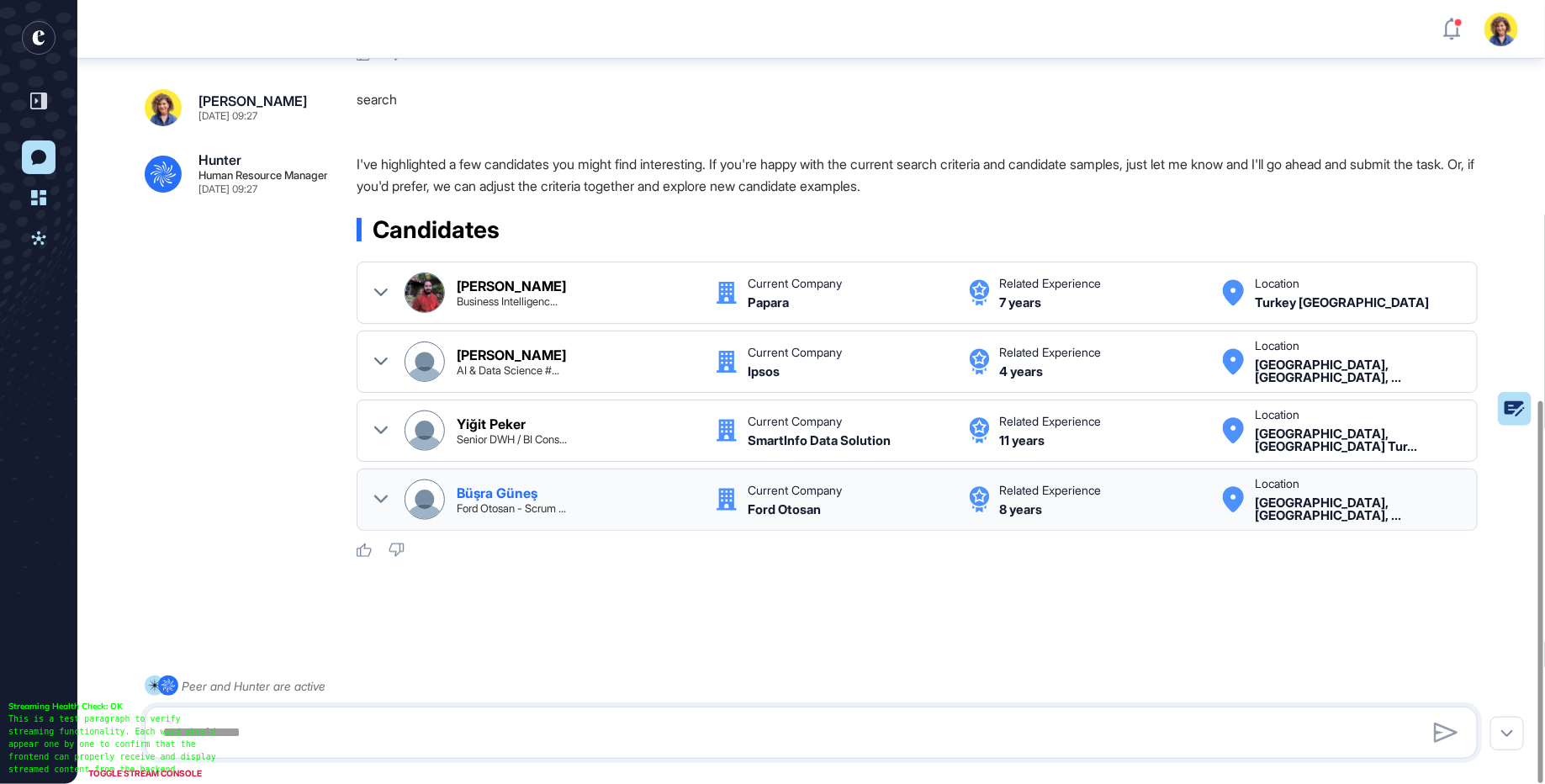
click at [380, 497] on icon at bounding box center [381, 499] width 13 height 13
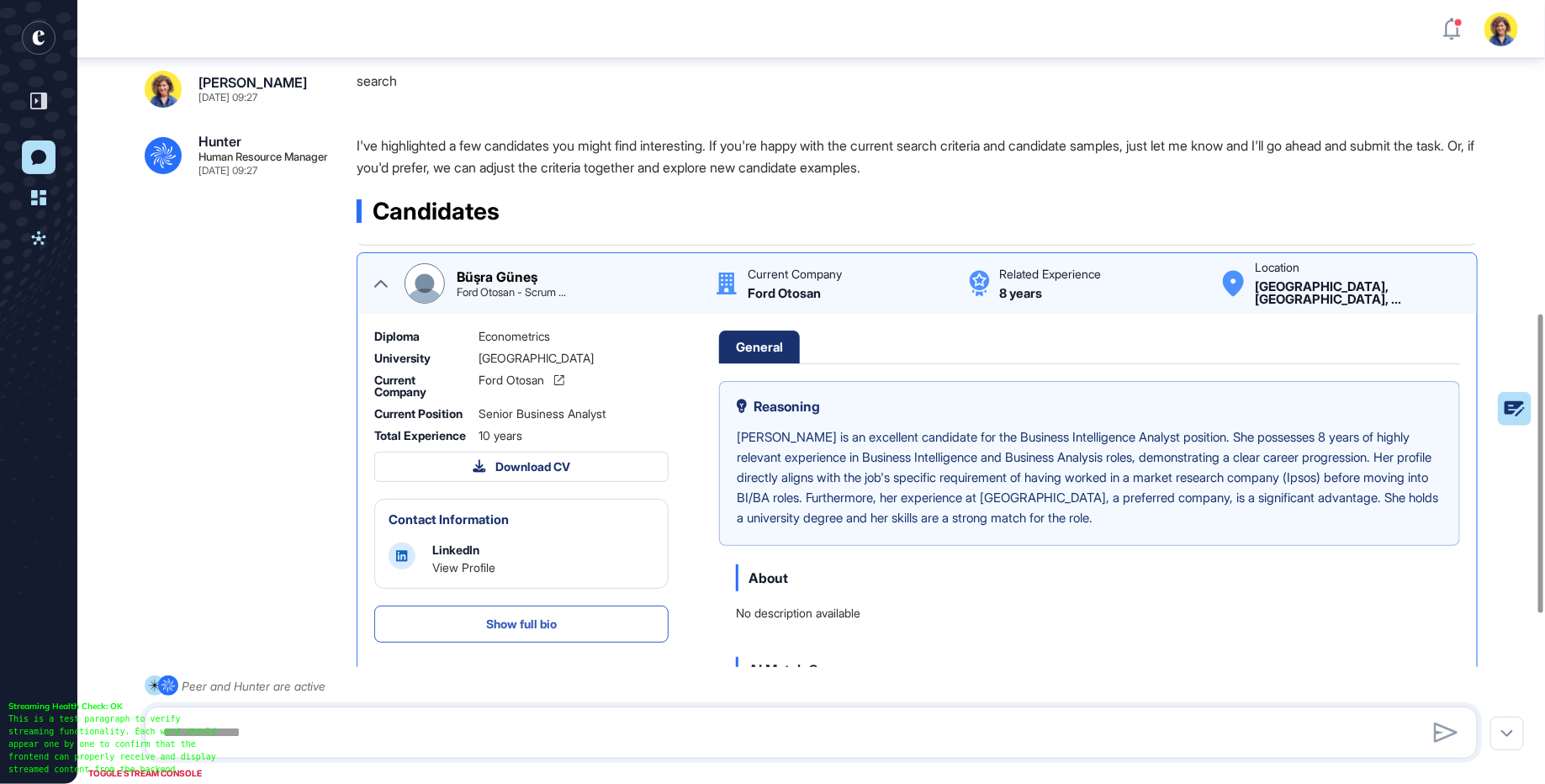
scroll to position [270, 0]
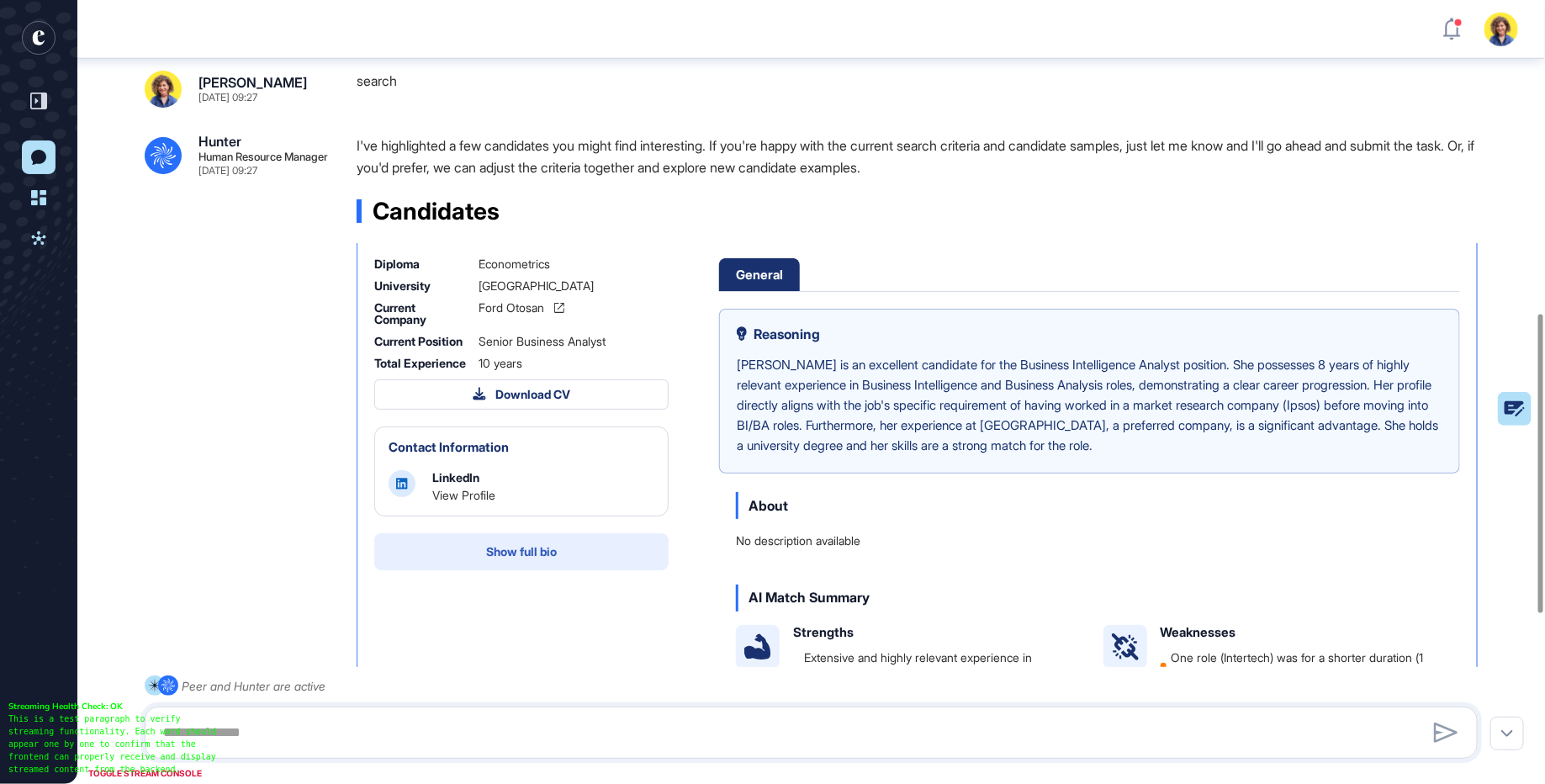
click at [509, 557] on span "Show full bio" at bounding box center [522, 552] width 71 height 12
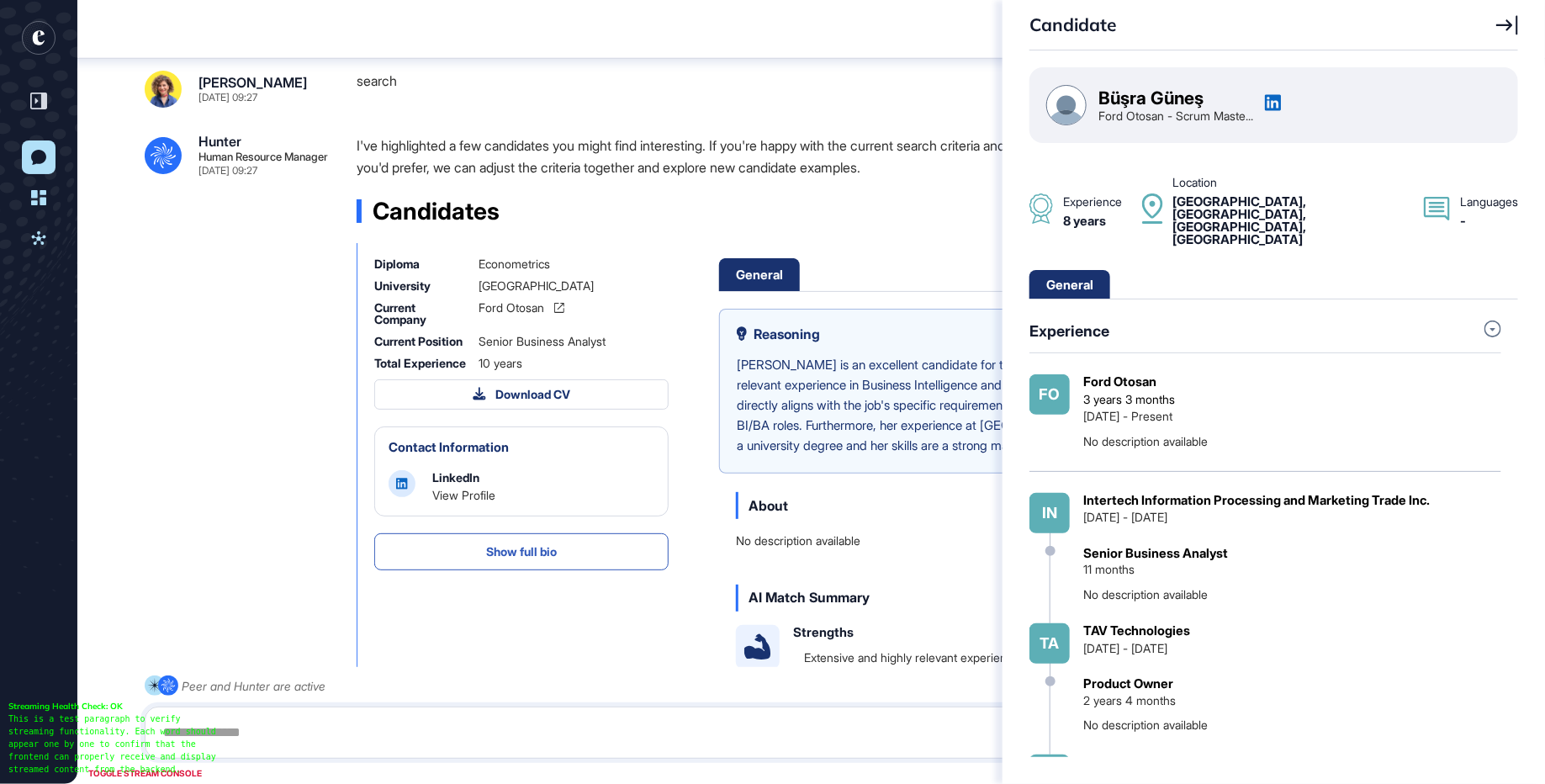
scroll to position [115, 0]
click at [1281, 101] on icon at bounding box center [1273, 103] width 17 height 17
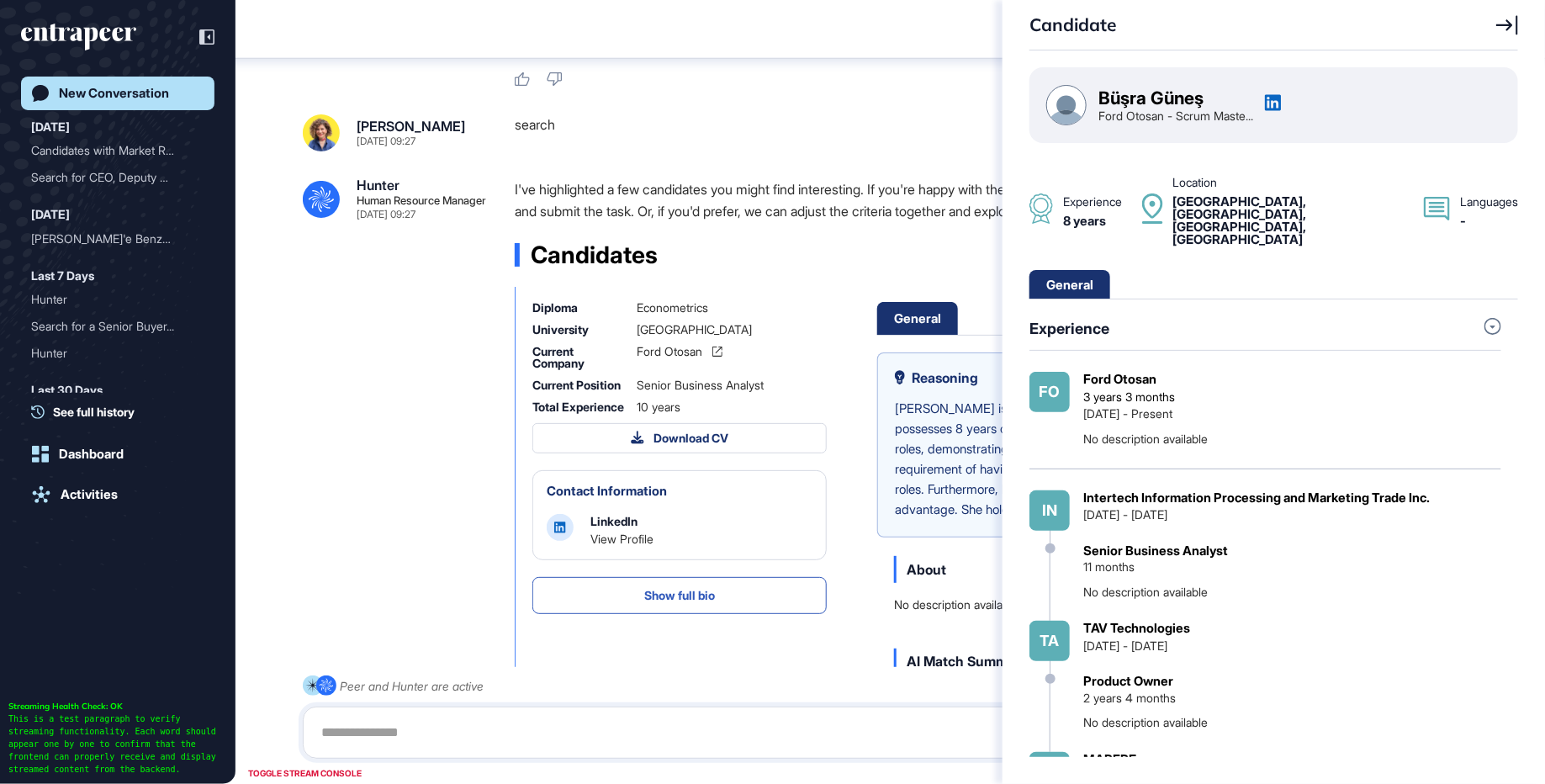
scroll to position [784, 1545]
click at [446, 309] on div "Candidate Büşra Güneş Ford Otosan - Scrum Maste... Experience 8 years Location …" at bounding box center [772, 392] width 1545 height 784
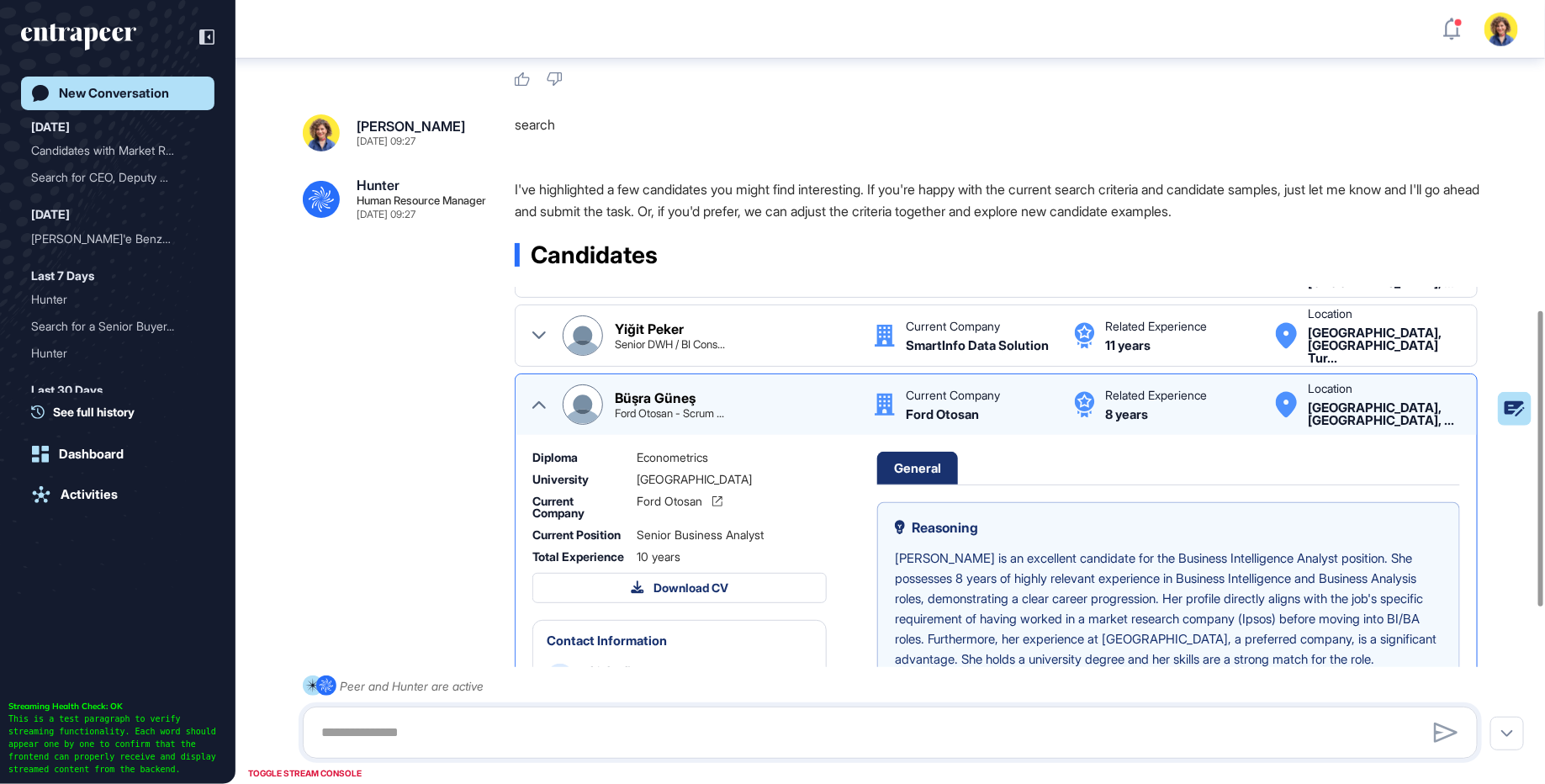
scroll to position [0, 0]
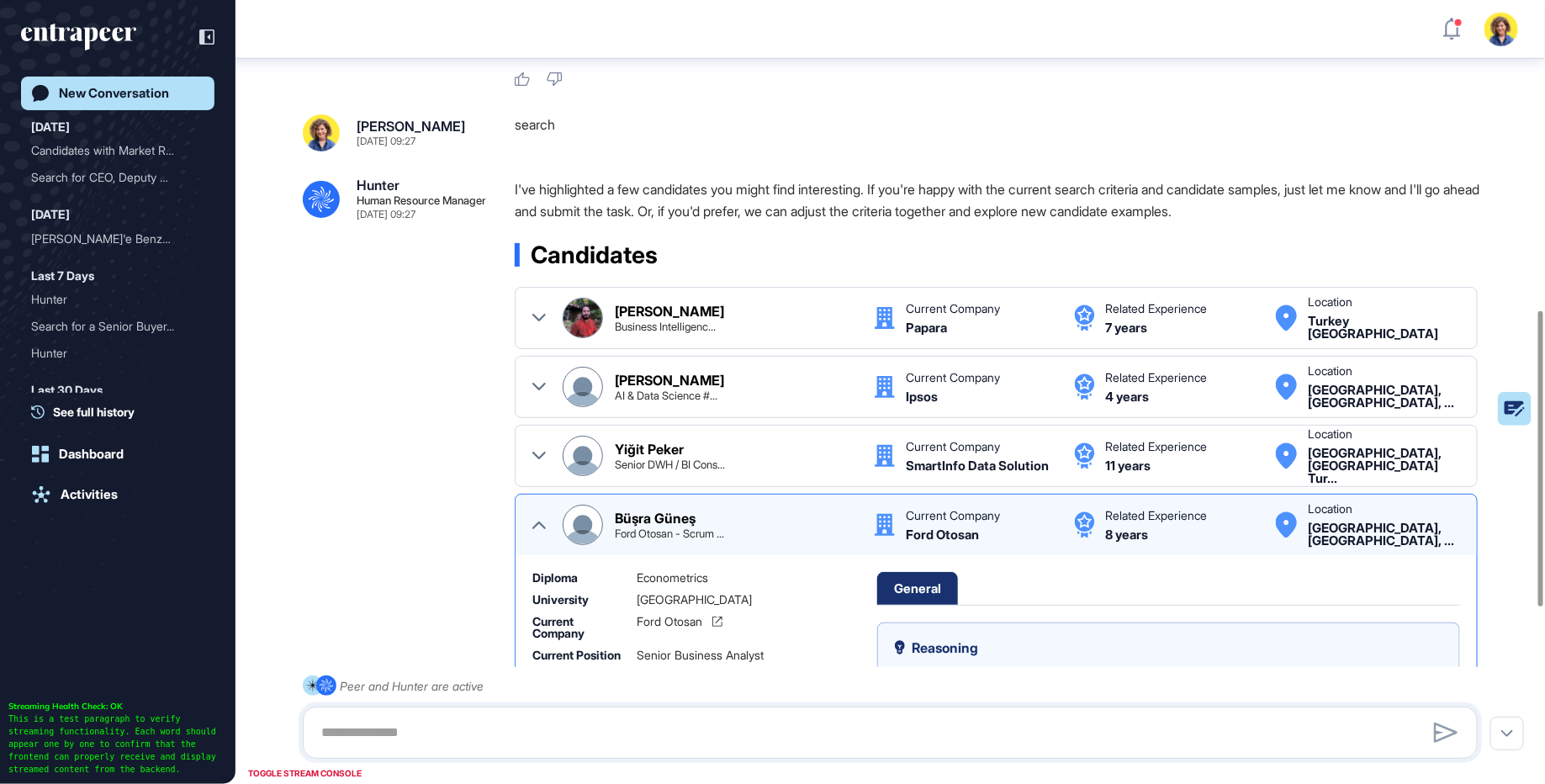
click at [541, 520] on icon at bounding box center [539, 525] width 13 height 13
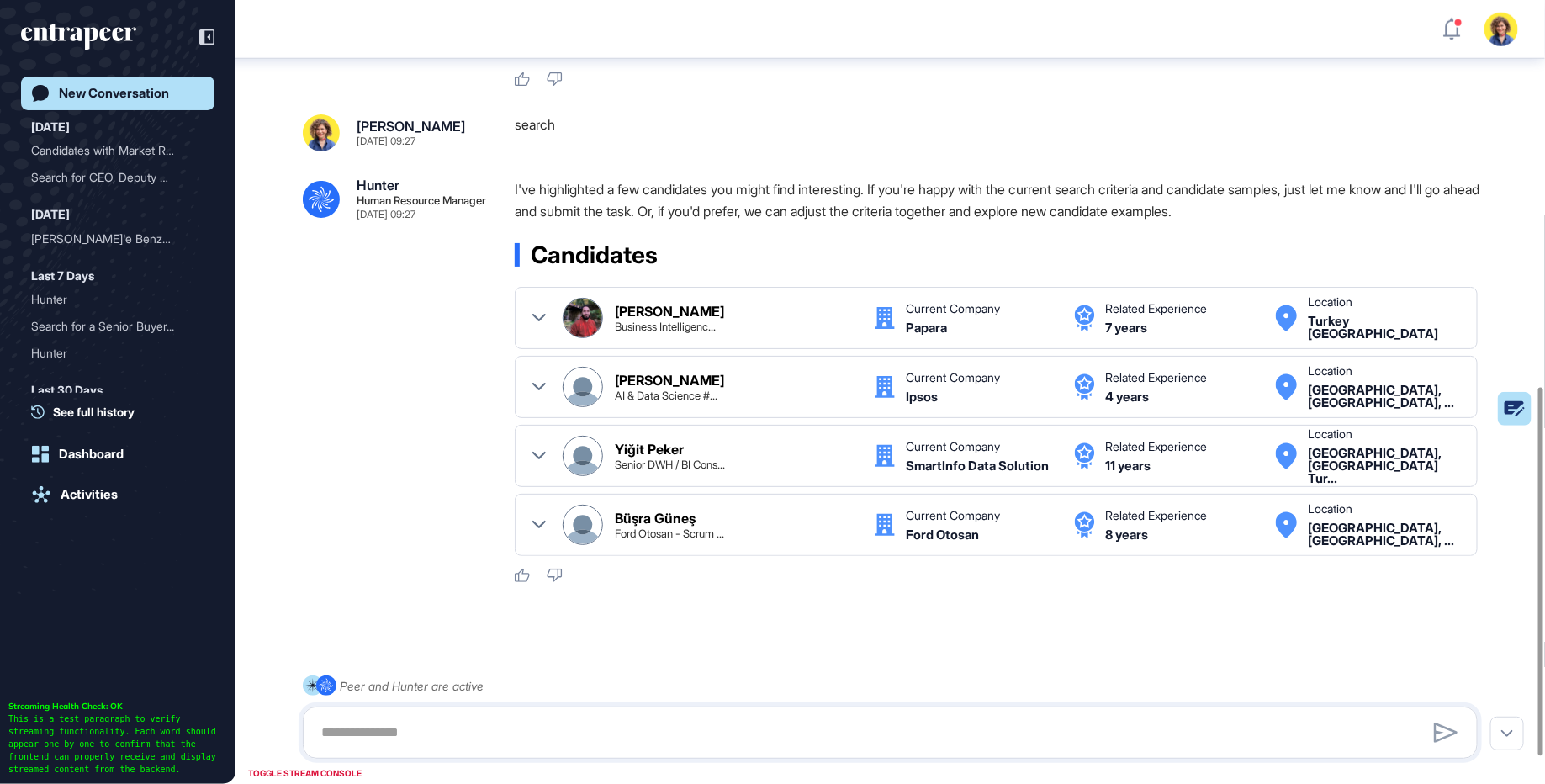
scroll to position [843, 0]
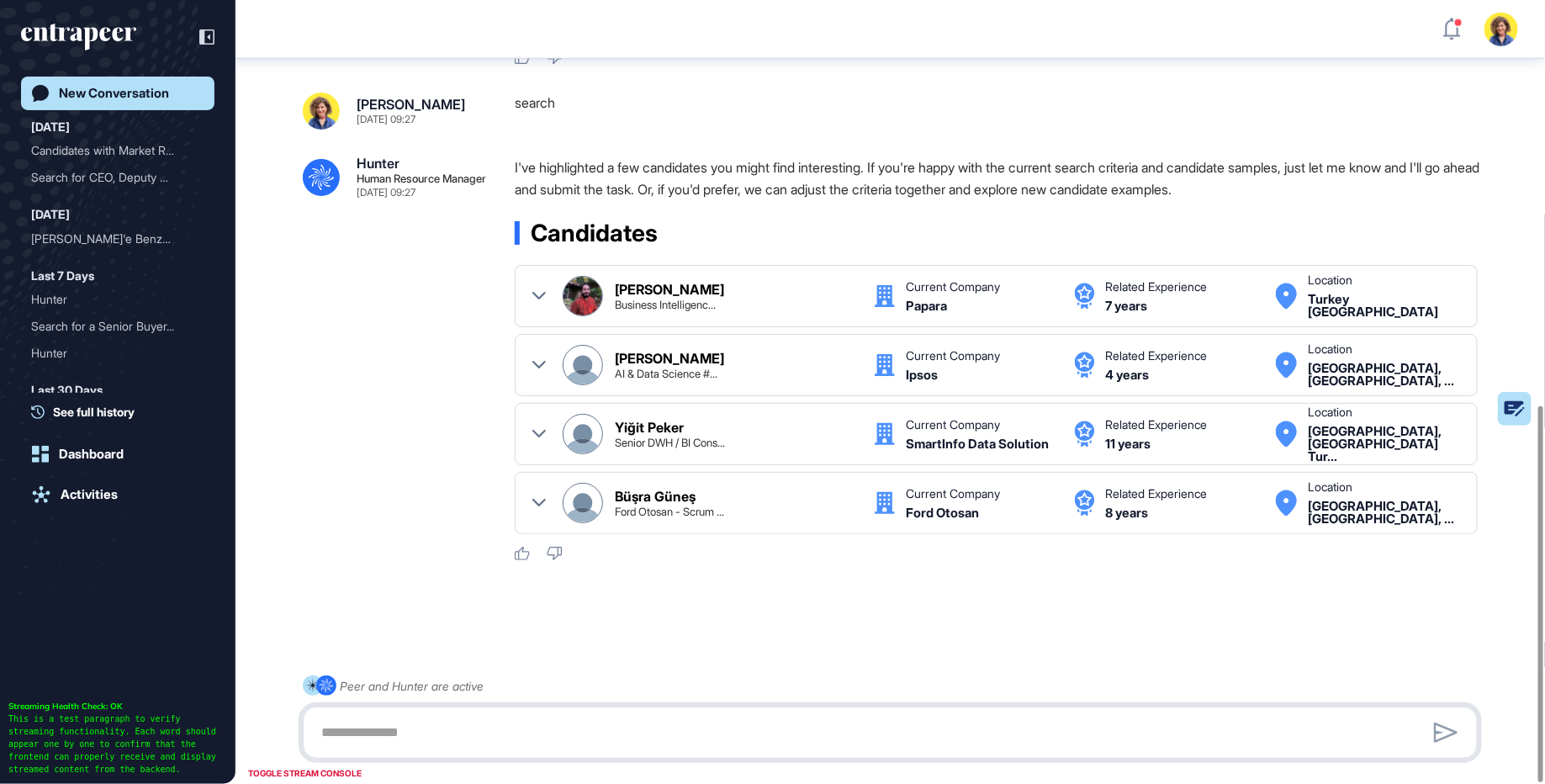
click at [437, 731] on textarea at bounding box center [891, 733] width 1158 height 34
type textarea "**********"
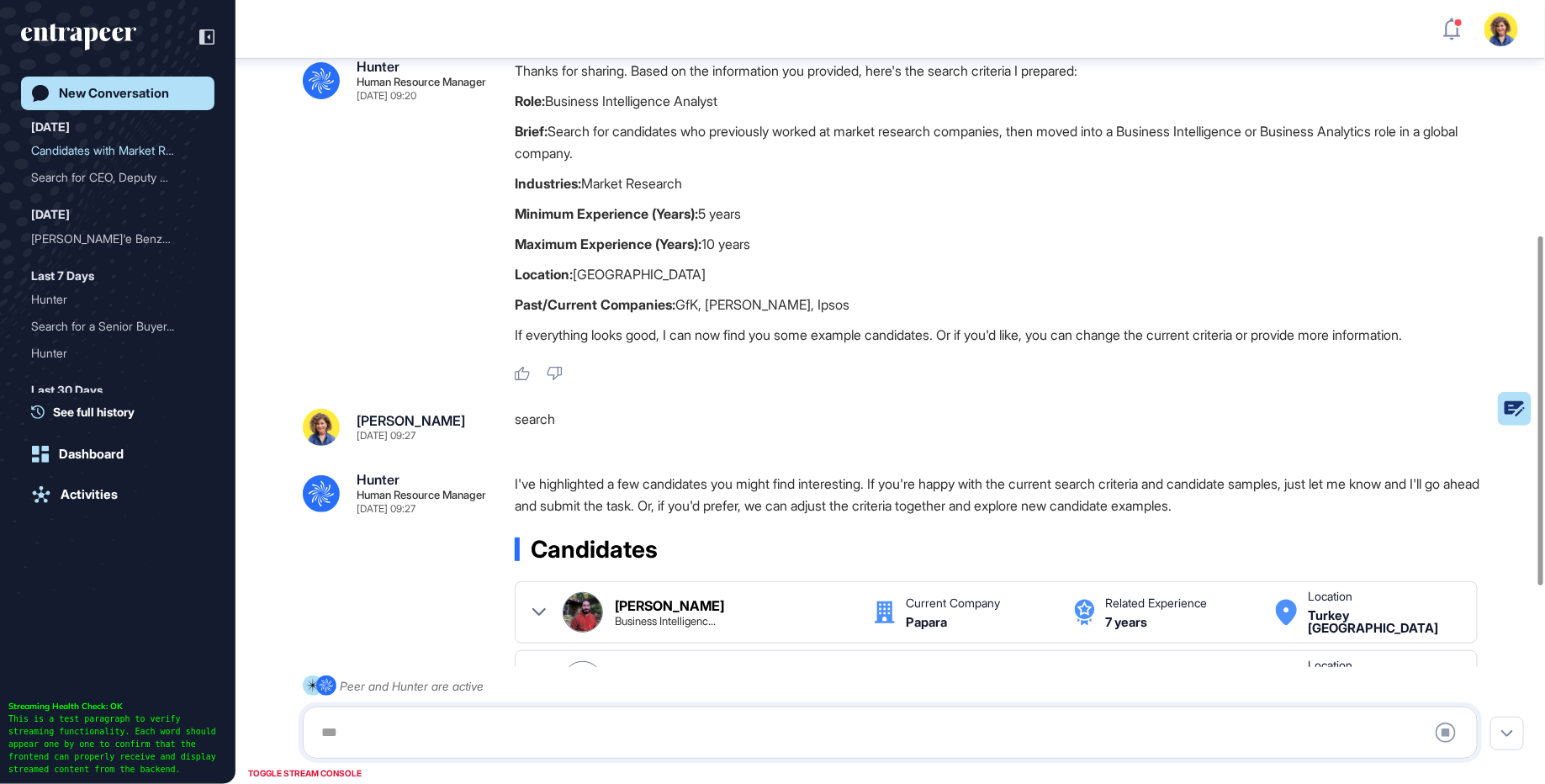
scroll to position [528, 0]
click at [697, 310] on p "Past/Current Companies: GfK, Nielsen, Ipsos" at bounding box center [1004, 302] width 976 height 21
click at [635, 303] on strong "Past/Current Companies:" at bounding box center [596, 302] width 161 height 17
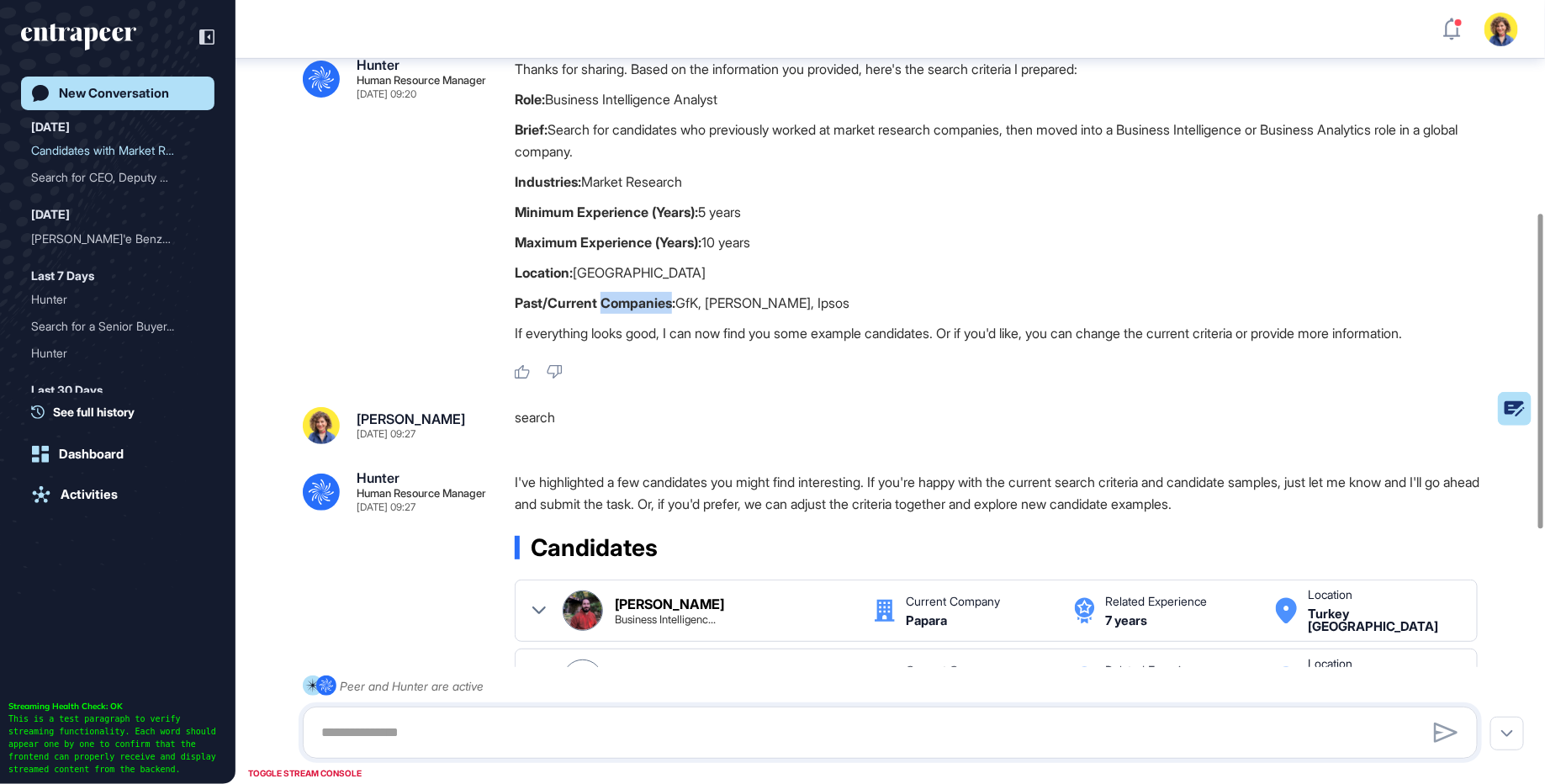
click at [635, 303] on strong "Past/Current Companies:" at bounding box center [596, 302] width 161 height 17
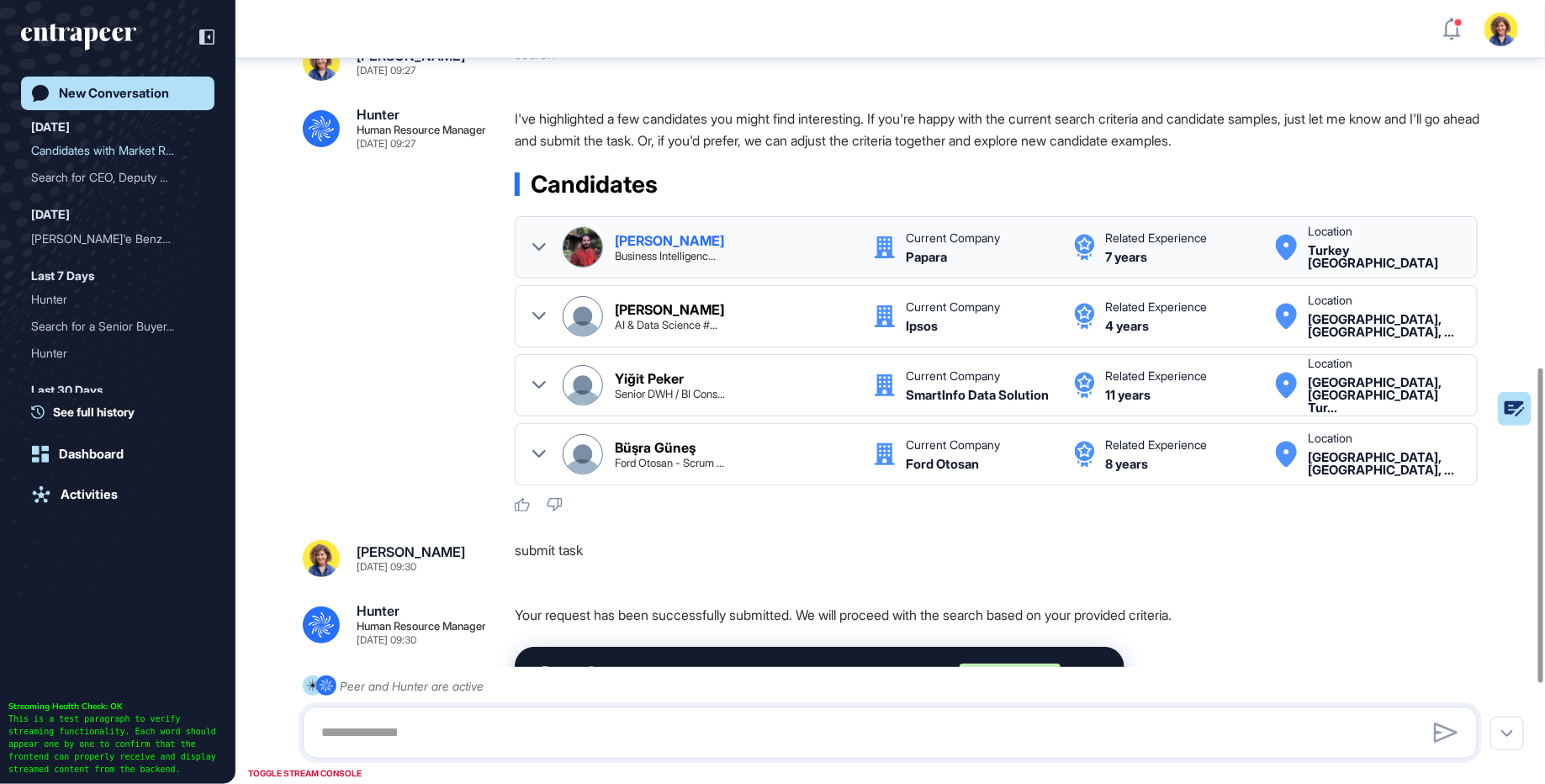
scroll to position [937, 0]
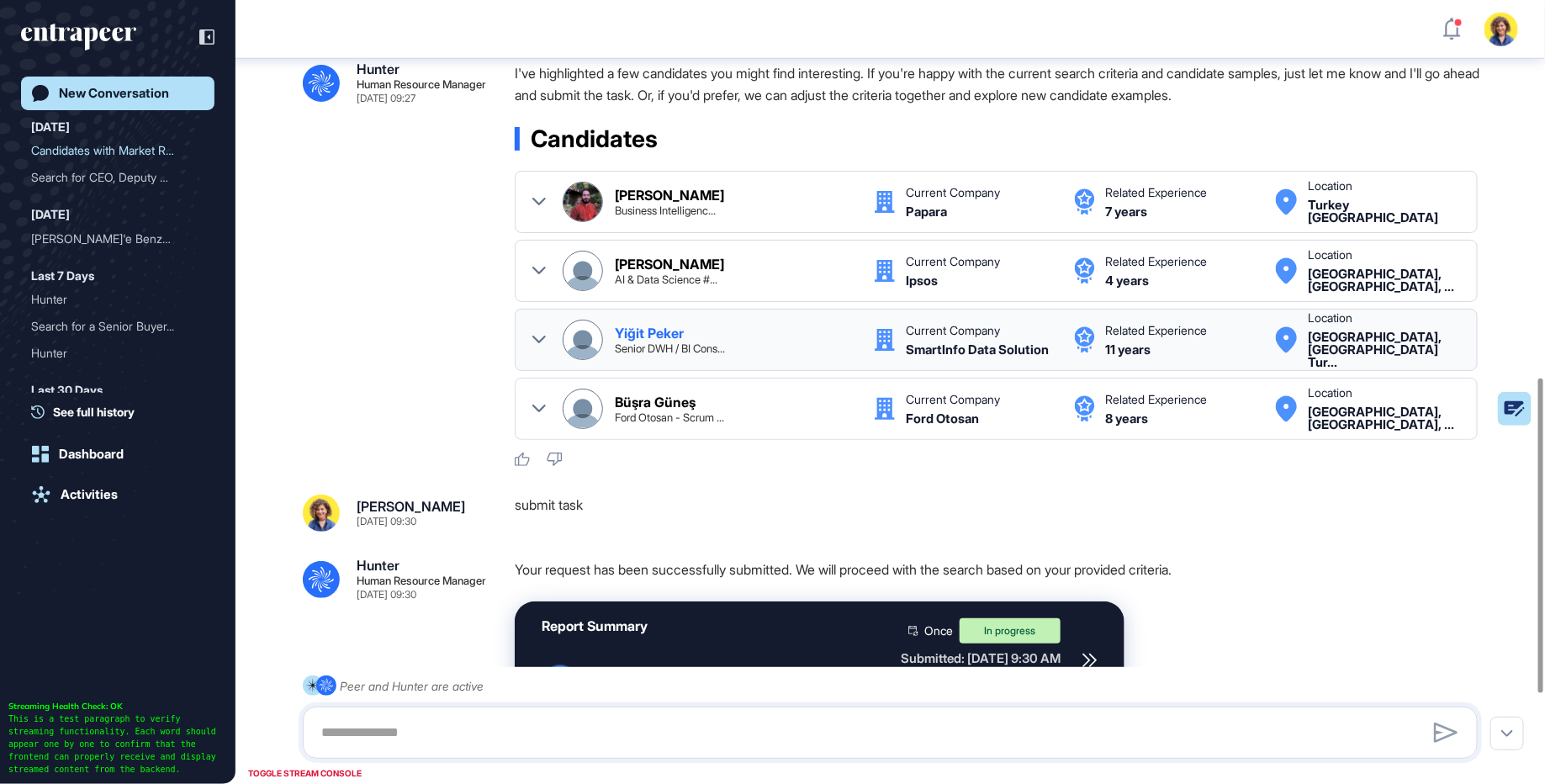
click at [542, 334] on icon at bounding box center [539, 340] width 13 height 13
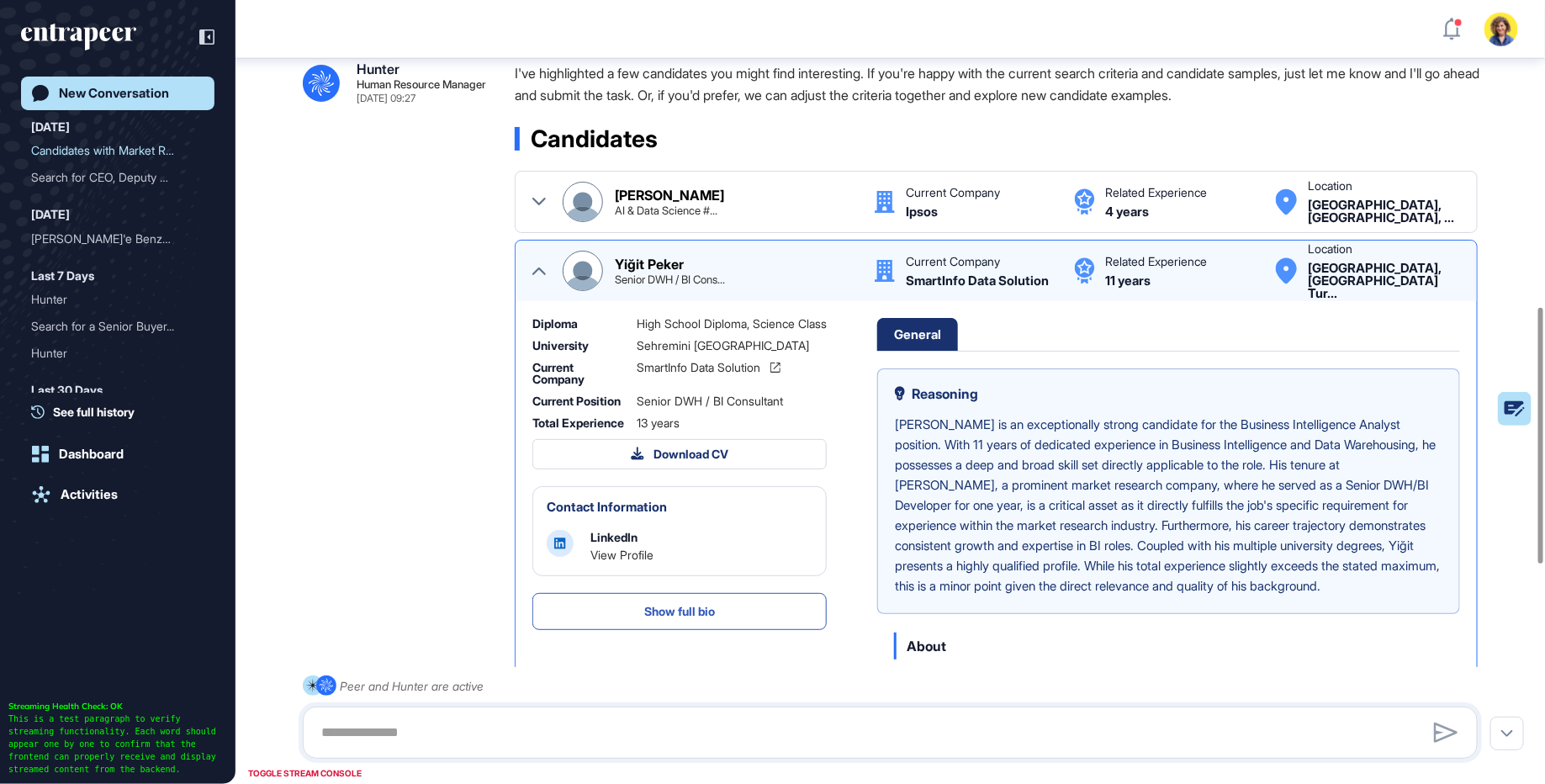
scroll to position [111, 0]
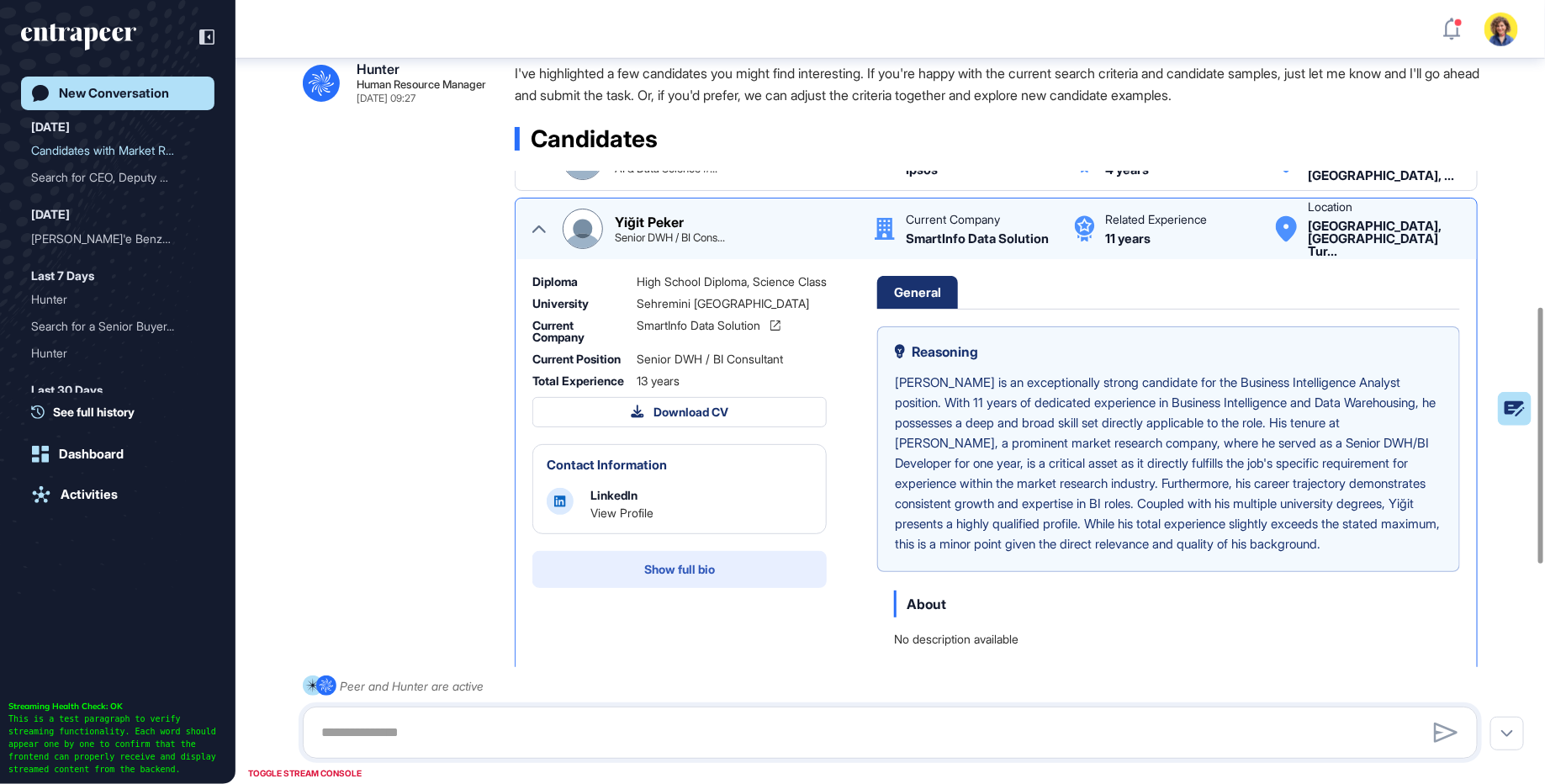
click at [621, 587] on button "Show full bio" at bounding box center [679, 569] width 294 height 37
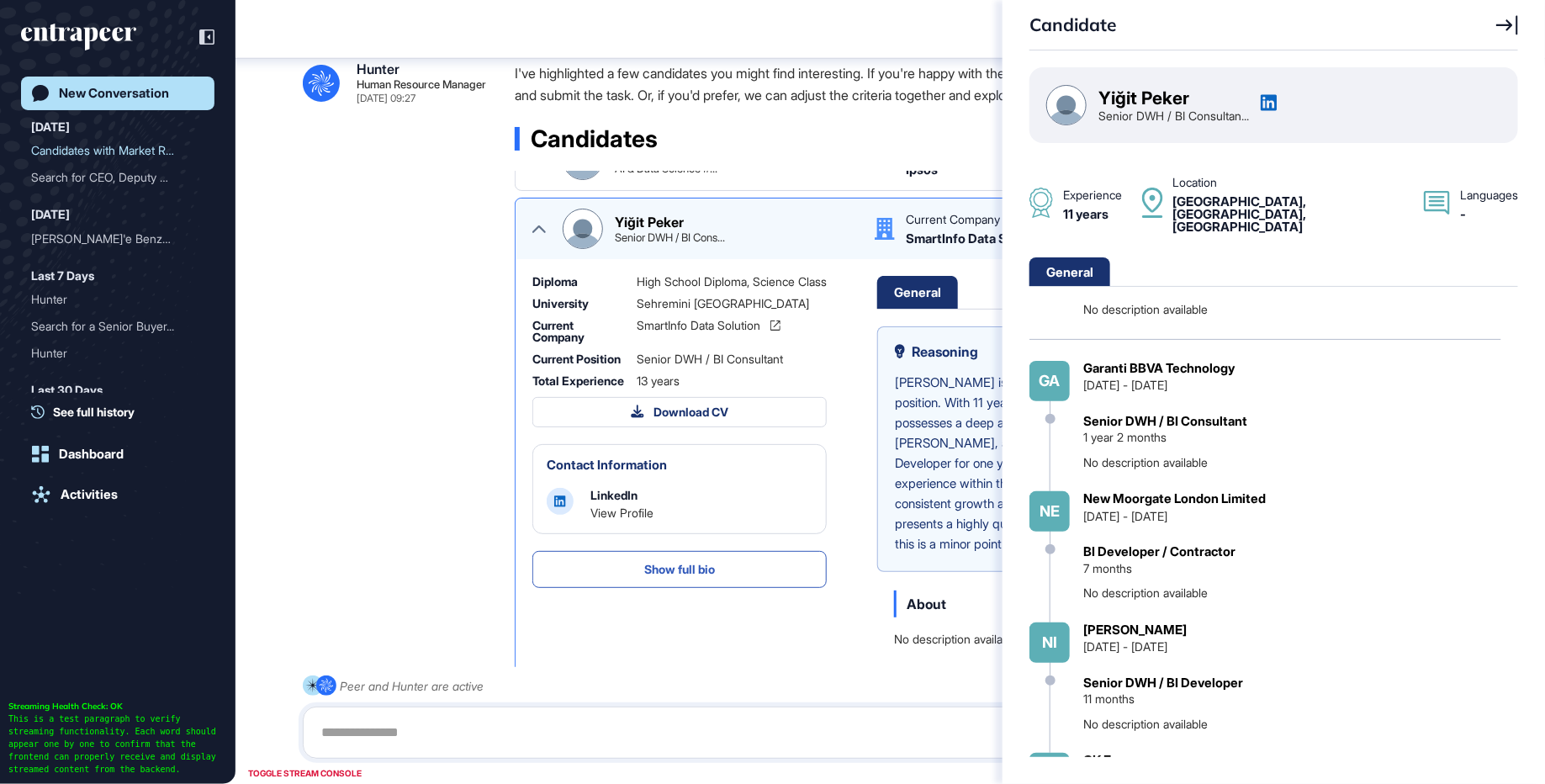
scroll to position [217, 0]
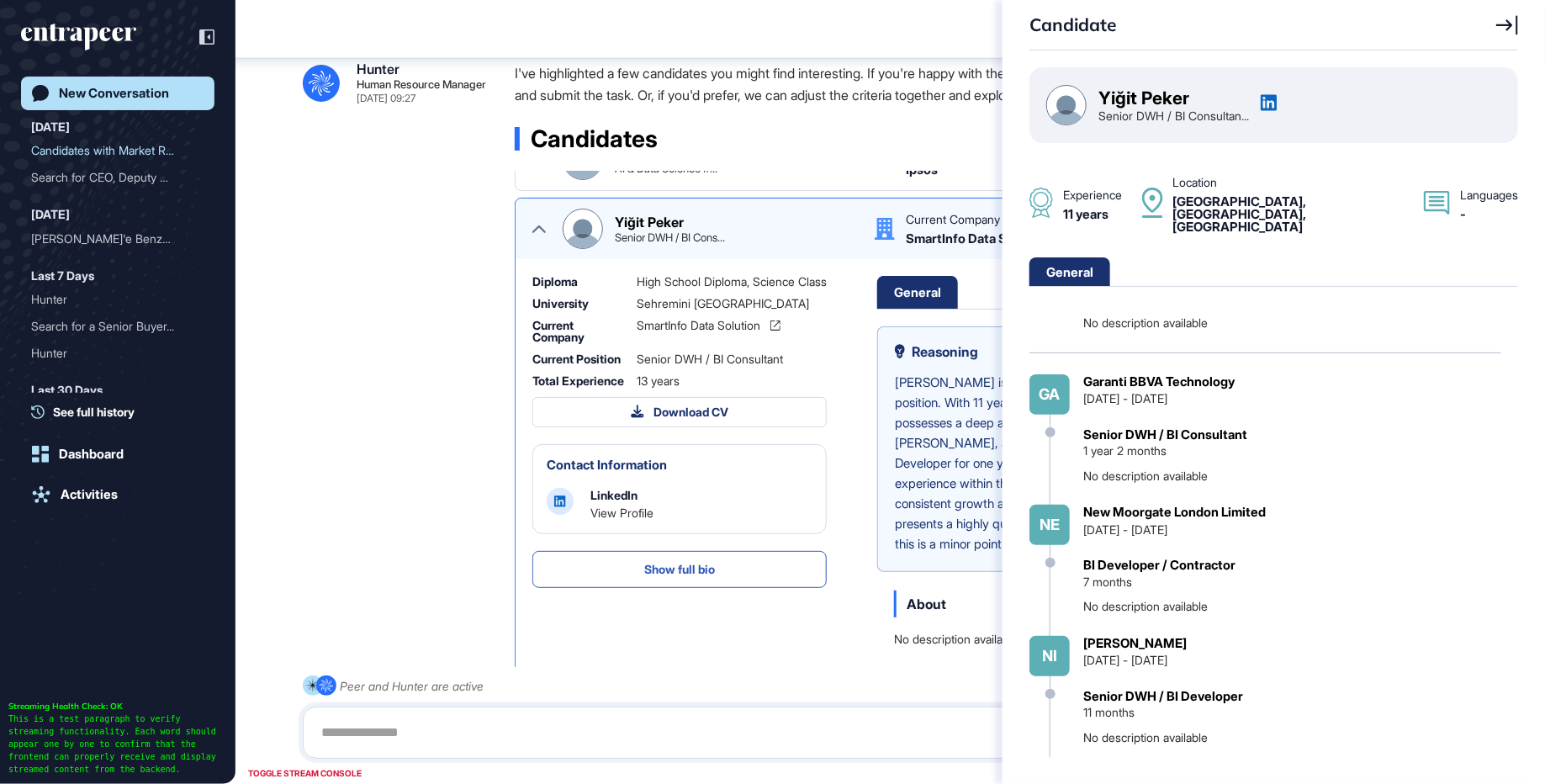
click at [1495, 15] on div at bounding box center [1318, 25] width 401 height 21
click at [1503, 20] on icon at bounding box center [1507, 25] width 21 height 21
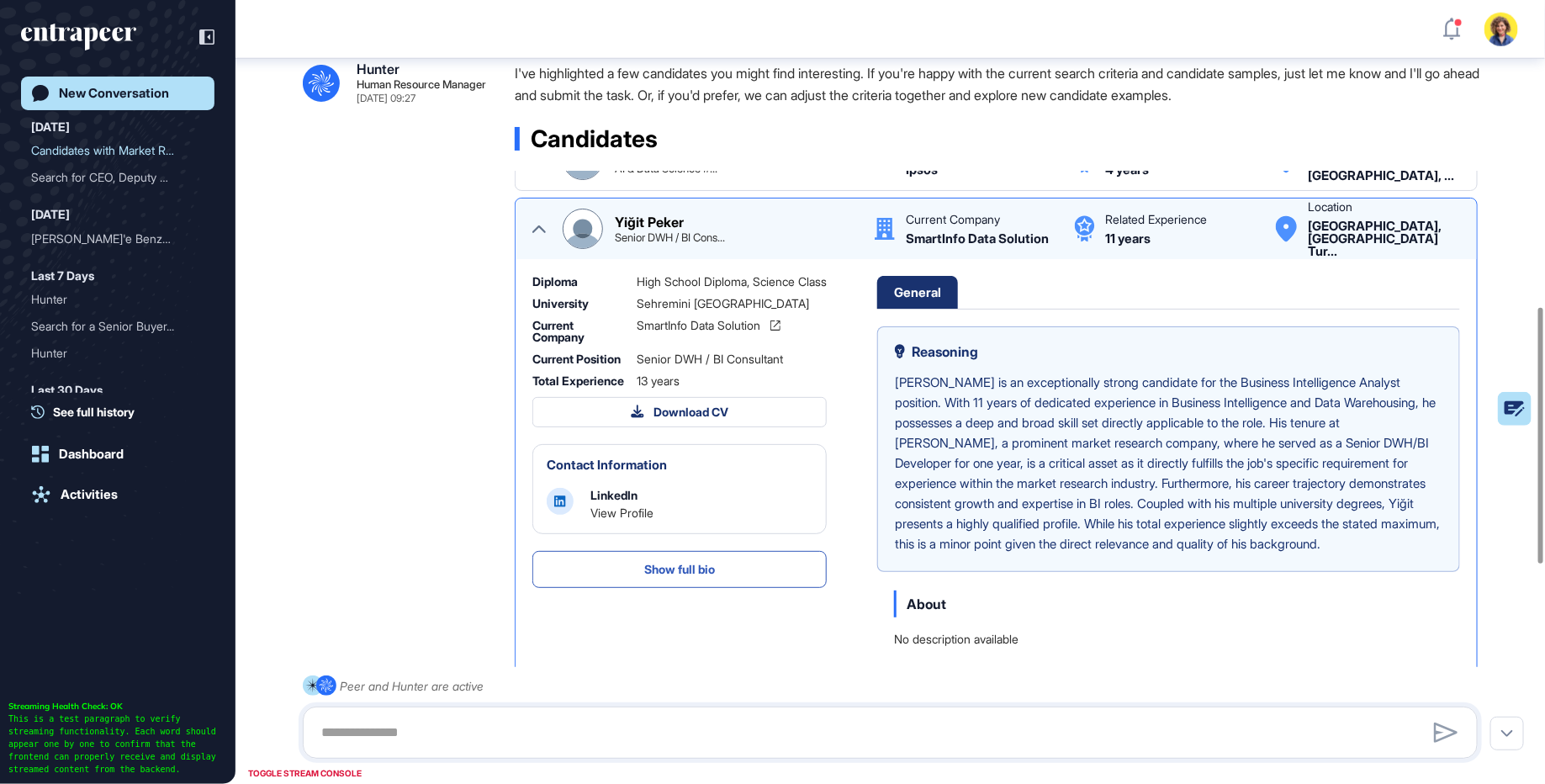
click at [541, 230] on icon at bounding box center [539, 229] width 13 height 13
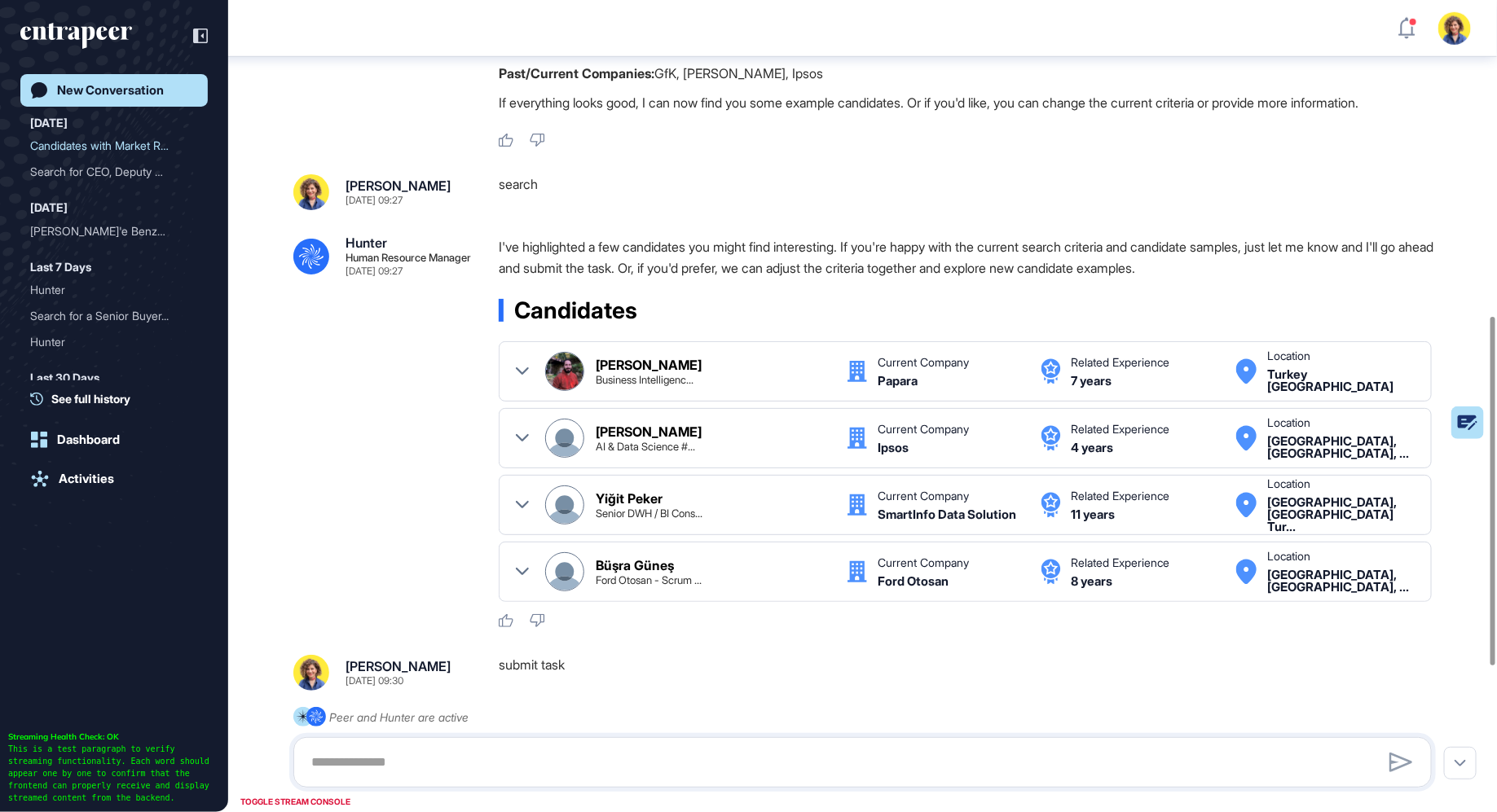
scroll to position [733, 0]
click at [520, 368] on icon at bounding box center [522, 370] width 13 height 13
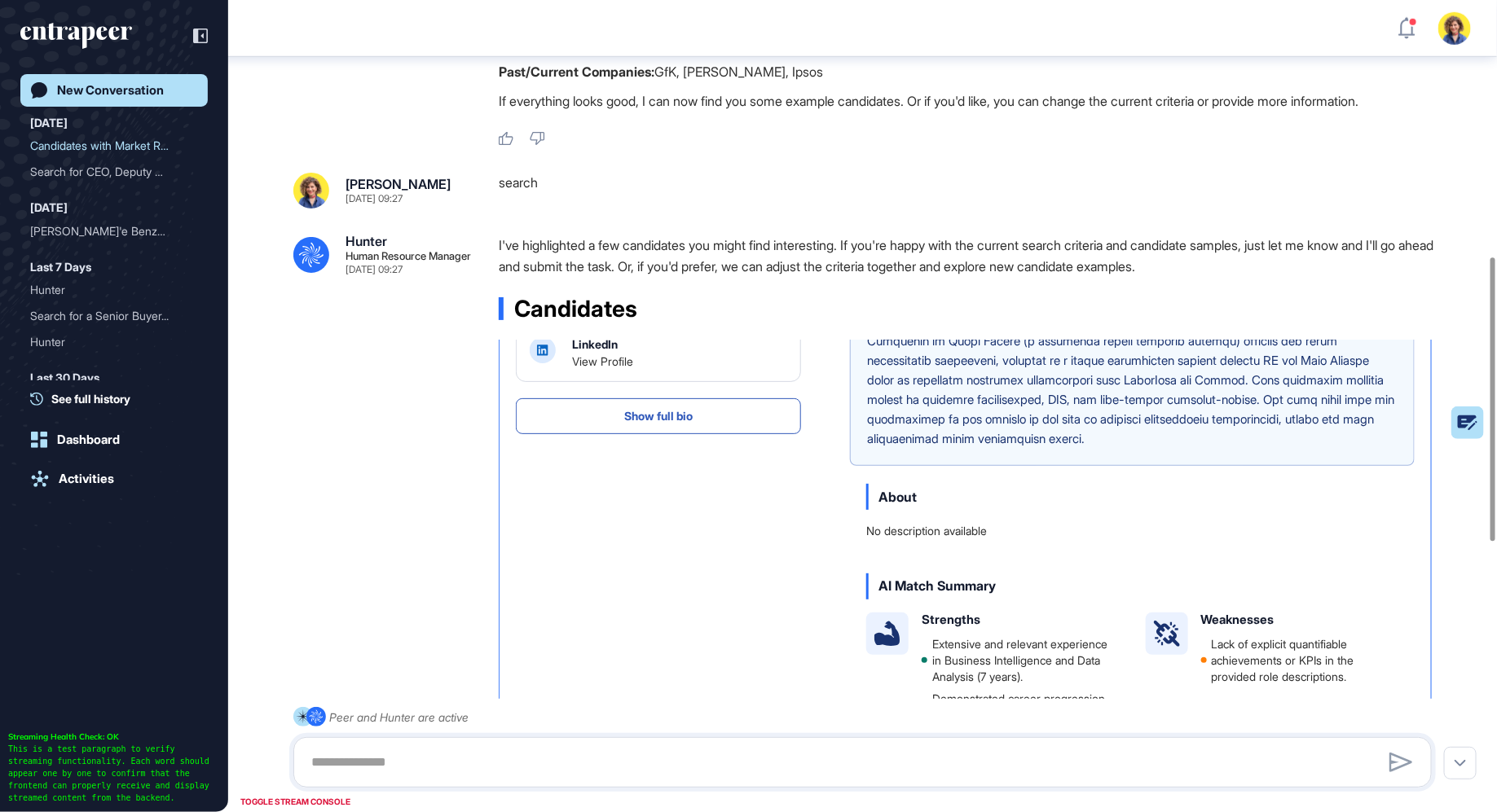
scroll to position [0, 0]
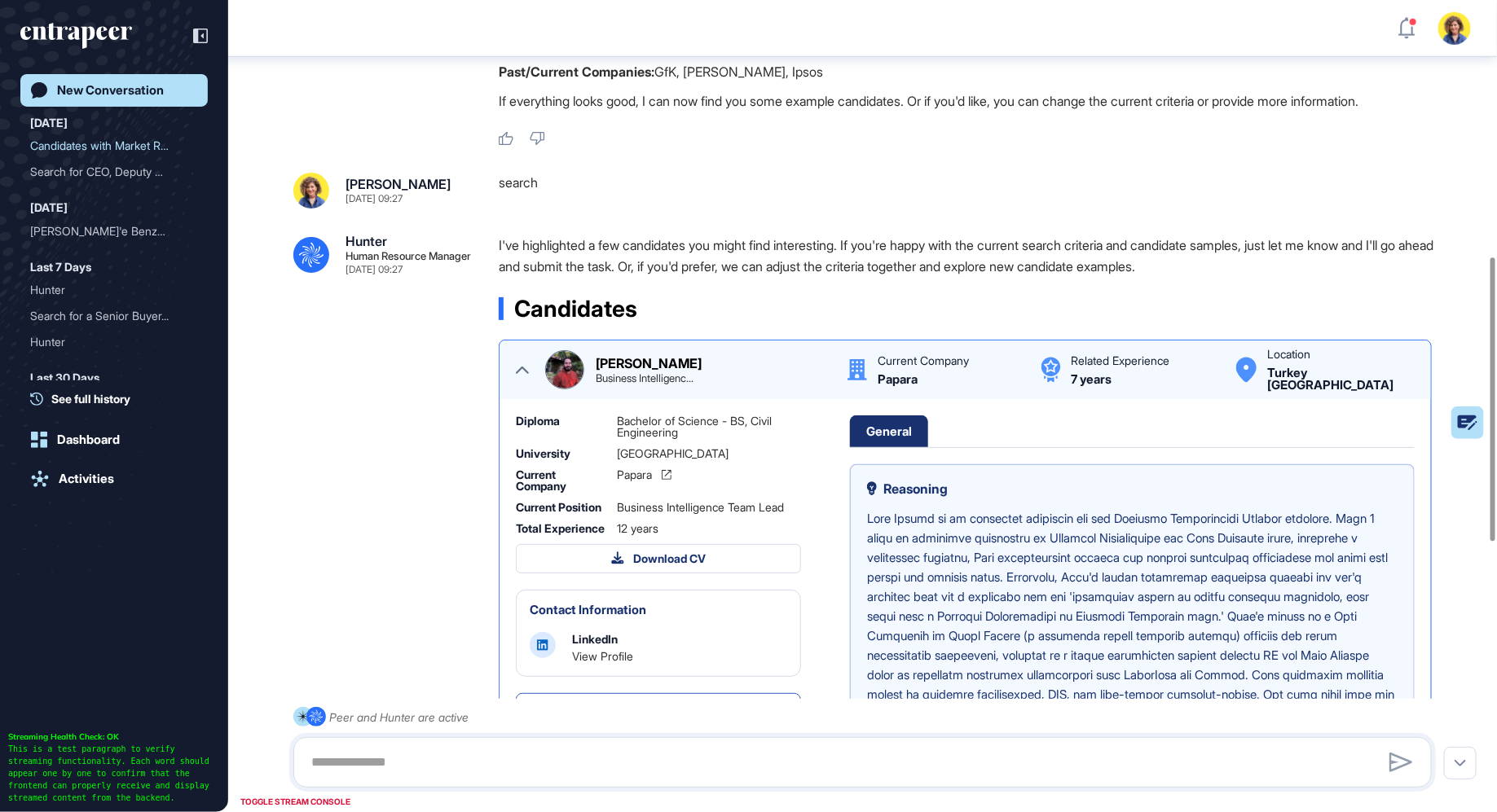
click at [519, 364] on icon at bounding box center [522, 370] width 13 height 13
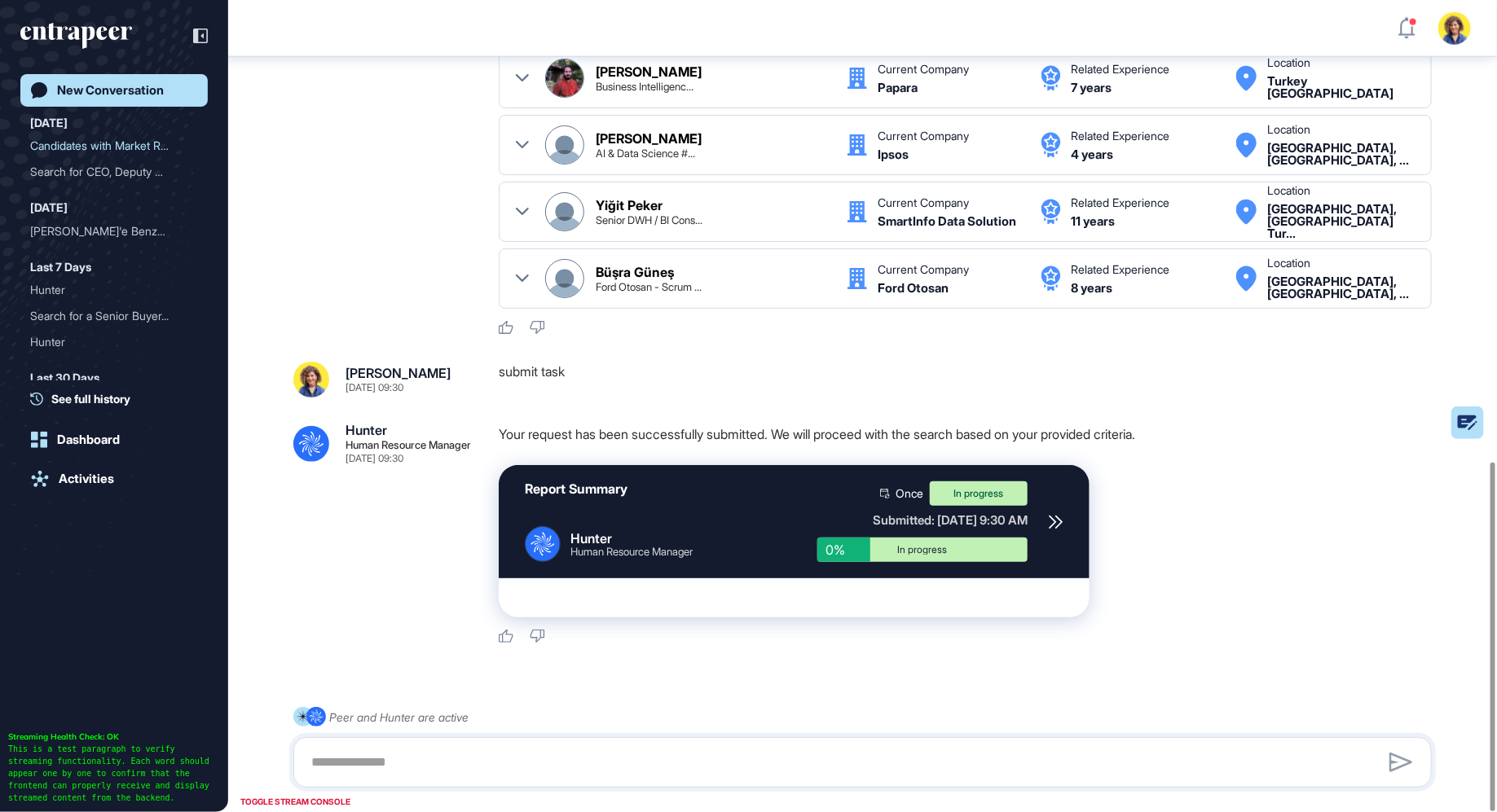
scroll to position [1072, 0]
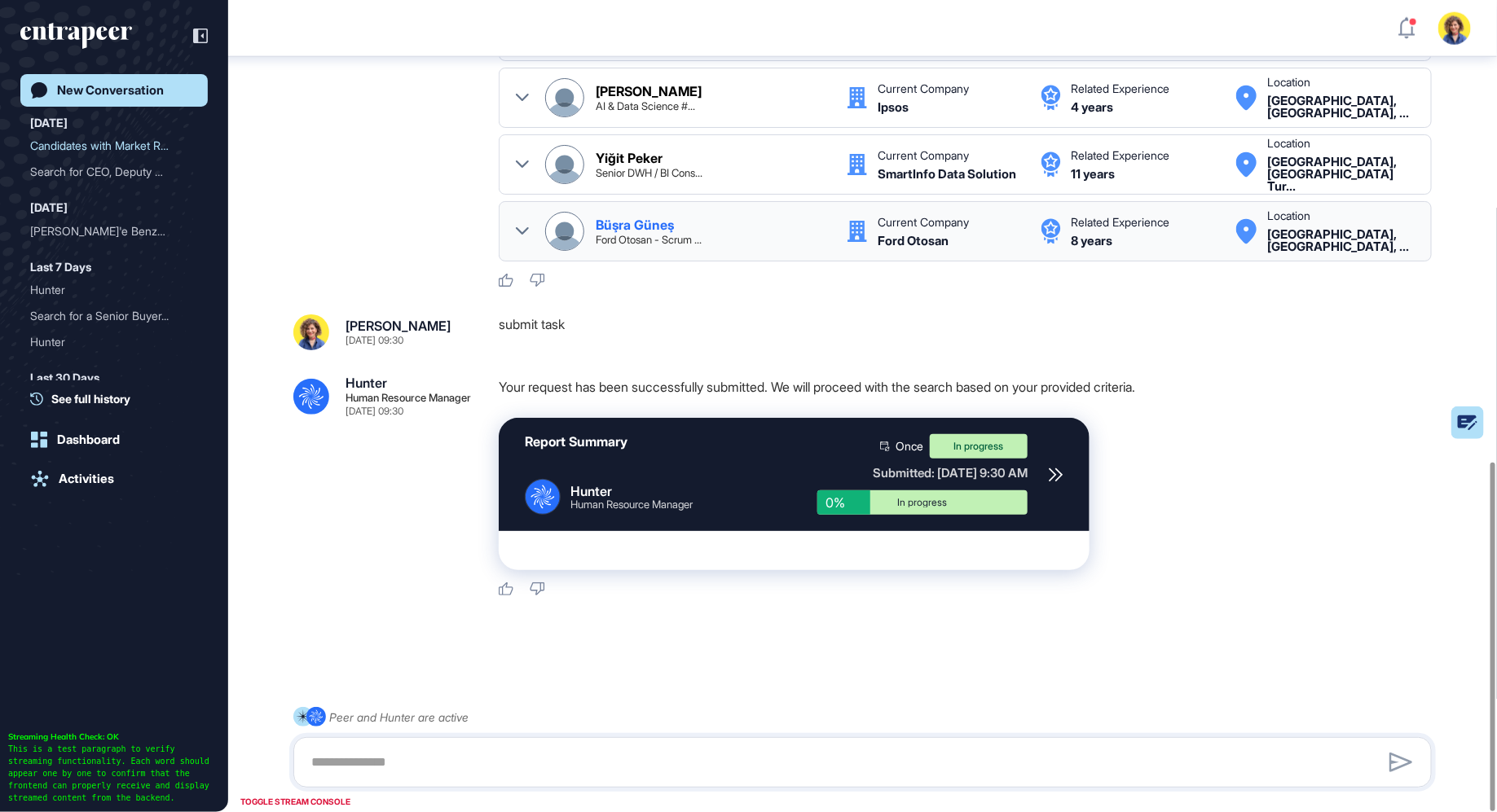
click at [523, 231] on icon at bounding box center [522, 231] width 13 height 7
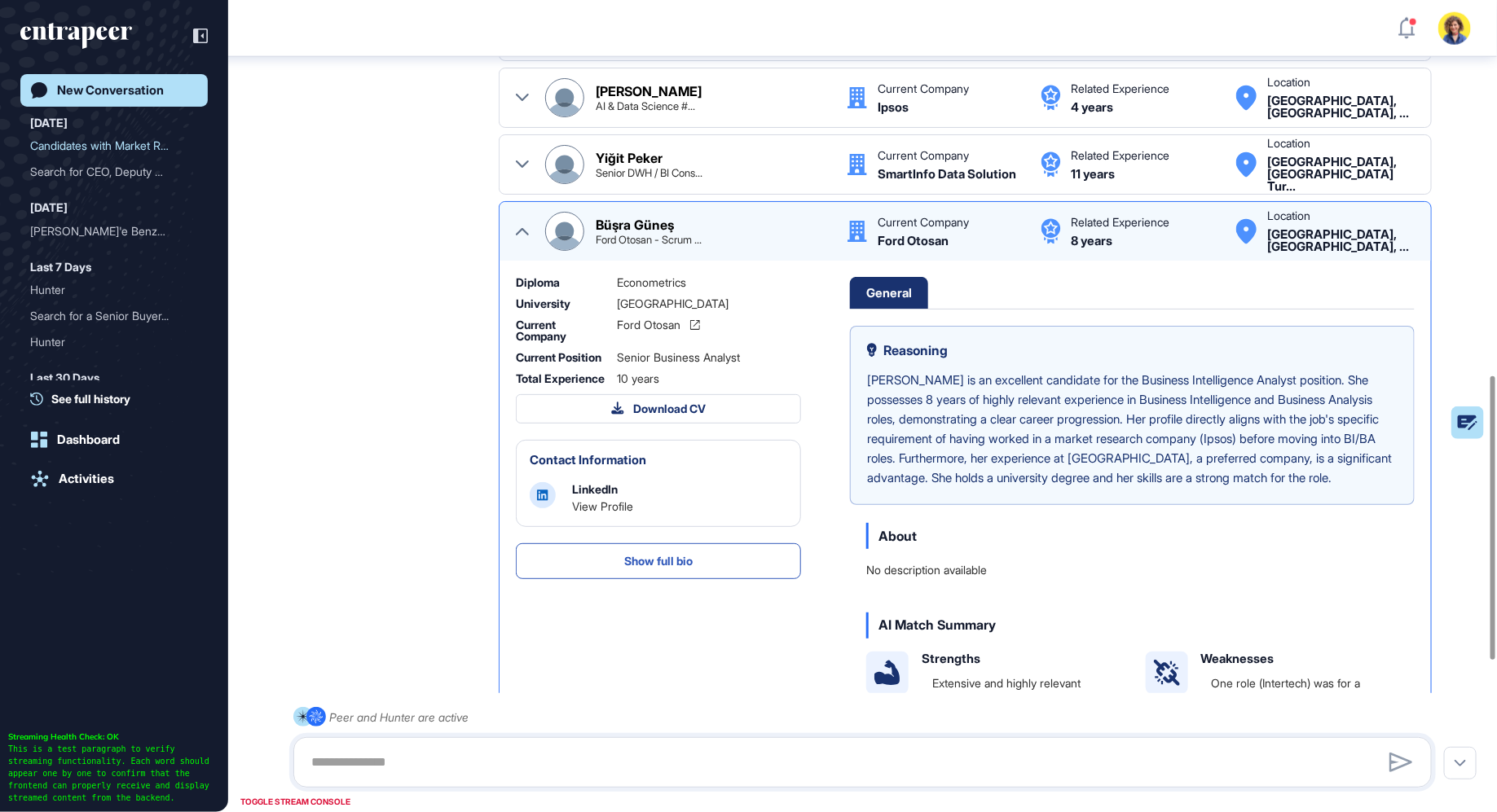
click at [526, 221] on div at bounding box center [522, 231] width 13 height 39
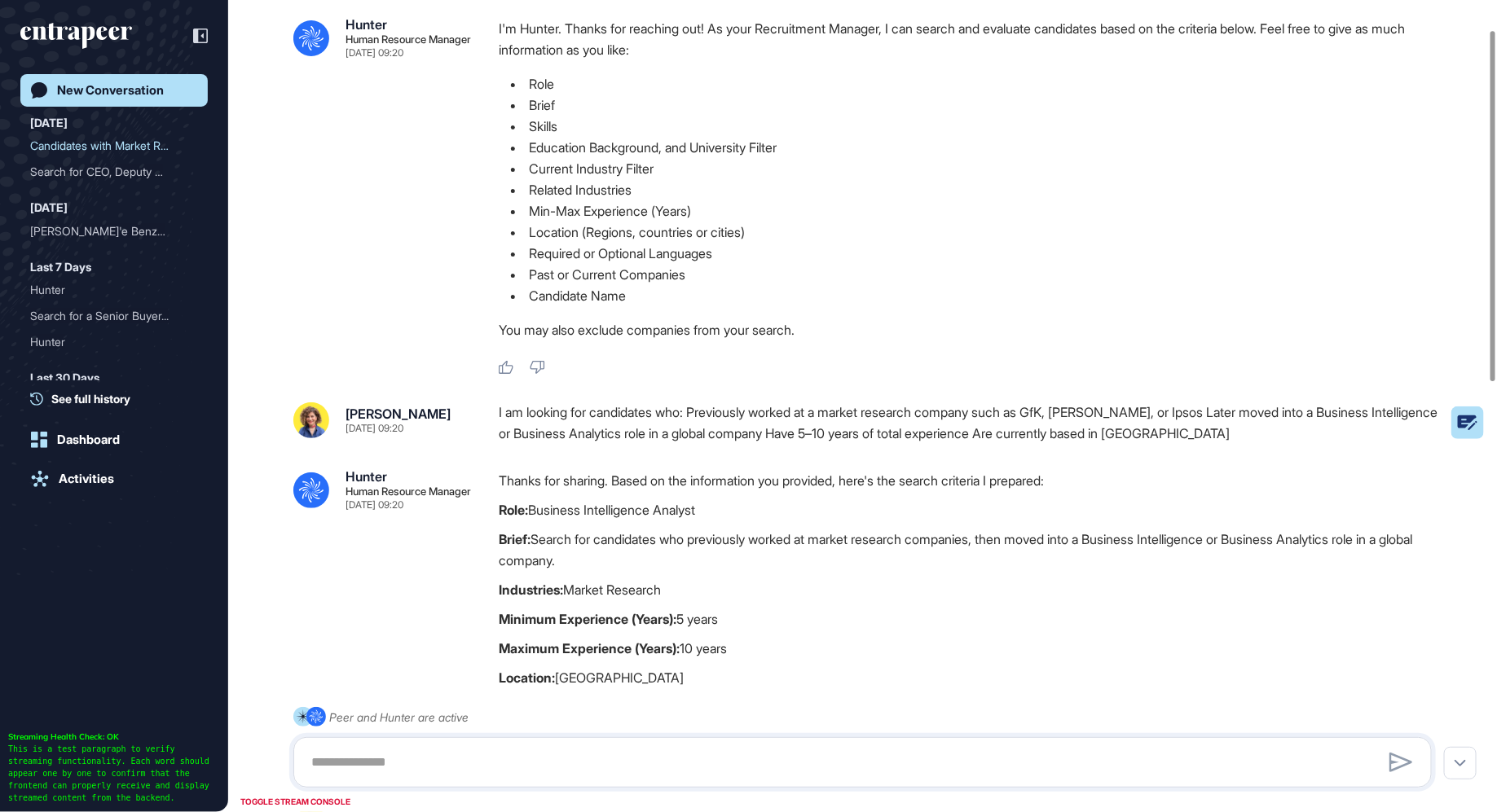
scroll to position [0, 0]
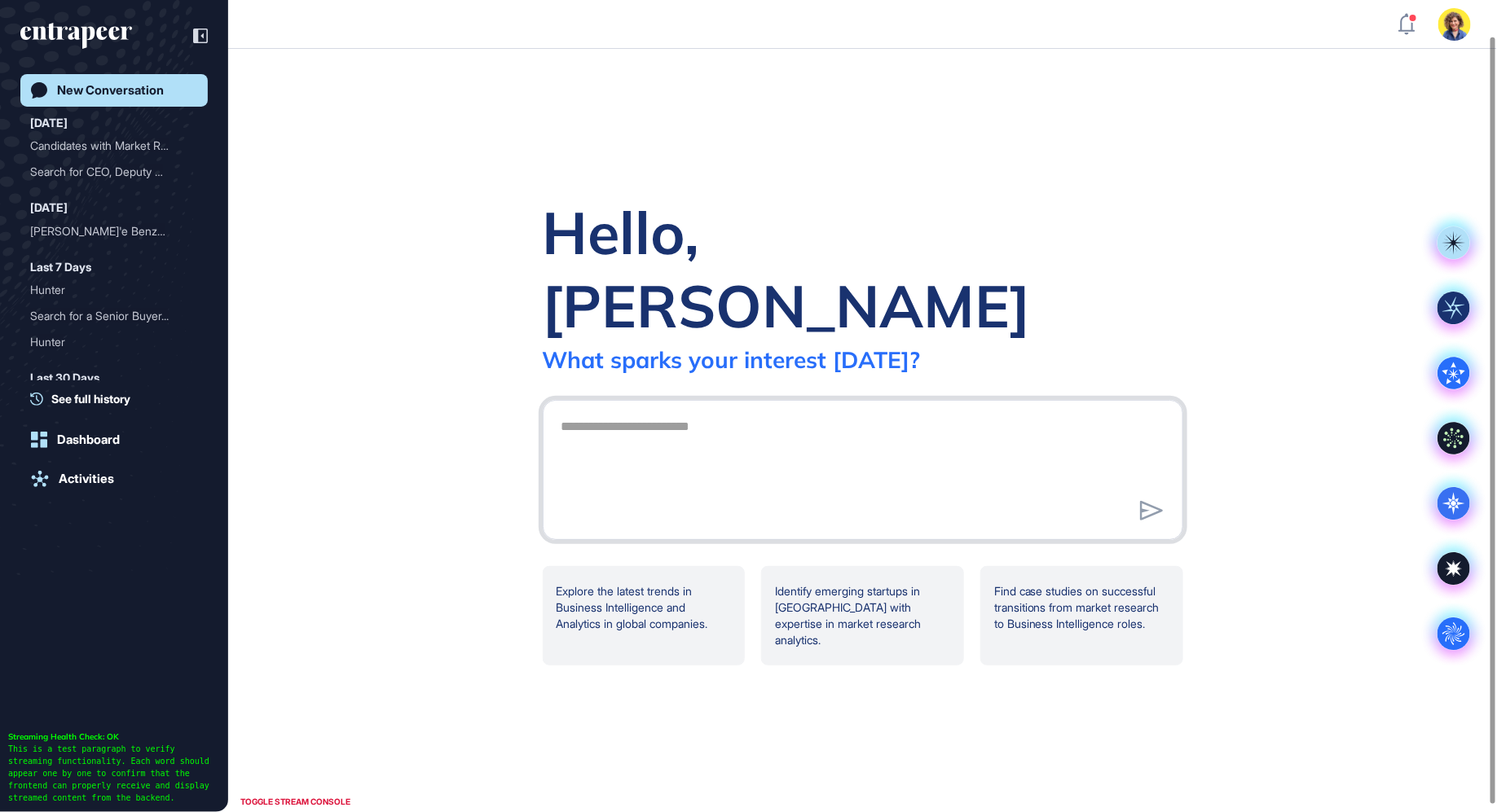
scroll to position [45, 0]
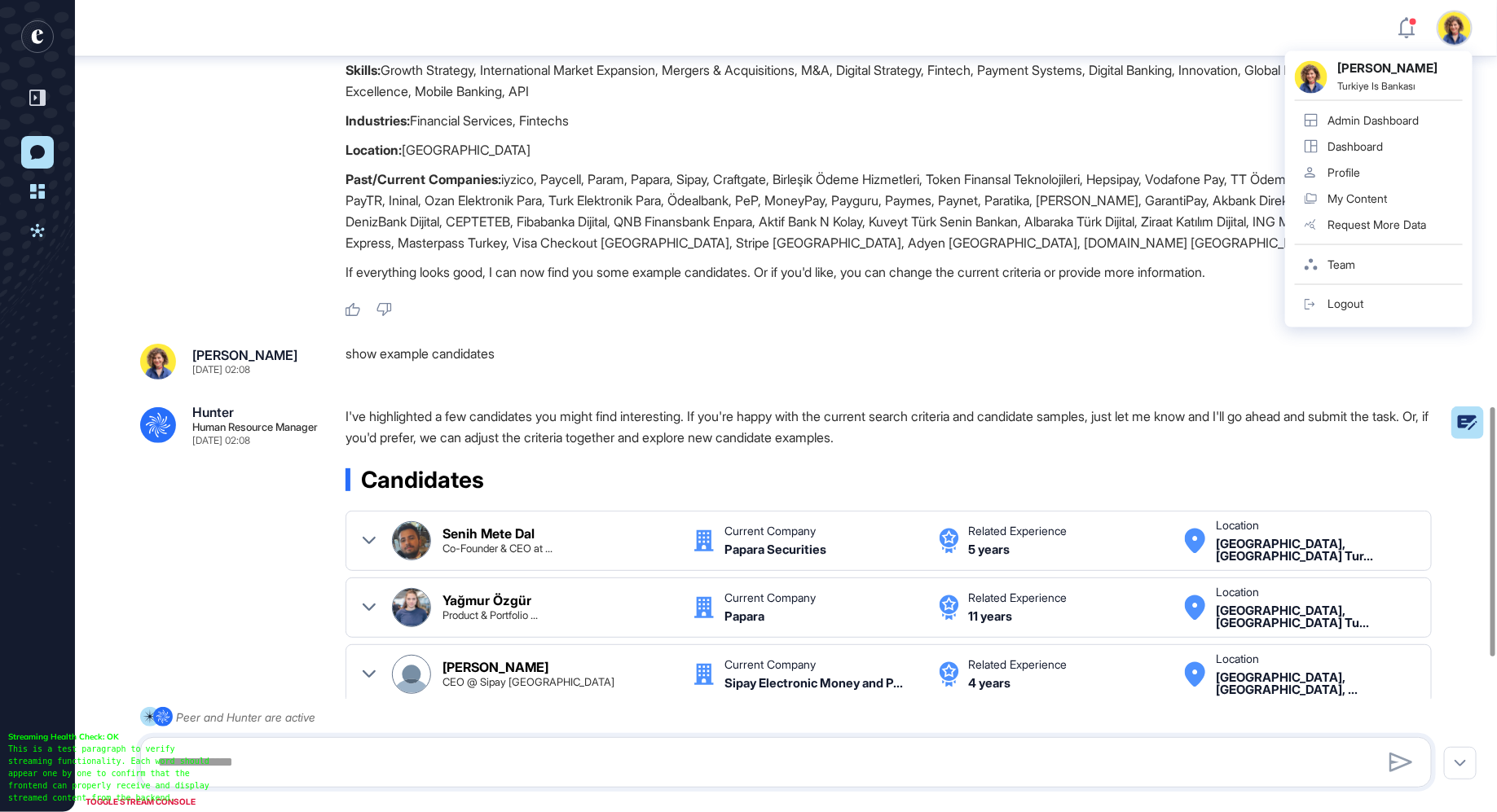
scroll to position [1334, 0]
